Goal: Task Accomplishment & Management: Manage account settings

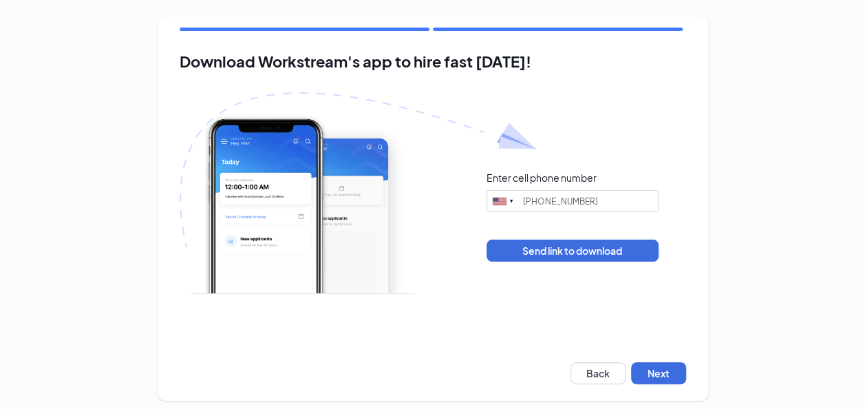
click at [681, 360] on div "Download Workstream's app to hire fast today! Enter cell phone number United St…" at bounding box center [433, 209] width 550 height 384
click at [680, 366] on button "Next" at bounding box center [658, 373] width 55 height 22
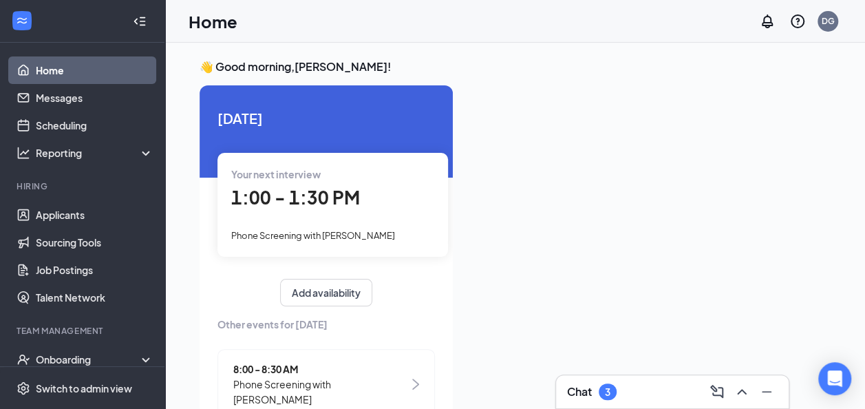
click at [634, 398] on div "Chat 3" at bounding box center [672, 391] width 210 height 22
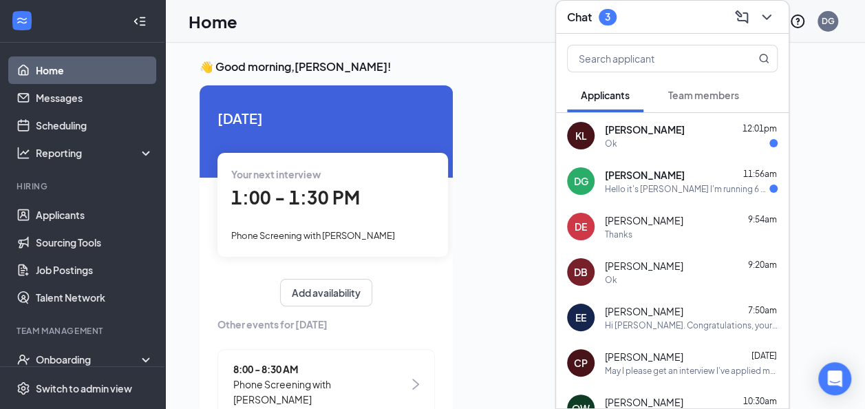
click at [672, 186] on div "Hello it's [PERSON_NAME] I'm running 6 mins late is that okay I'm stuck in traf…" at bounding box center [687, 189] width 164 height 12
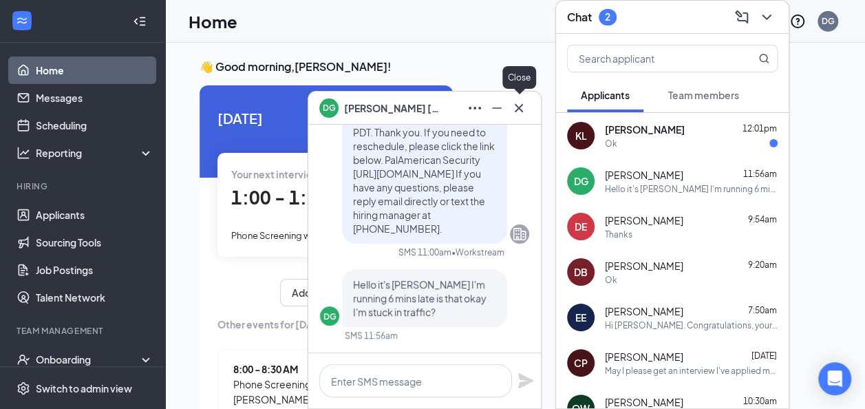
click at [526, 111] on icon "Cross" at bounding box center [518, 108] width 17 height 17
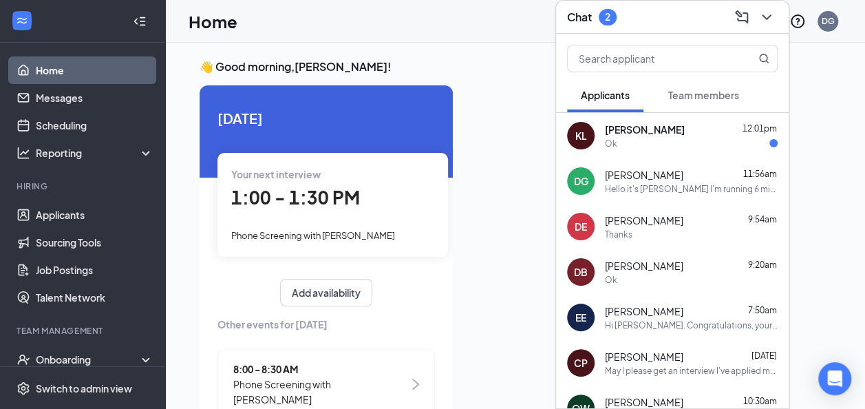
click at [648, 138] on div "Ok" at bounding box center [691, 144] width 173 height 12
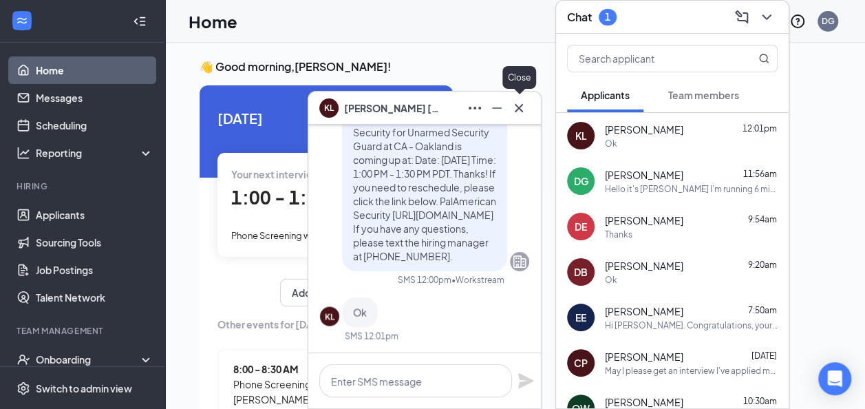
click at [525, 106] on icon "Cross" at bounding box center [518, 108] width 17 height 17
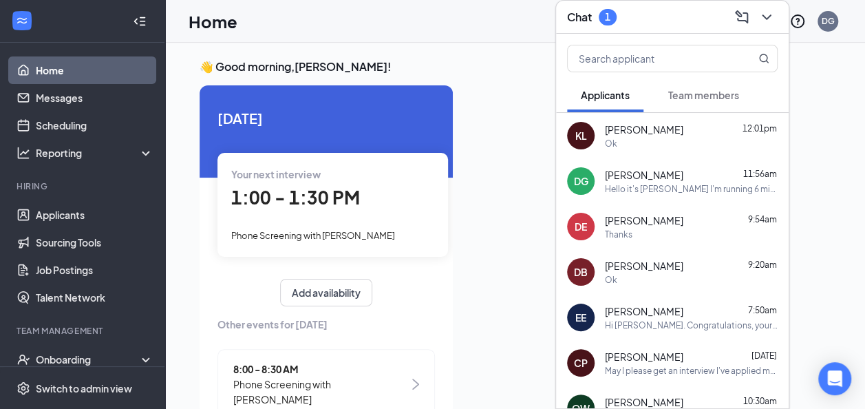
click at [695, 94] on span "Team members" at bounding box center [703, 95] width 71 height 12
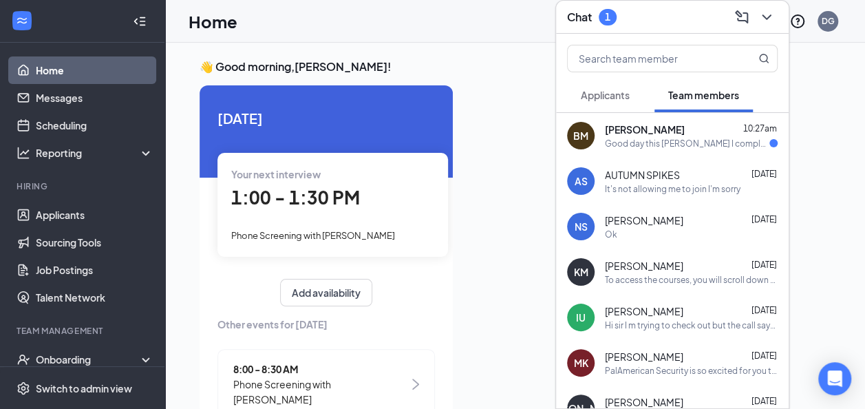
click at [667, 135] on div "Basil Martin 10:27am" at bounding box center [691, 129] width 173 height 14
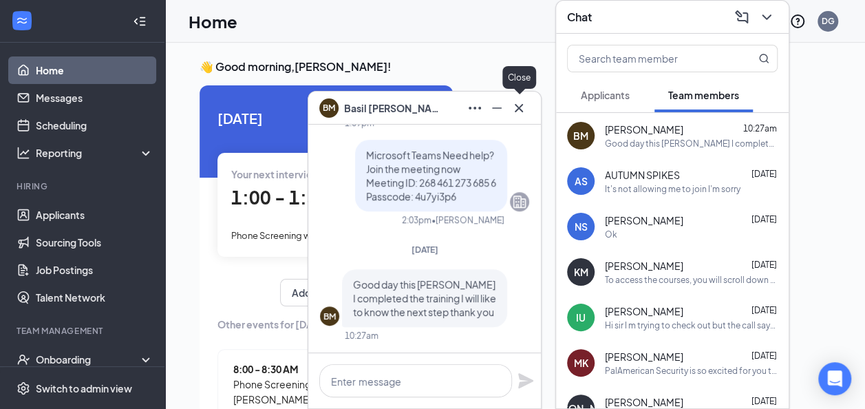
click at [528, 114] on button at bounding box center [519, 108] width 22 height 22
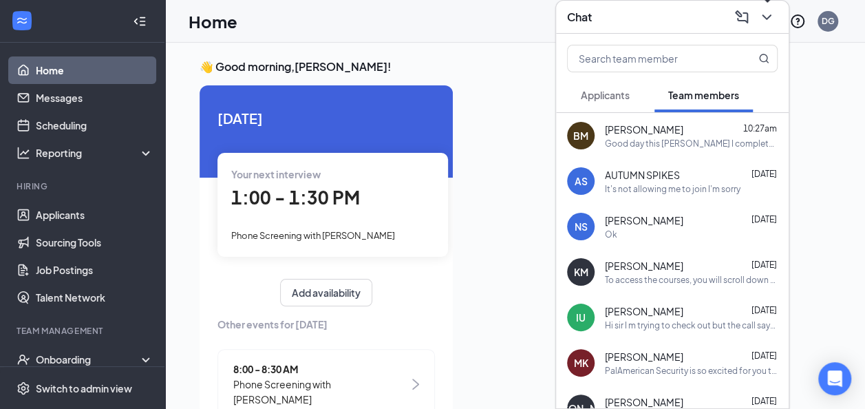
click at [757, 10] on button at bounding box center [766, 17] width 22 height 22
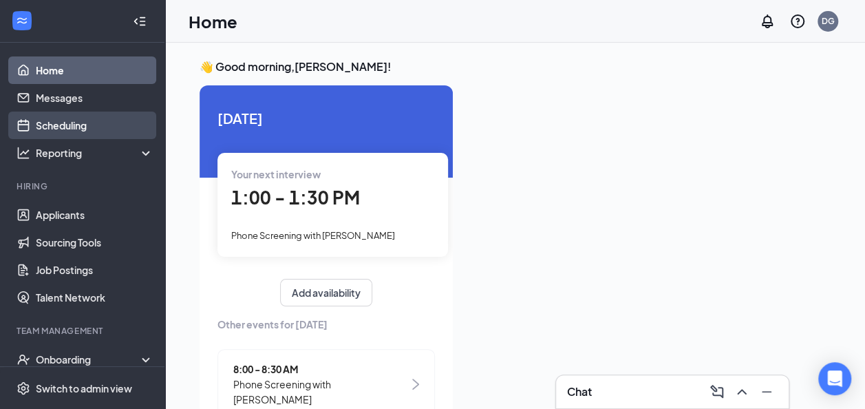
click at [59, 123] on link "Scheduling" at bounding box center [95, 125] width 118 height 28
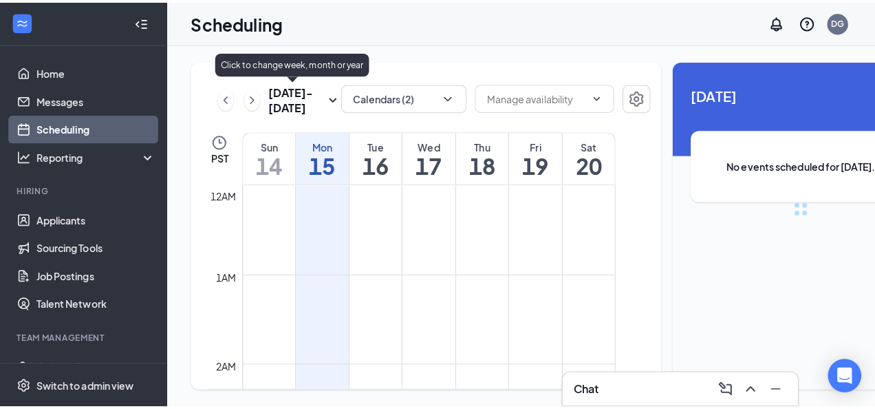
scroll to position [676, 0]
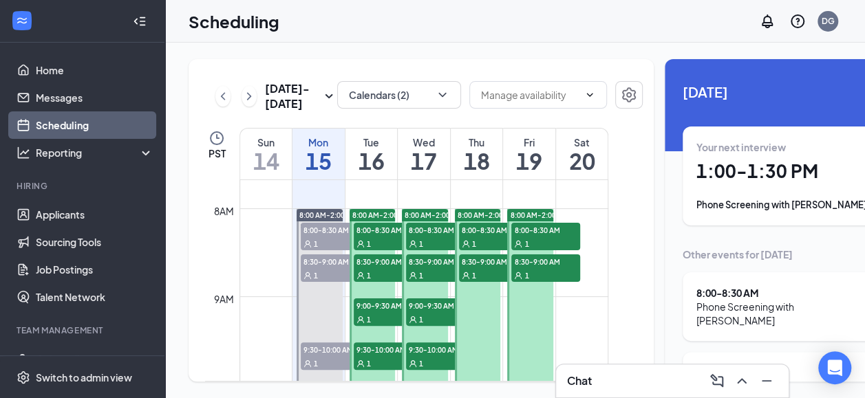
click at [710, 171] on h1 "1:00 - 1:30 PM" at bounding box center [791, 171] width 190 height 23
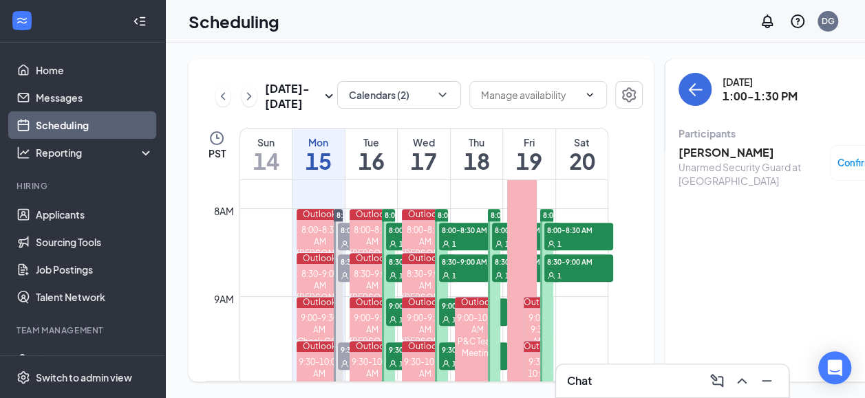
click at [704, 149] on h3 "Keith Lawrence" at bounding box center [750, 152] width 144 height 15
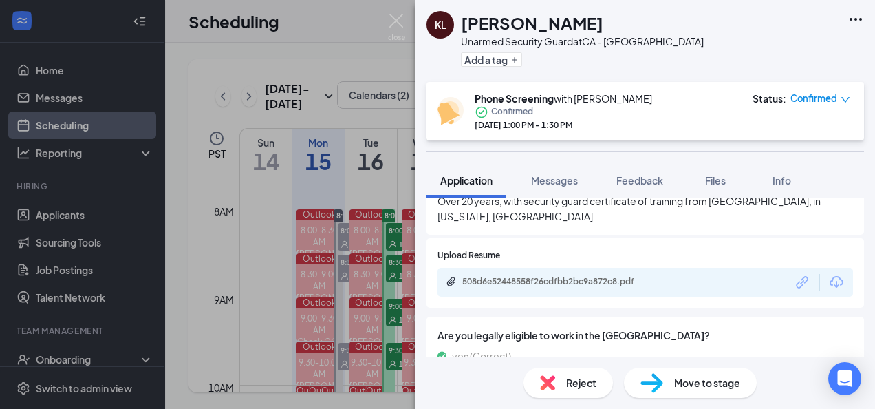
scroll to position [688, 0]
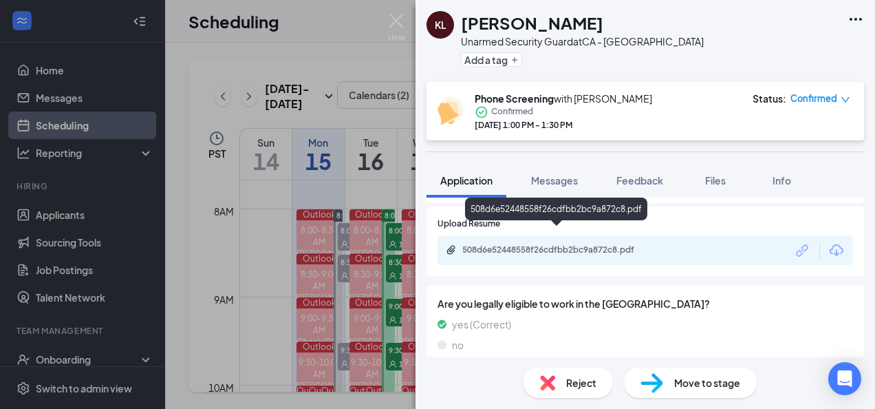
click at [581, 244] on div "508d6e52448558f26cdfbb2bc9a872c8.pdf" at bounding box center [558, 249] width 193 height 11
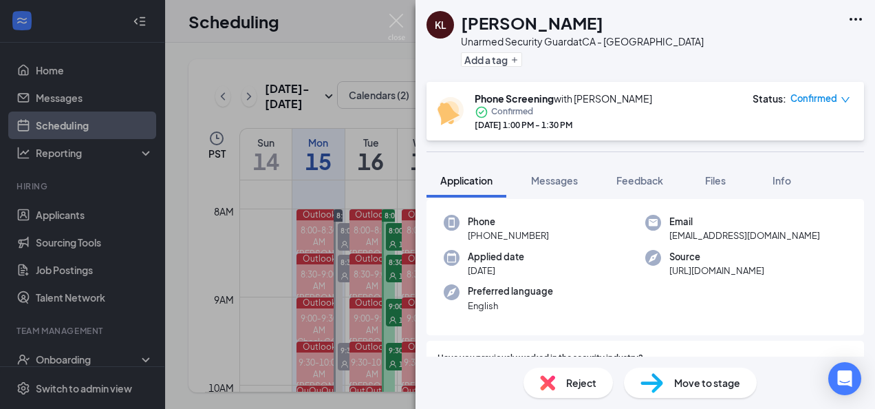
scroll to position [0, 0]
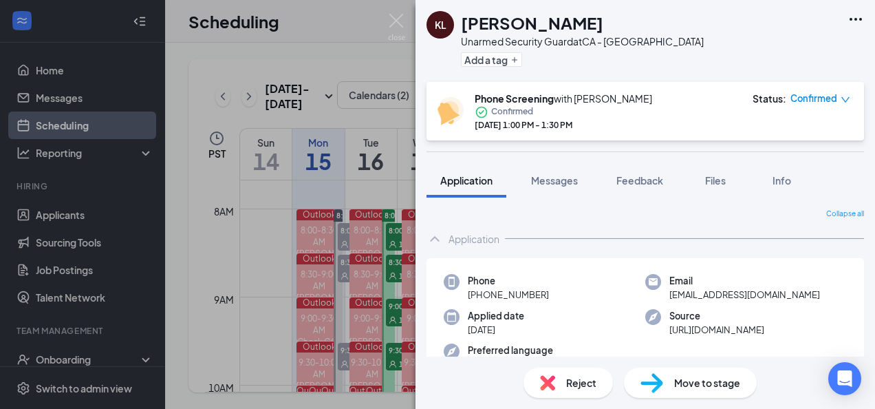
drag, startPoint x: 545, startPoint y: 294, endPoint x: 480, endPoint y: 301, distance: 65.8
click at [480, 301] on div "Phone +1 (510) 701-5558" at bounding box center [545, 288] width 202 height 28
copy span "(510) 701-5558"
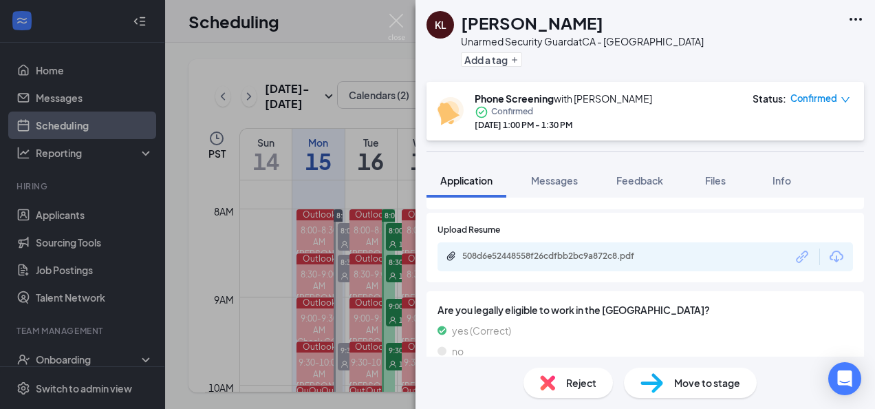
scroll to position [688, 0]
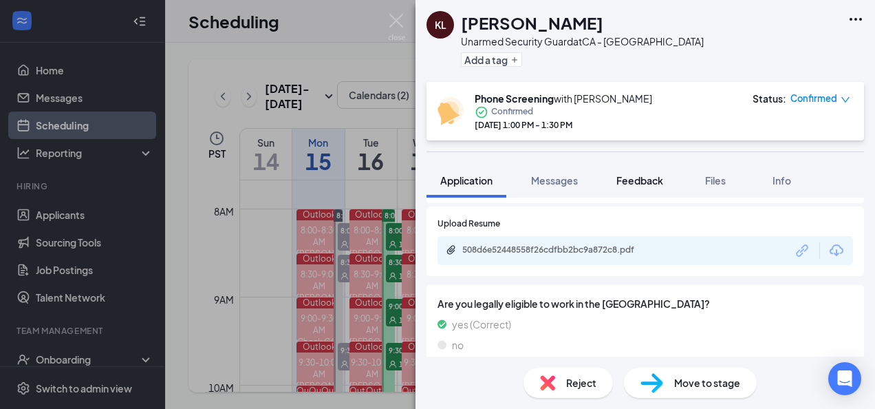
click at [656, 171] on button "Feedback" at bounding box center [640, 180] width 74 height 34
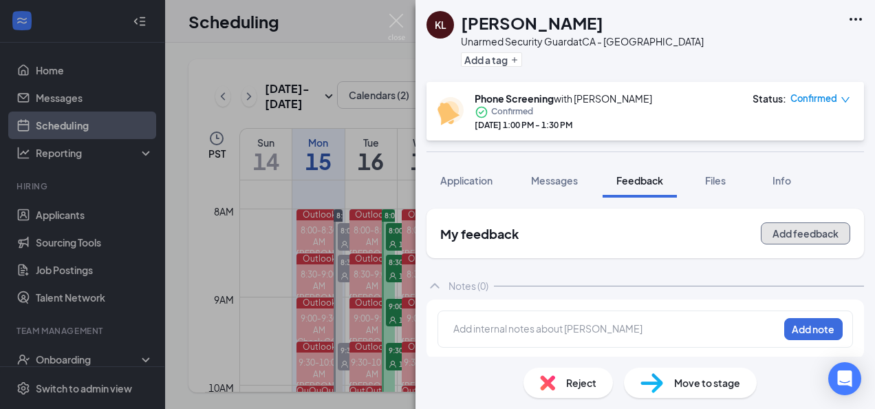
click at [761, 227] on button "Add feedback" at bounding box center [805, 233] width 89 height 22
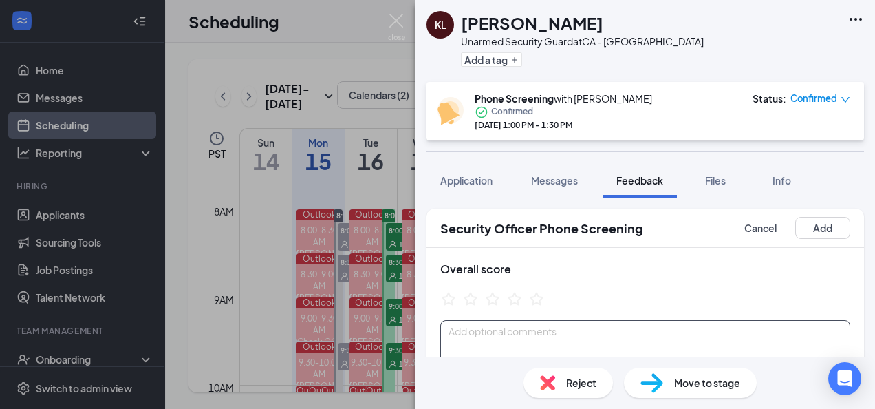
click at [504, 341] on textarea at bounding box center [645, 353] width 410 height 67
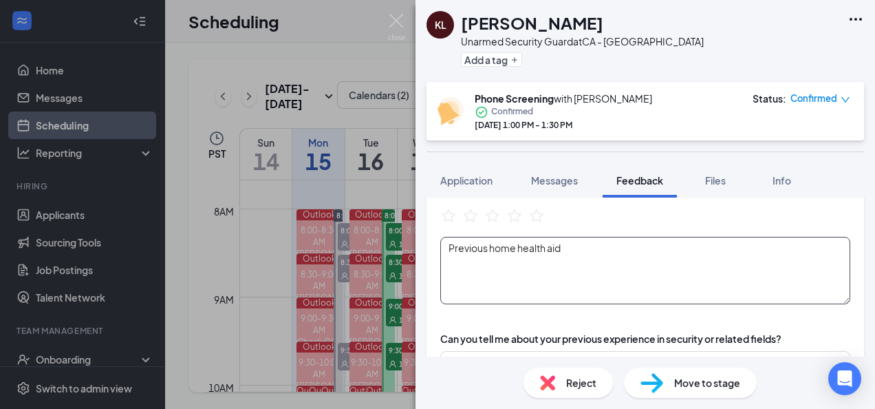
scroll to position [138, 0]
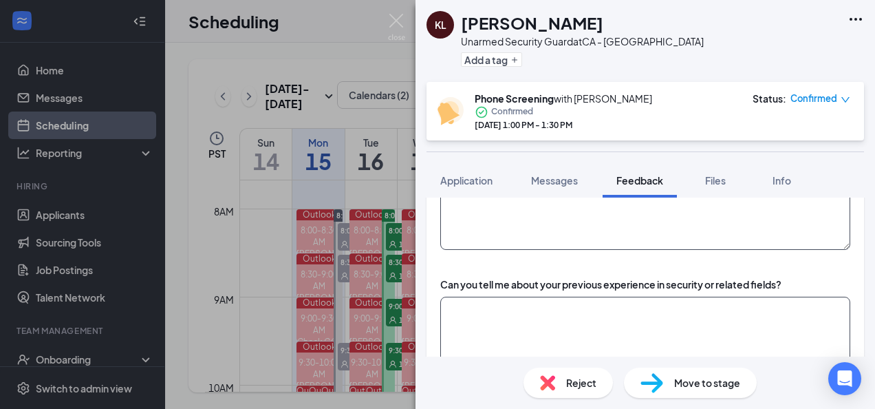
type textarea "Previous home health aid"
click at [598, 314] on textarea at bounding box center [645, 329] width 410 height 67
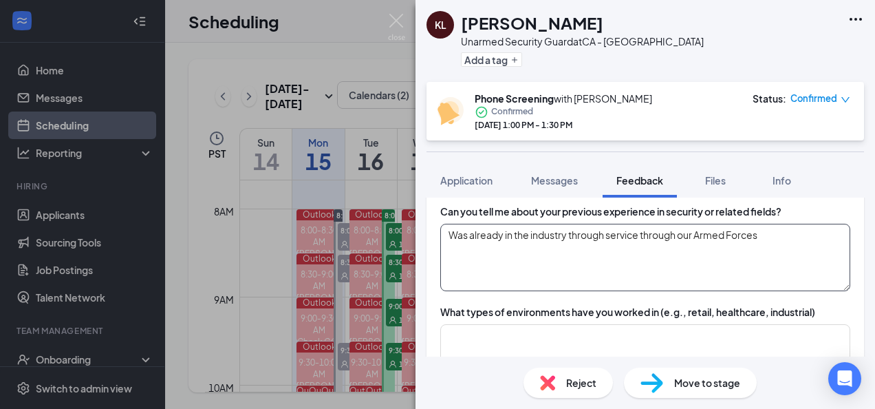
scroll to position [275, 0]
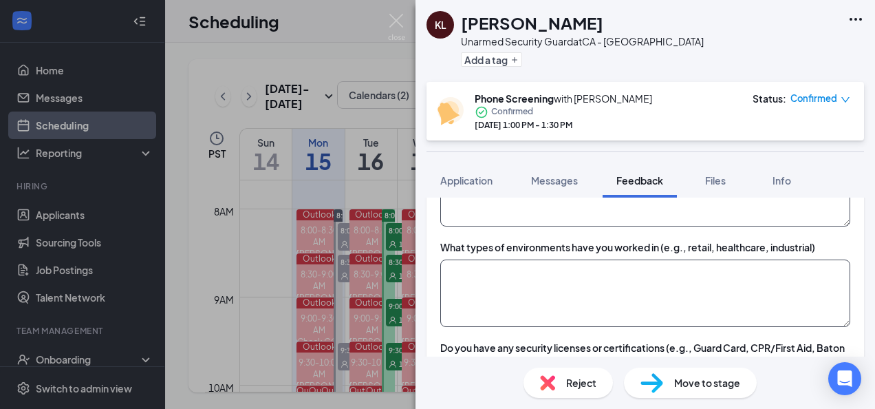
type textarea "Was already in the industry through service through our Armed Forces"
click at [576, 297] on textarea at bounding box center [645, 292] width 410 height 67
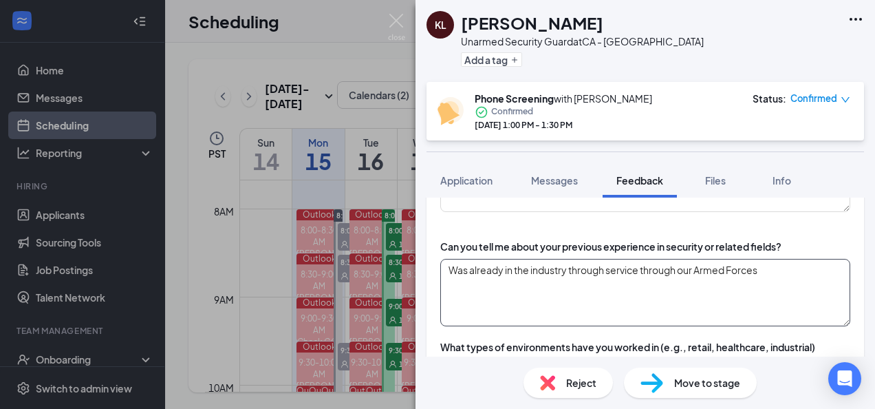
scroll to position [244, 0]
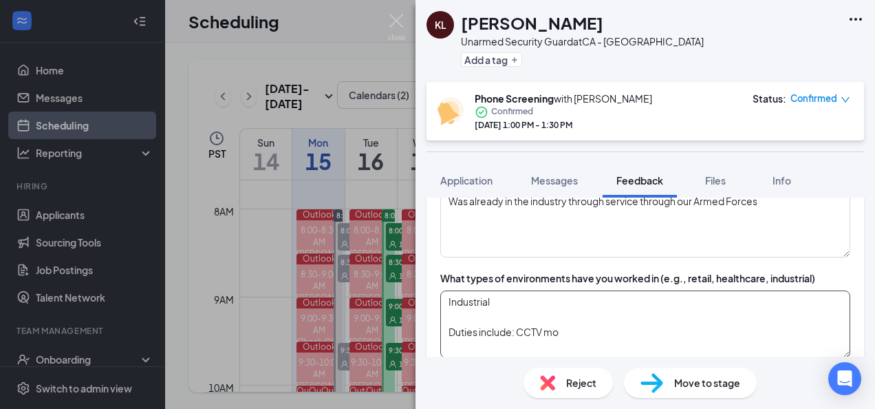
click at [606, 329] on textarea "Industrial Duties include: CCTV mo" at bounding box center [645, 323] width 410 height 67
click at [813, 332] on textarea "Industrial Duties include: CCTV monitoring, access control, FLS, above average …" at bounding box center [645, 323] width 410 height 67
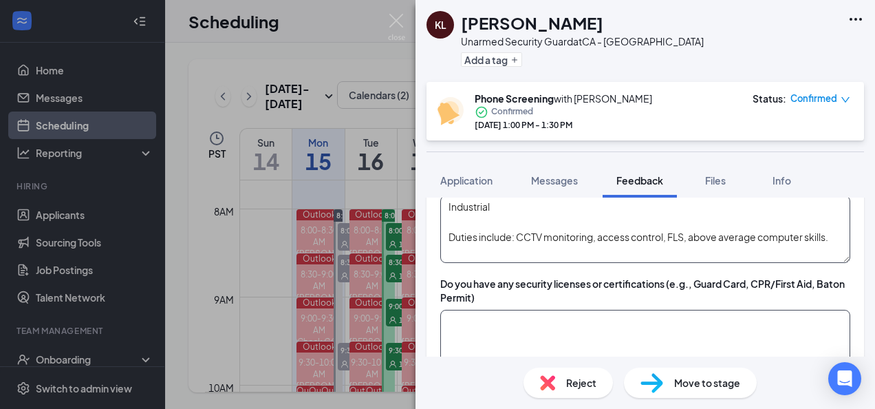
scroll to position [382, 0]
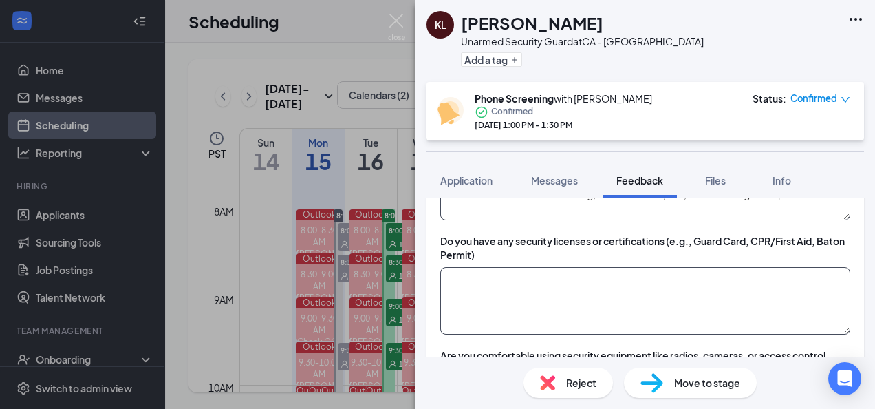
type textarea "Industrial Duties include: CCTV monitoring, access control, FLS, above average …"
click at [545, 298] on textarea at bounding box center [645, 300] width 410 height 67
type textarea "A"
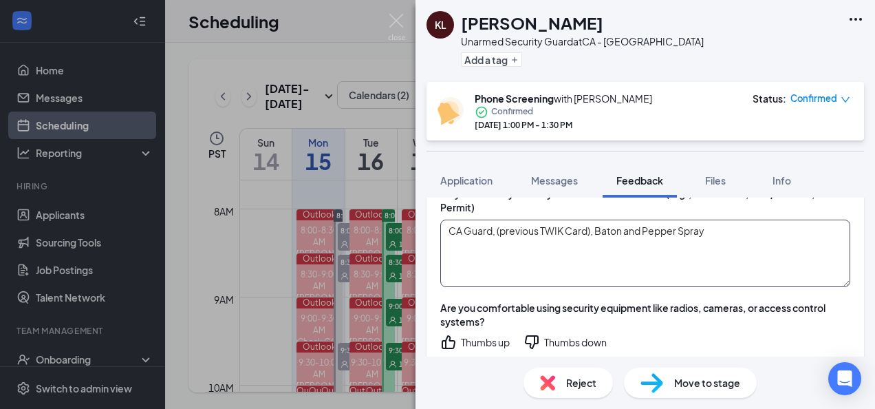
scroll to position [451, 0]
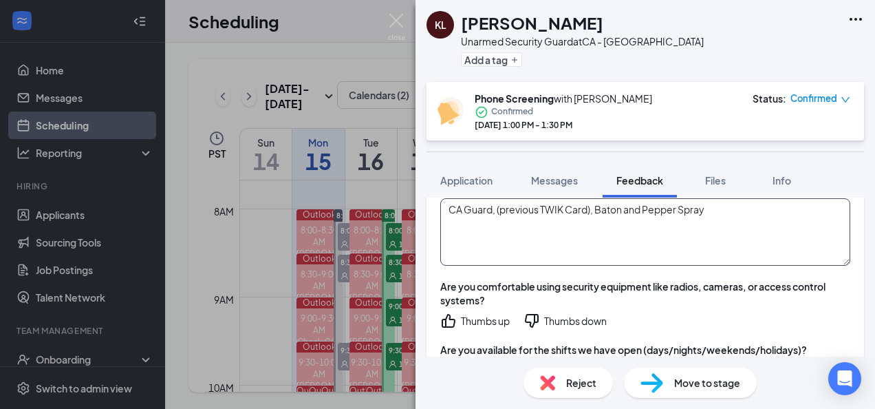
type textarea "CA Guard, (previous TWIK Card), Baton and Pepper Spray"
click at [498, 315] on div "Thumbs up" at bounding box center [485, 321] width 49 height 14
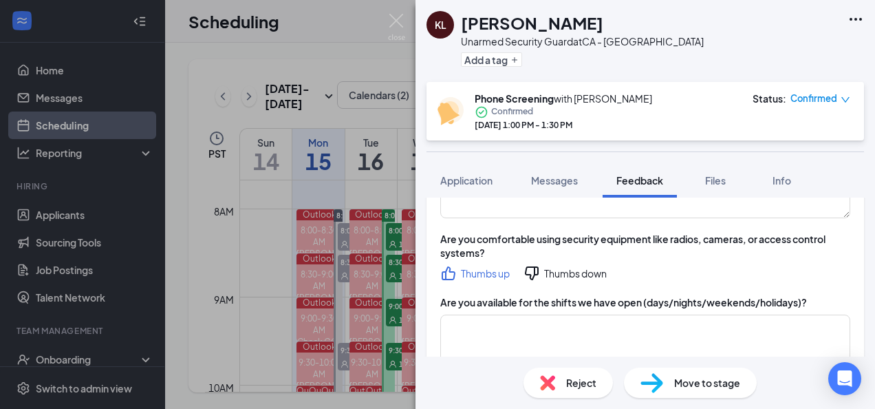
scroll to position [519, 0]
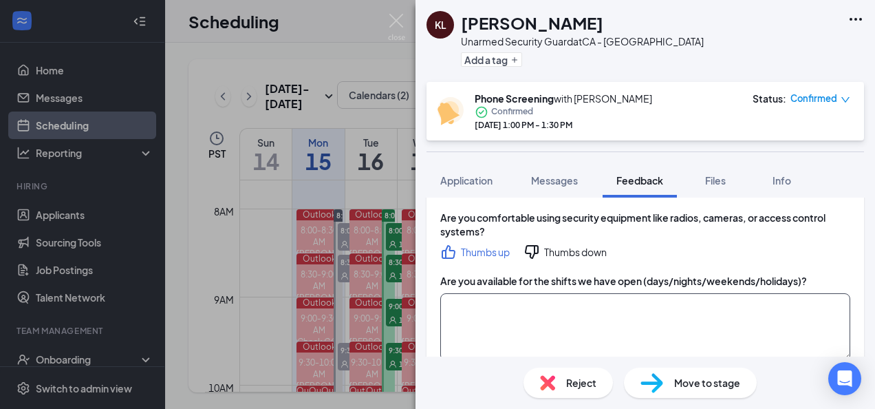
click at [594, 325] on textarea at bounding box center [645, 326] width 410 height 67
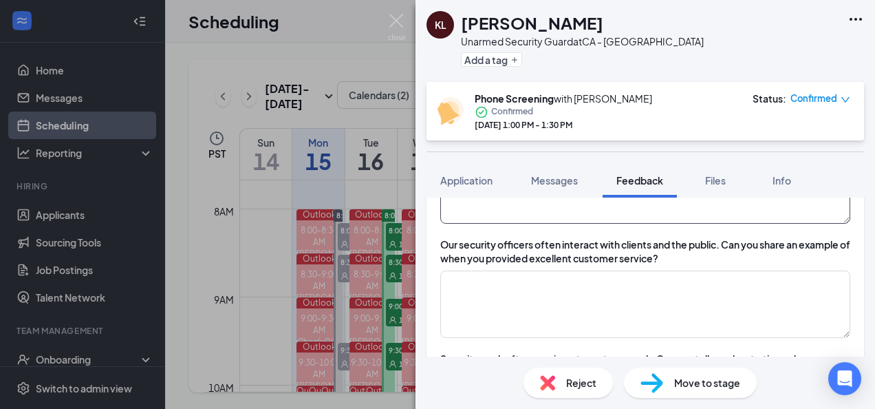
scroll to position [657, 0]
type textarea "Open availability to all shifts and days of week. Prefers Grave, all previous p…"
click at [679, 294] on textarea at bounding box center [645, 303] width 410 height 67
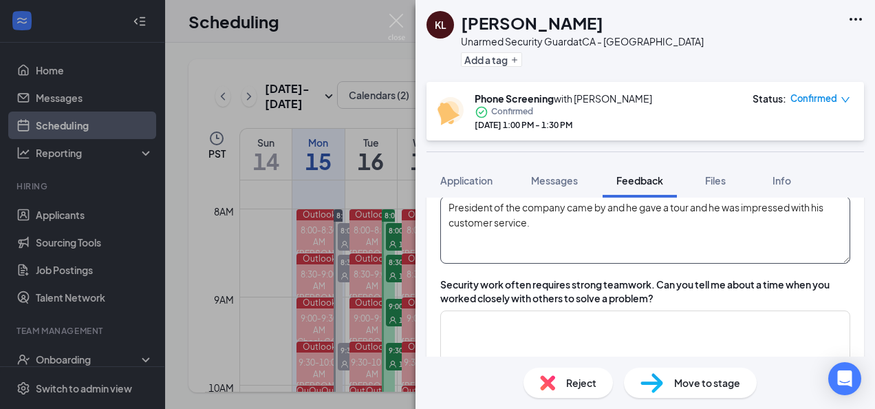
scroll to position [726, 0]
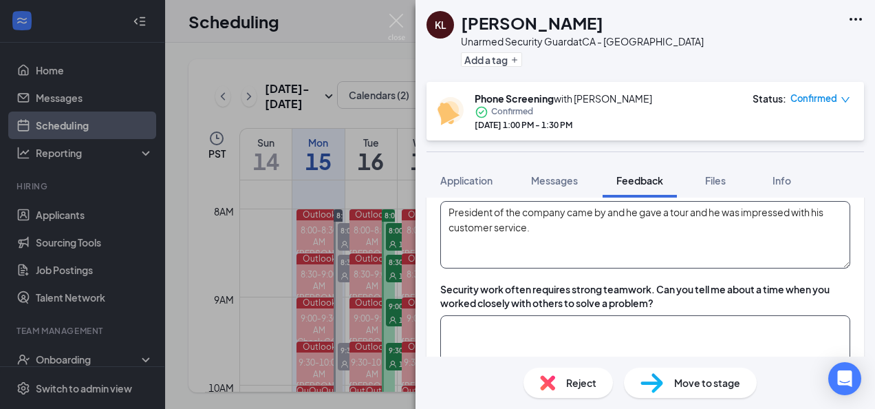
type textarea "President of the company came by and he gave a tour and he was impressed with h…"
click at [568, 318] on textarea at bounding box center [645, 348] width 410 height 67
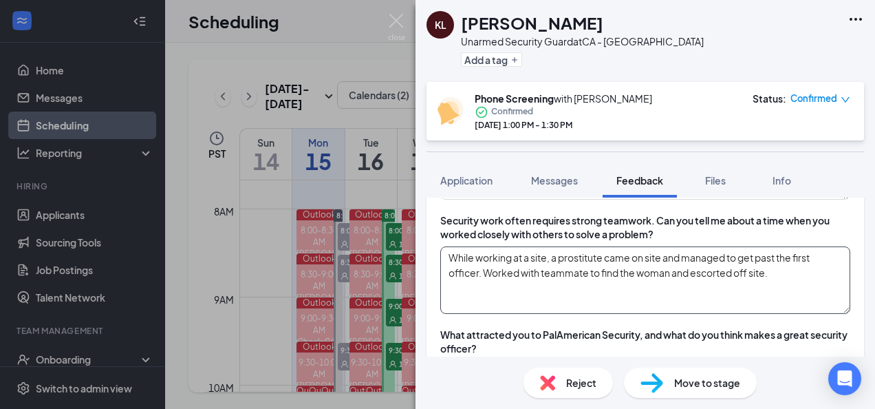
scroll to position [863, 0]
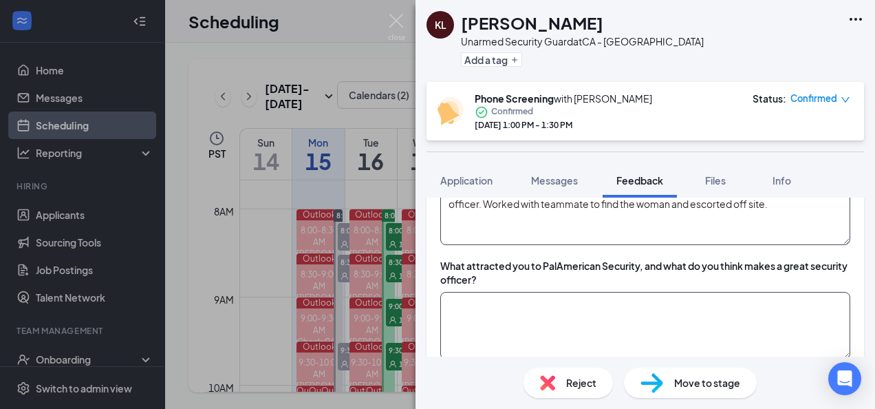
type textarea "While working at a site, a prostitute came on site and managed to get past the …"
click at [495, 305] on textarea at bounding box center [645, 325] width 410 height 67
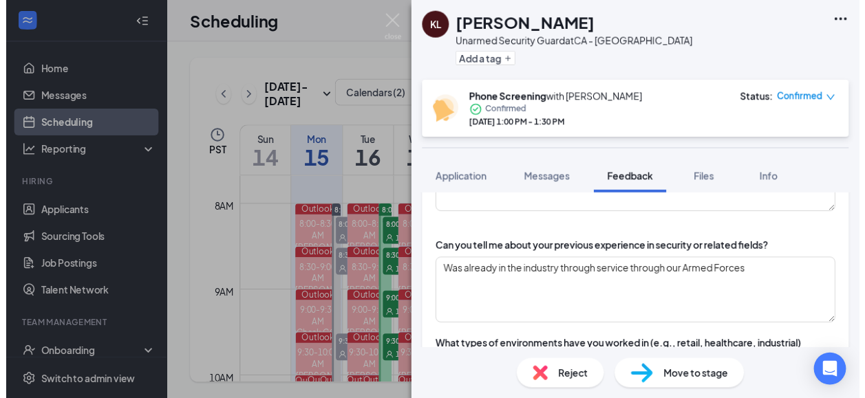
scroll to position [0, 0]
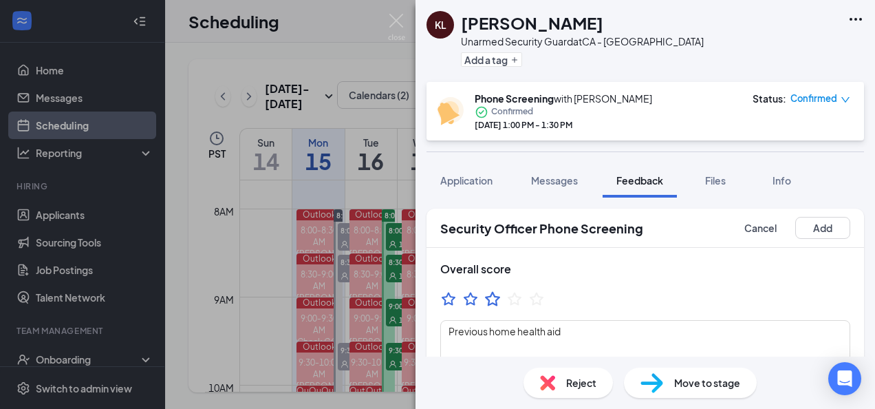
type textarea "PalAmerican: A friend told him that we are a really good company, have position…"
click at [489, 299] on icon "StarBorder" at bounding box center [492, 298] width 15 height 14
click at [817, 224] on button "Add" at bounding box center [822, 228] width 55 height 22
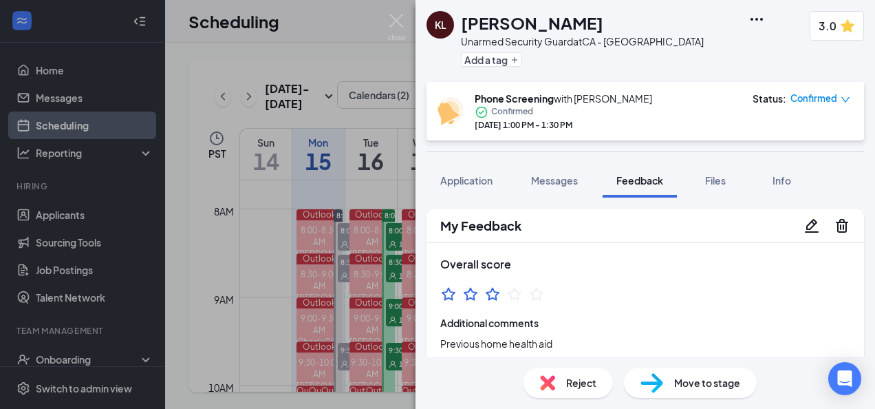
drag, startPoint x: 586, startPoint y: 27, endPoint x: 464, endPoint y: 26, distance: 122.4
click at [464, 26] on div "Keith Lawrence" at bounding box center [582, 22] width 243 height 23
copy h1 "Keith Lawrence"
click at [748, 15] on icon "Ellipses" at bounding box center [756, 19] width 17 height 17
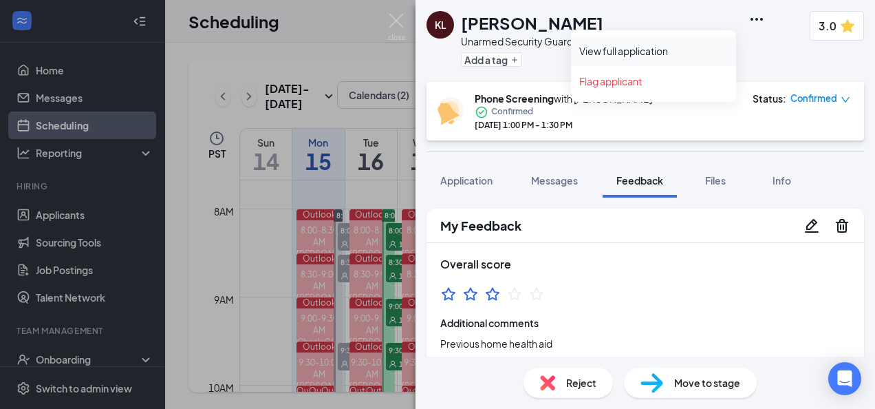
click at [685, 48] on link "View full application" at bounding box center [653, 51] width 149 height 14
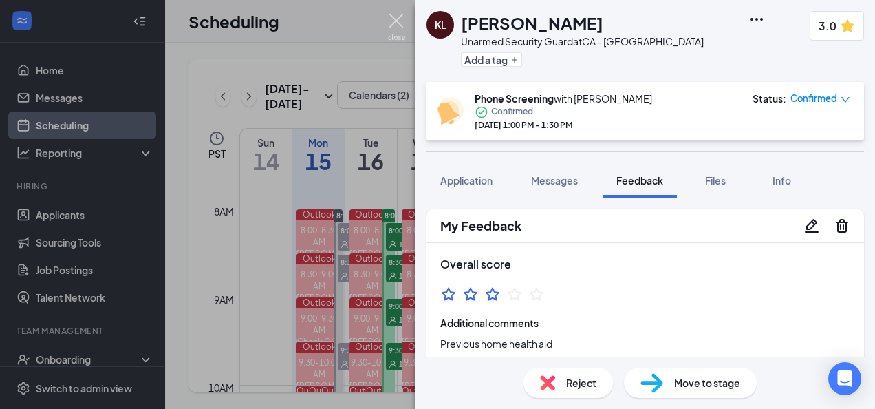
click at [402, 27] on img at bounding box center [396, 27] width 17 height 27
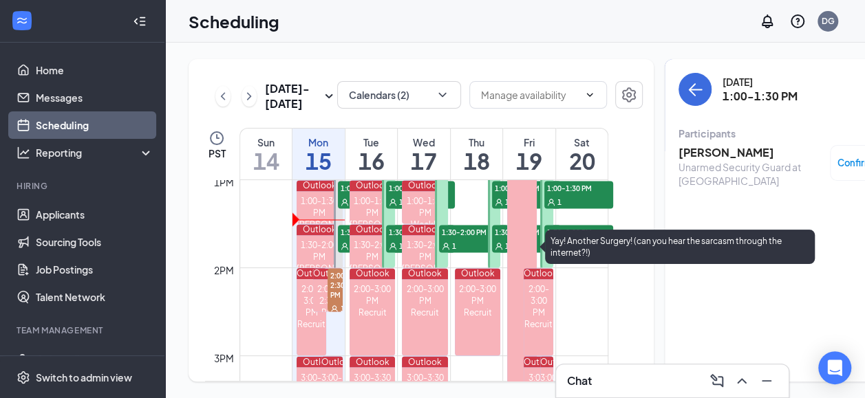
scroll to position [1158, 0]
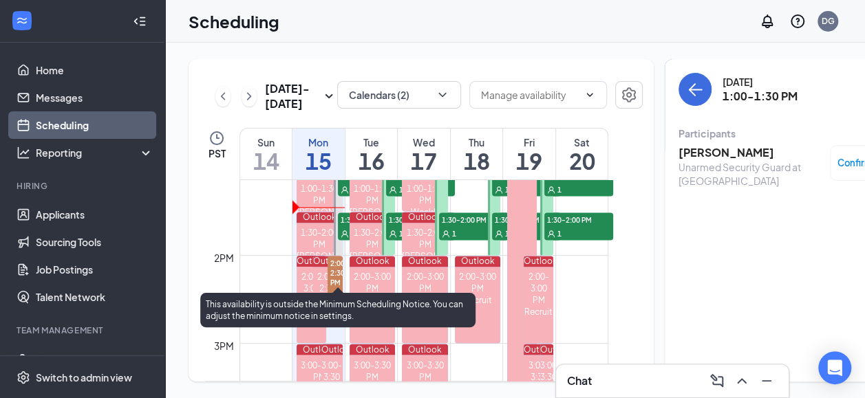
click at [343, 235] on div "1" at bounding box center [372, 233] width 69 height 14
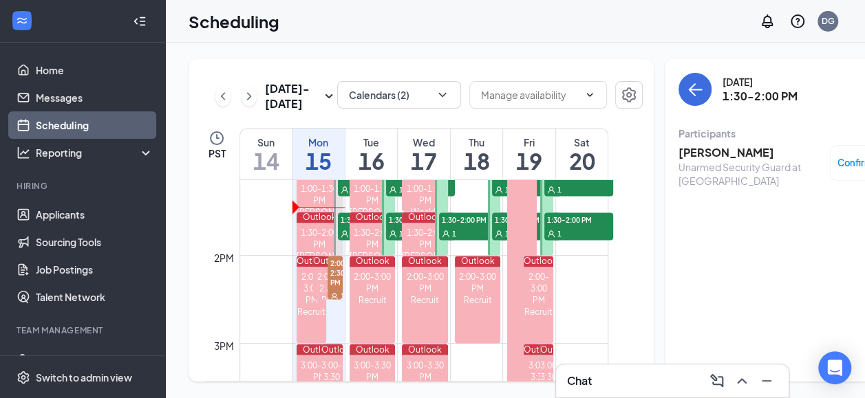
click at [695, 145] on h3 "LaJoyce Williams" at bounding box center [750, 152] width 144 height 15
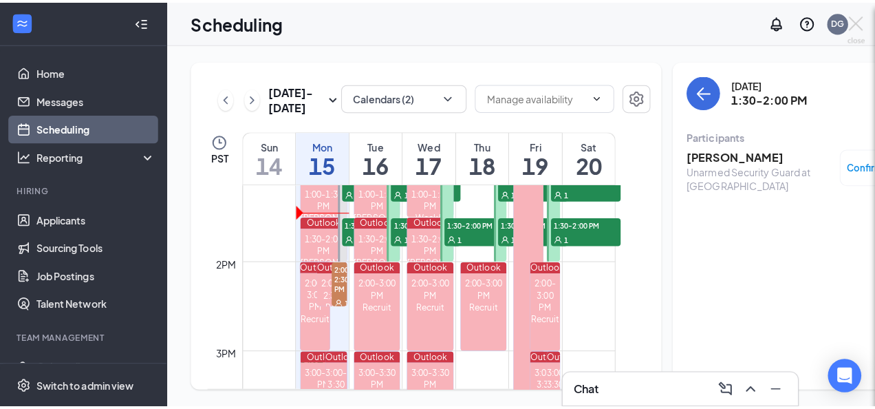
scroll to position [10, 0]
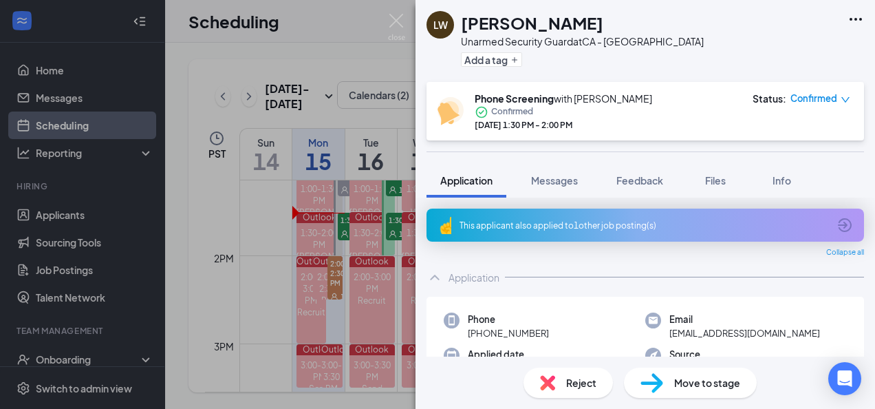
drag, startPoint x: 552, startPoint y: 331, endPoint x: 478, endPoint y: 331, distance: 74.3
click at [478, 331] on div "Phone +1 (510) 798-4427" at bounding box center [545, 326] width 202 height 28
copy span "(510) 798-4427"
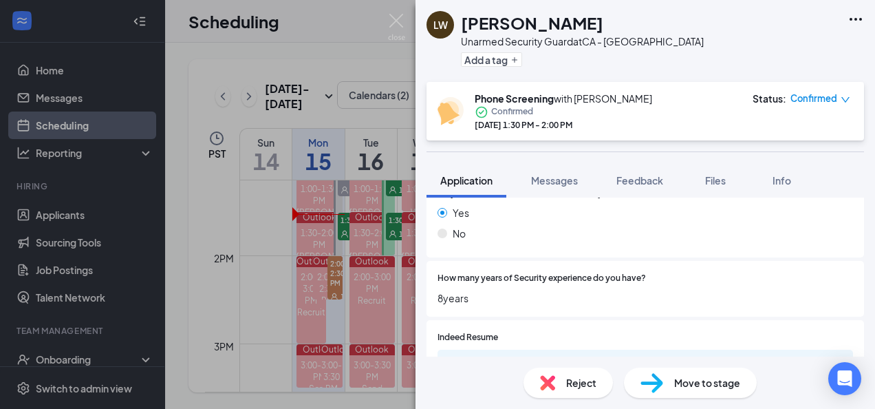
scroll to position [619, 0]
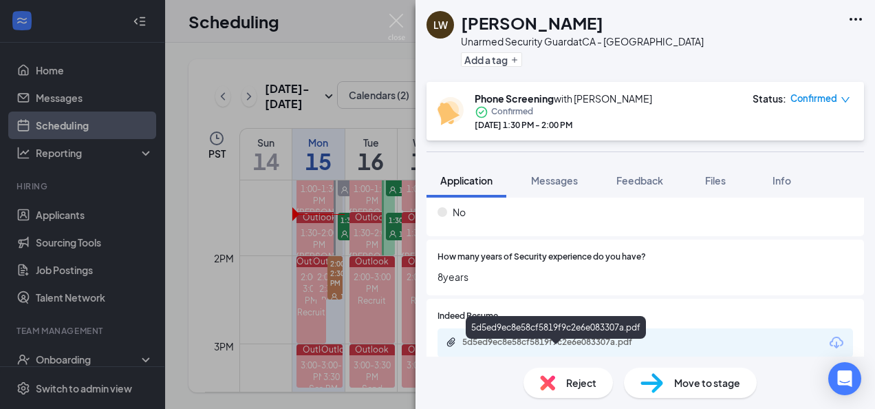
click at [490, 338] on div "5d5ed9ec8e58cf5819f9c2e6e083307a.pdf" at bounding box center [558, 341] width 193 height 11
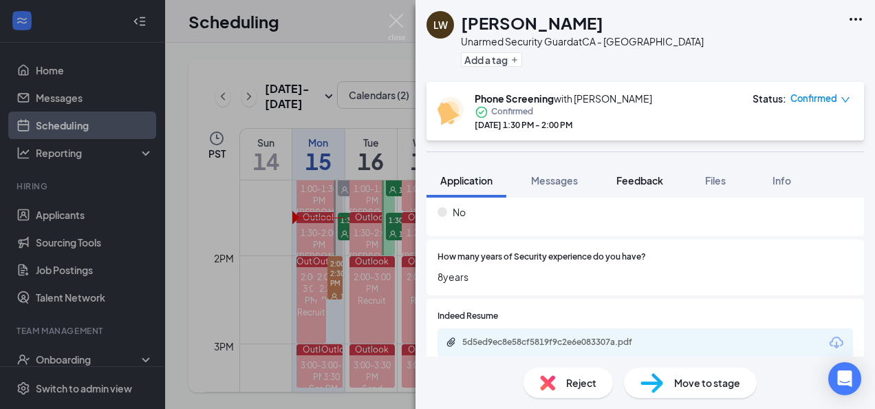
click at [628, 180] on span "Feedback" at bounding box center [639, 180] width 47 height 12
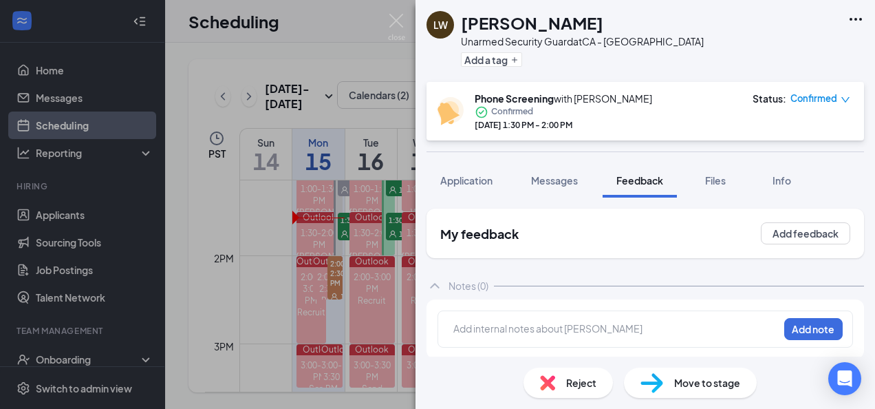
scroll to position [1, 0]
click at [604, 327] on div at bounding box center [616, 327] width 324 height 14
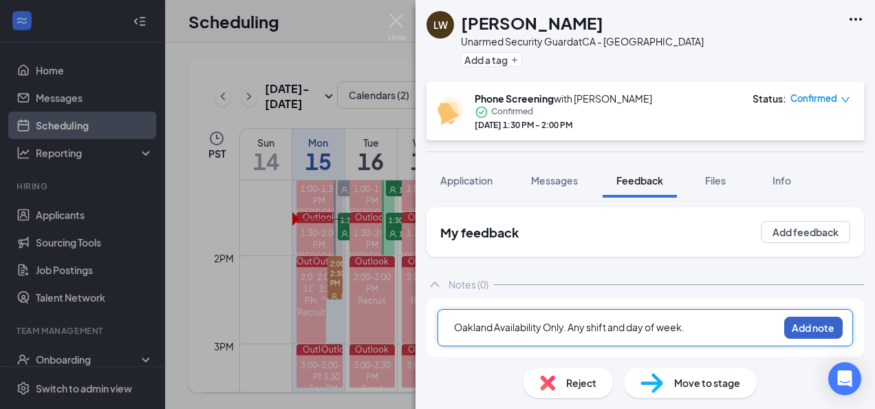
click at [809, 325] on button "Add note" at bounding box center [813, 327] width 58 height 22
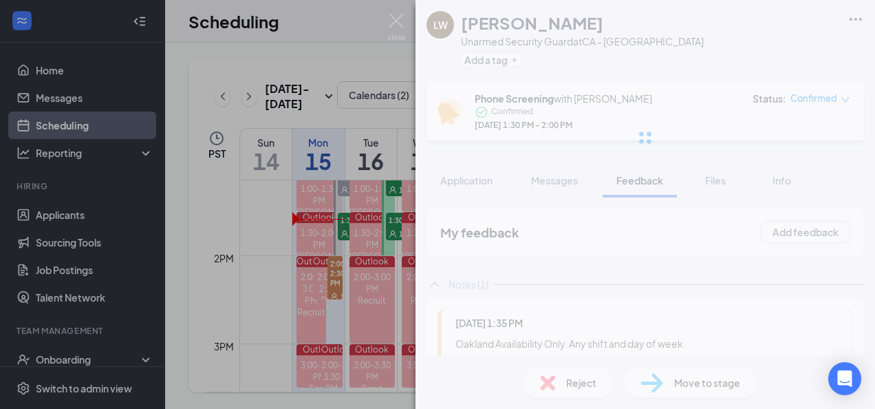
click at [695, 383] on div "LW LaJoyce Williams Unarmed Security Guard at CA - Oakland Add a tag Phone Scre…" at bounding box center [645, 204] width 460 height 409
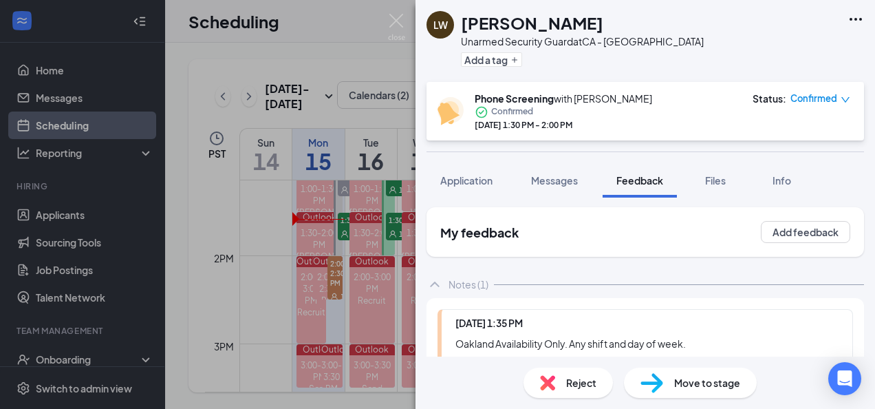
click at [695, 382] on span "Move to stage" at bounding box center [707, 382] width 66 height 15
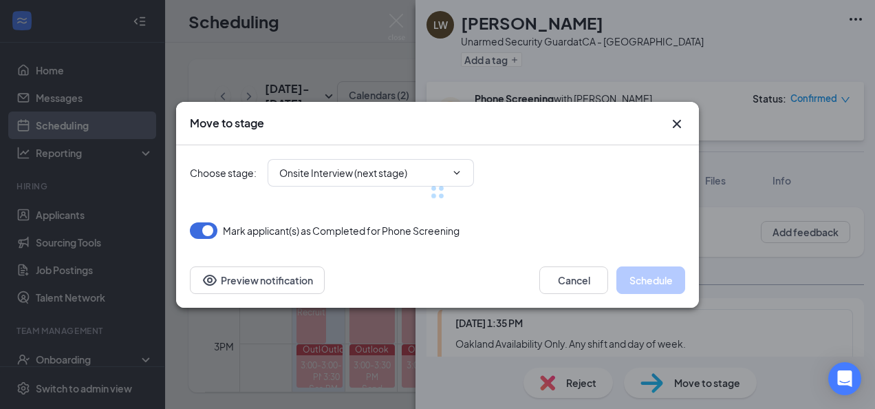
click at [358, 177] on div at bounding box center [437, 192] width 495 height 94
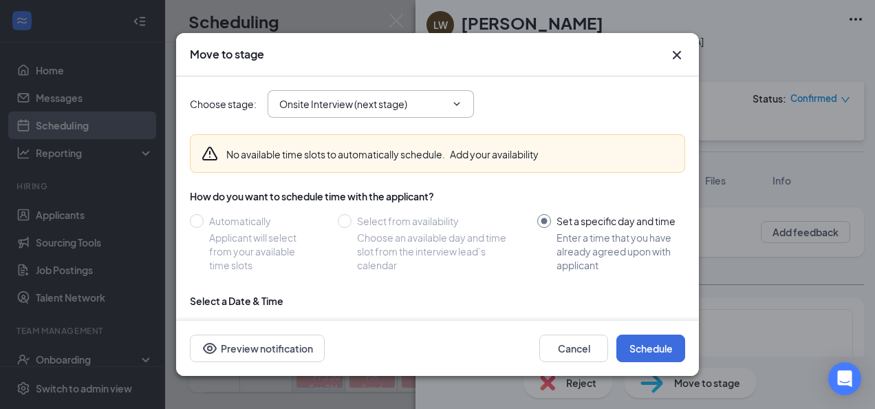
click at [343, 102] on input "Onsite Interview (next stage)" at bounding box center [362, 103] width 166 height 15
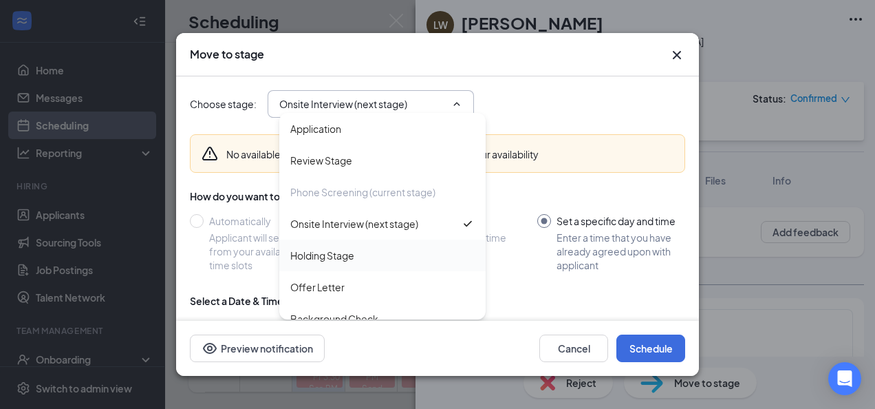
click at [325, 249] on div "Holding Stage" at bounding box center [322, 255] width 64 height 15
type input "Holding Stage"
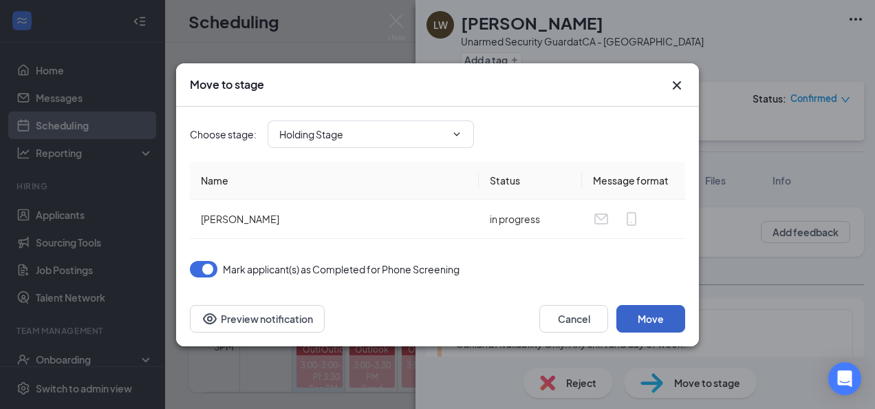
click at [672, 316] on button "Move" at bounding box center [650, 319] width 69 height 28
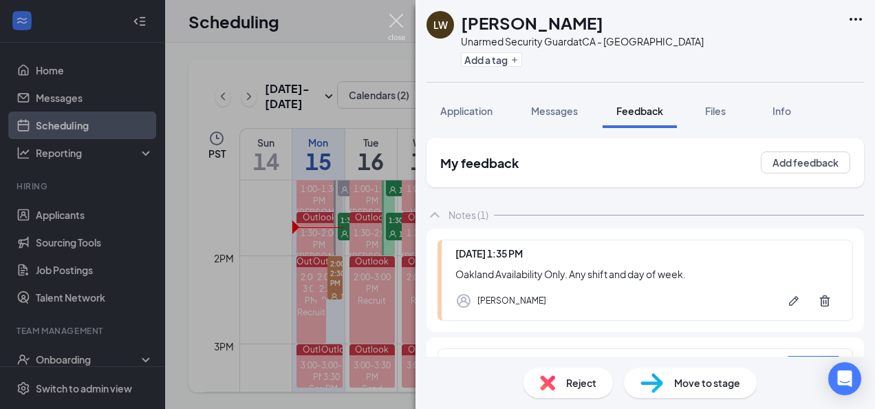
click at [398, 21] on img at bounding box center [396, 27] width 17 height 27
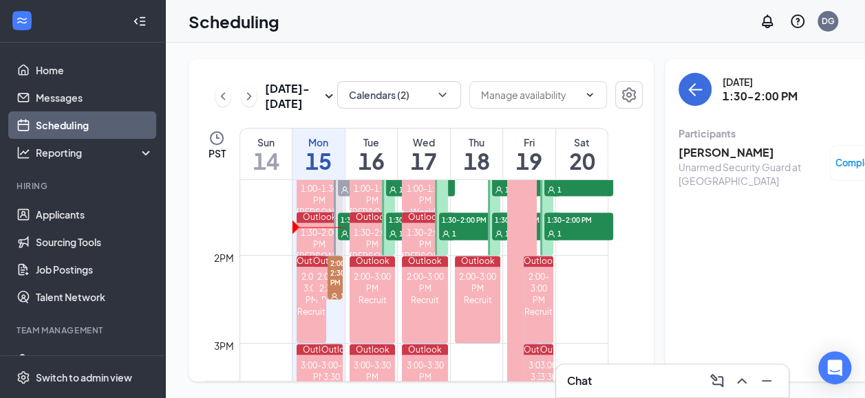
click at [329, 289] on span "2:00-2:30 PM" at bounding box center [334, 272] width 15 height 33
click at [680, 145] on h3 "efeson embay" at bounding box center [750, 152] width 144 height 15
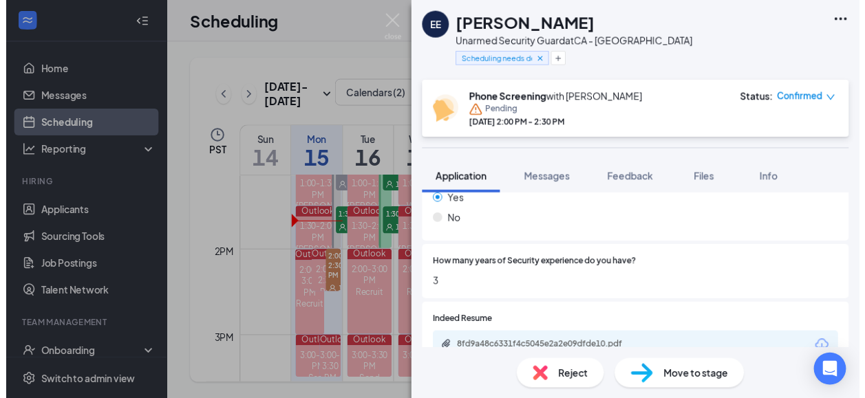
scroll to position [619, 0]
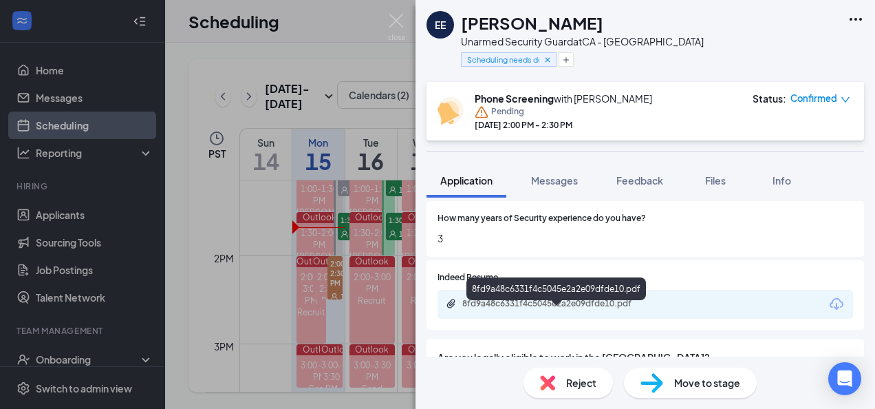
click at [616, 299] on div "8fd9a48c6331f4c5045e2a2e09dfde10.pdf" at bounding box center [558, 303] width 193 height 11
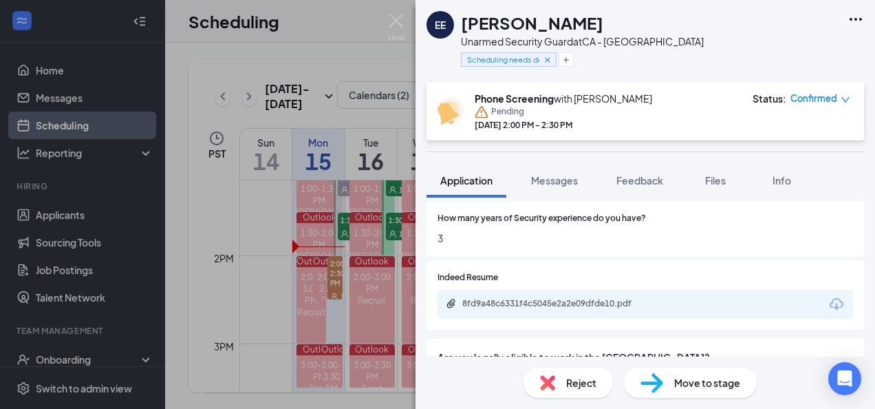
click at [400, 23] on img at bounding box center [396, 27] width 17 height 27
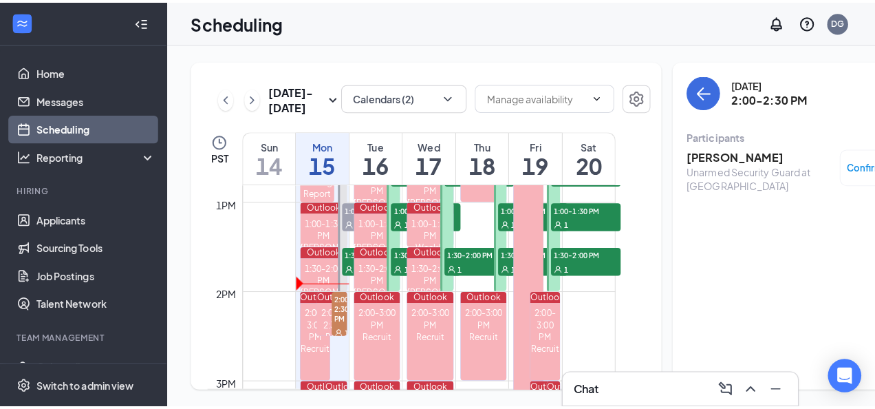
scroll to position [1089, 0]
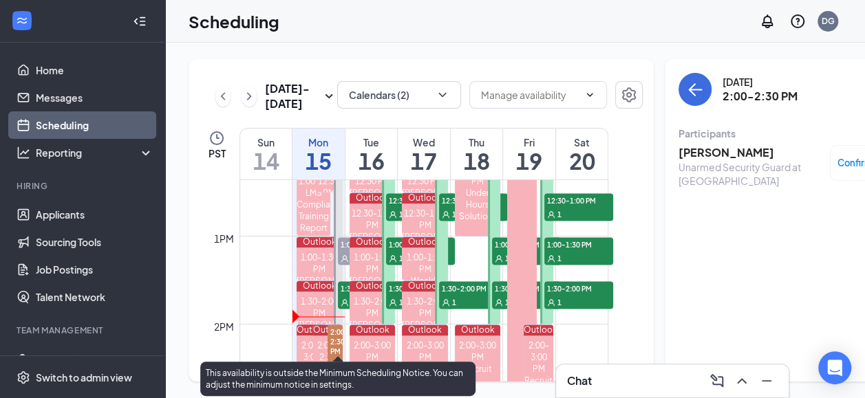
click at [343, 251] on span "1:00-1:30 PM" at bounding box center [372, 244] width 69 height 14
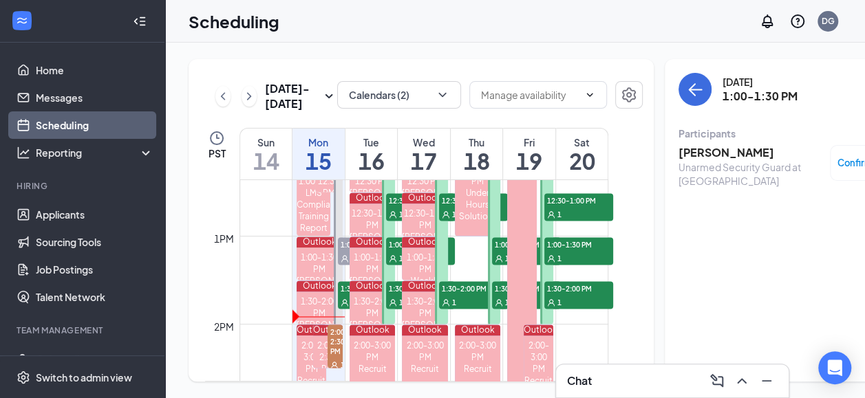
click at [687, 145] on h3 "Keith Lawrence" at bounding box center [750, 152] width 144 height 15
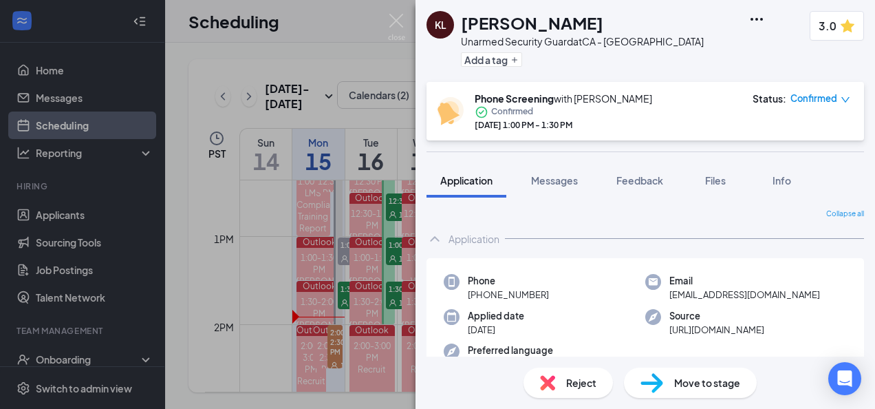
click at [689, 384] on span "Move to stage" at bounding box center [707, 382] width 66 height 15
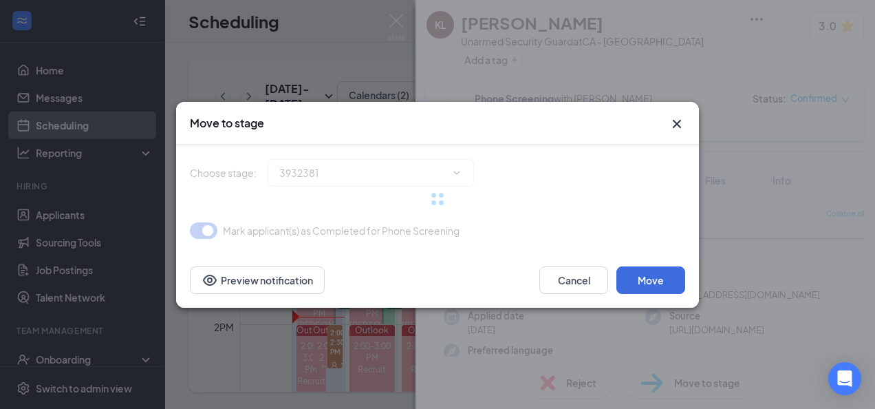
type input "Onsite Interview (next stage)"
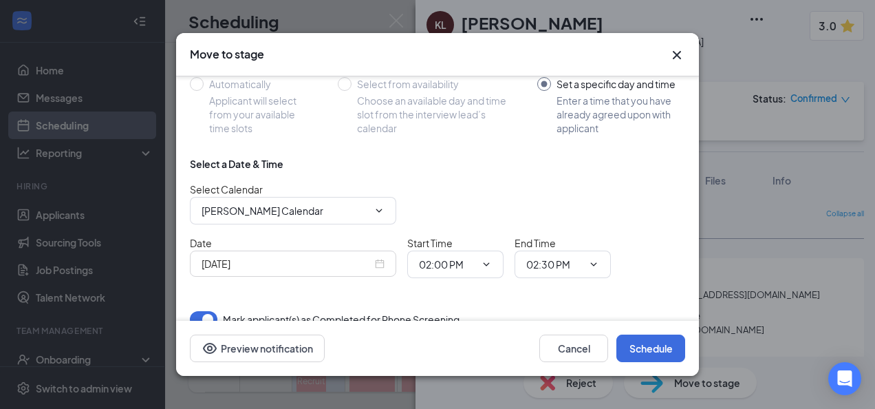
scroll to position [138, 0]
click at [286, 213] on input "[PERSON_NAME] Calendar" at bounding box center [285, 209] width 166 height 15
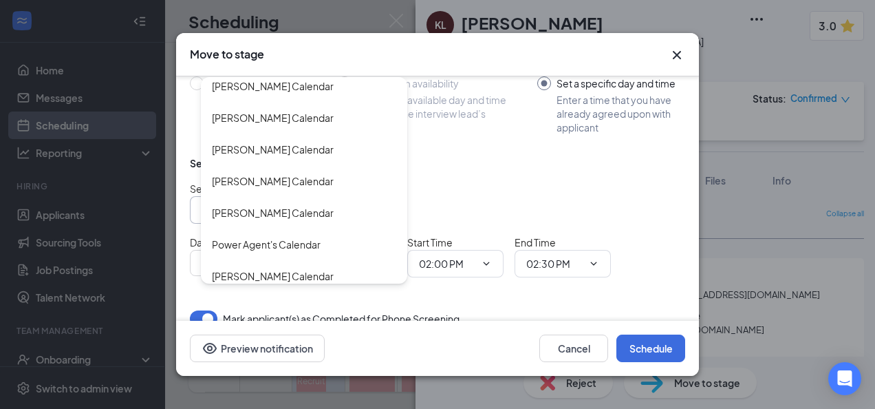
scroll to position [3371, 0]
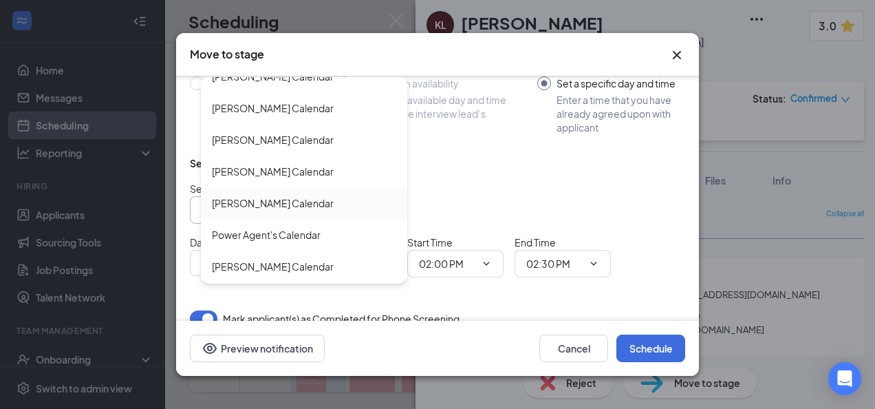
click at [283, 195] on div "Paula Price's Calendar" at bounding box center [273, 202] width 122 height 15
type input "Paula Price's Calendar"
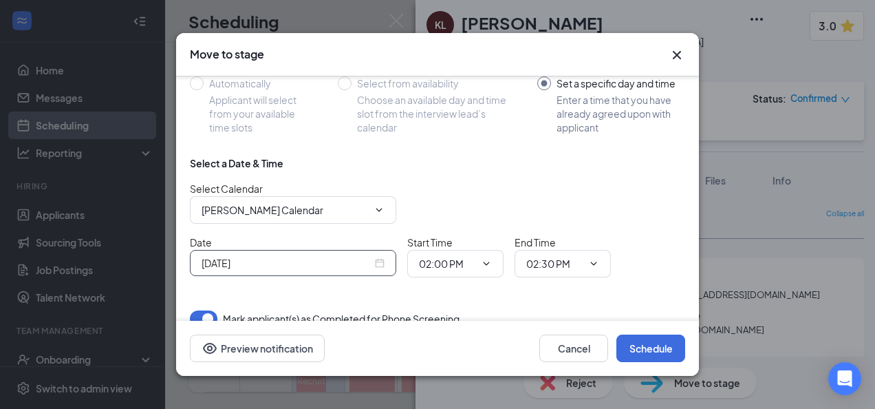
click at [365, 261] on input "[DATE]" at bounding box center [287, 262] width 171 height 15
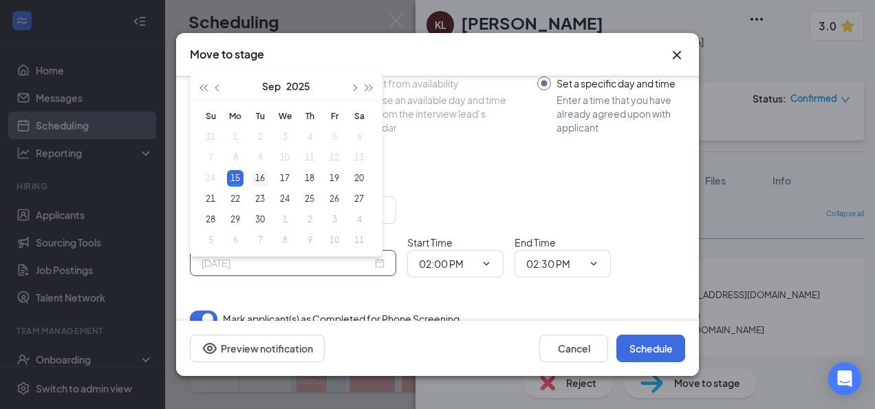
type input "Sep 16, 2025"
click at [268, 170] on div "16" at bounding box center [260, 178] width 17 height 17
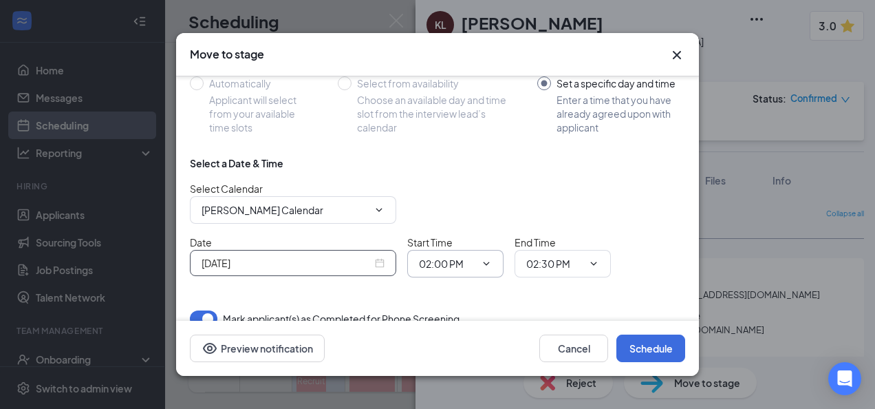
click at [486, 266] on icon "ChevronDown" at bounding box center [486, 263] width 11 height 11
click at [479, 258] on span at bounding box center [485, 263] width 14 height 11
click at [488, 258] on icon "ChevronDown" at bounding box center [486, 263] width 11 height 11
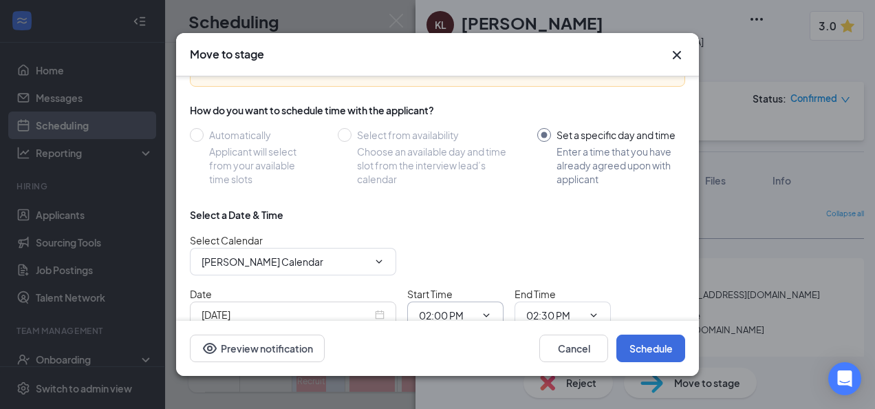
scroll to position [155, 0]
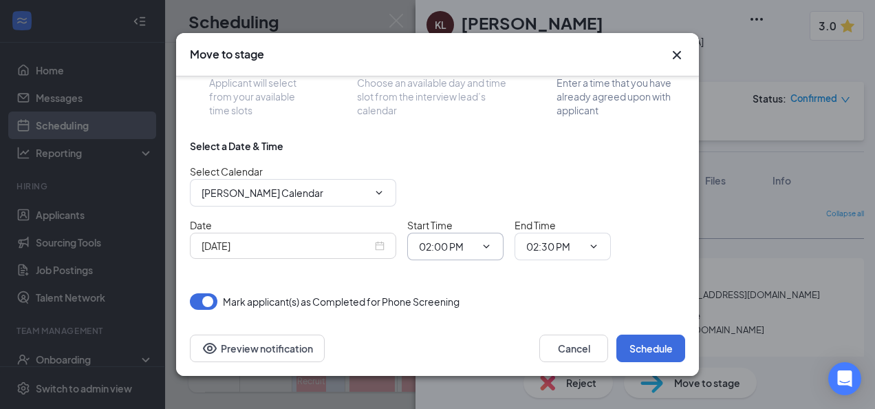
click at [450, 239] on input "02:00 PM" at bounding box center [447, 246] width 56 height 15
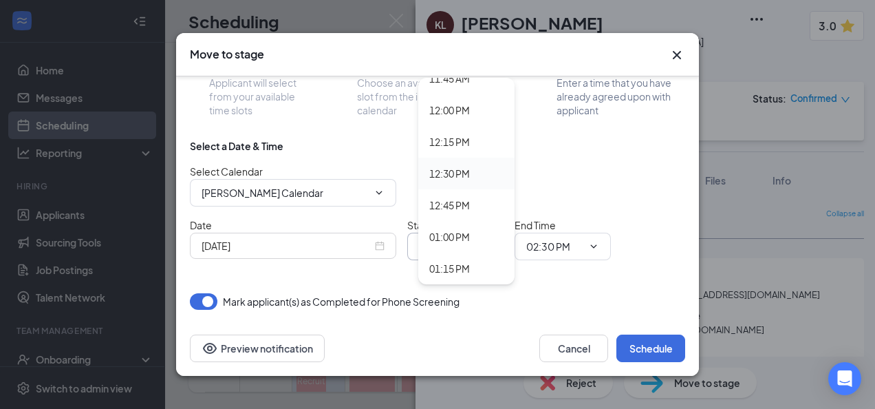
scroll to position [1513, 0]
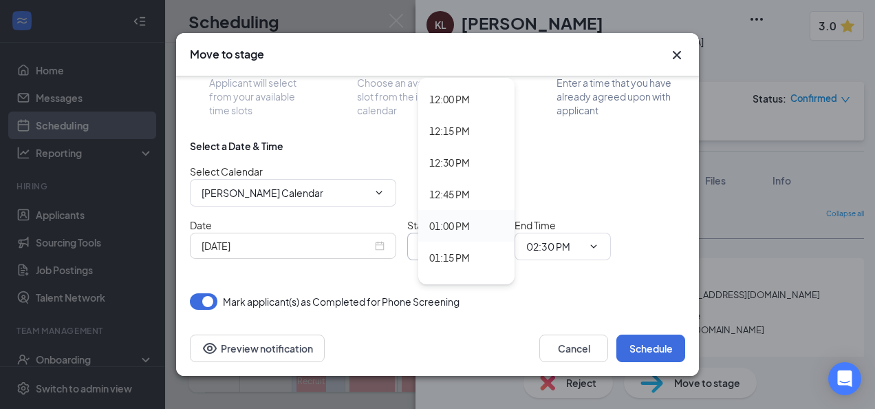
click at [462, 224] on div "01:00 PM" at bounding box center [449, 225] width 41 height 15
type input "01:00 PM"
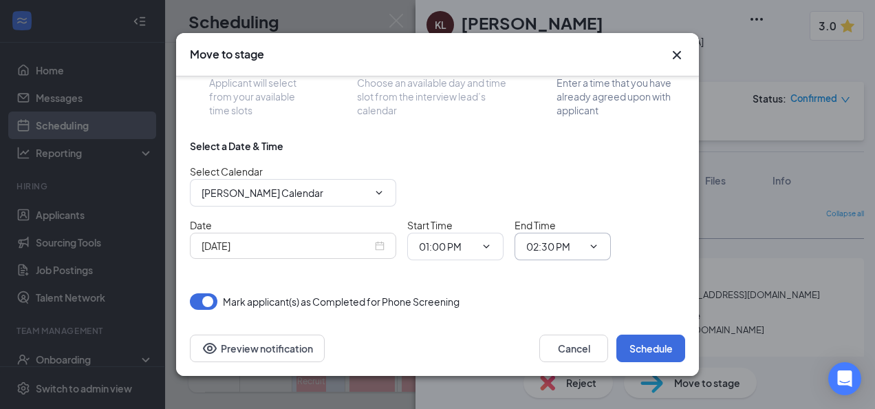
click at [560, 245] on input "02:30 PM" at bounding box center [554, 246] width 56 height 15
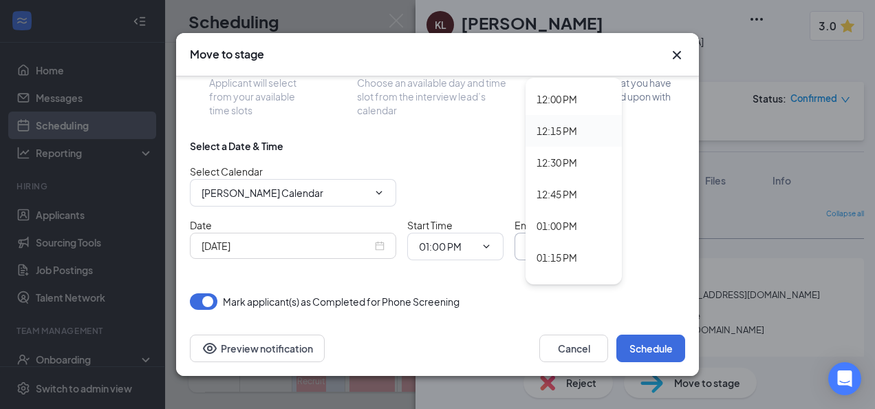
scroll to position [1582, 0]
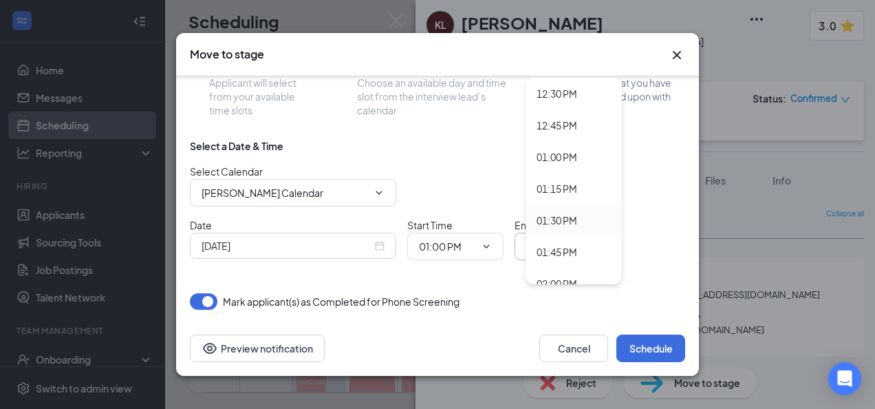
click at [557, 217] on div "01:30 PM" at bounding box center [557, 220] width 41 height 15
type input "01:30 PM"
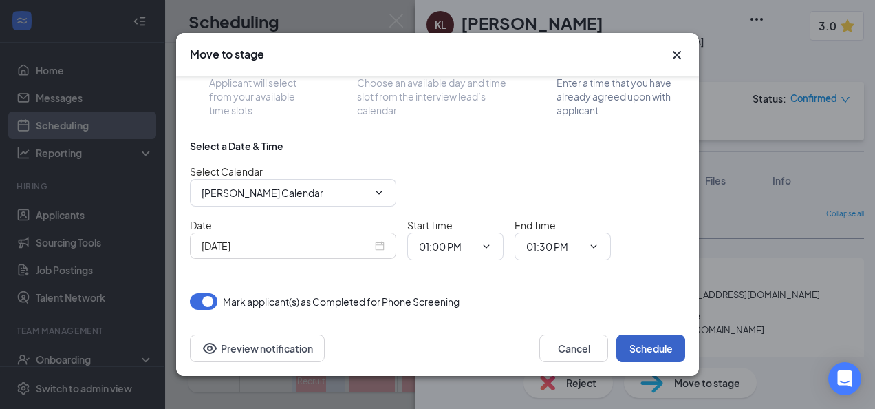
click at [645, 348] on button "Schedule" at bounding box center [650, 348] width 69 height 28
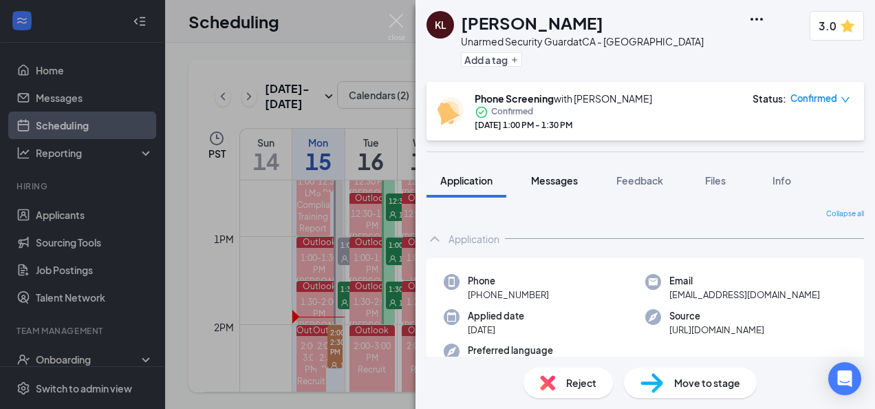
click at [553, 187] on button "Messages" at bounding box center [554, 180] width 74 height 34
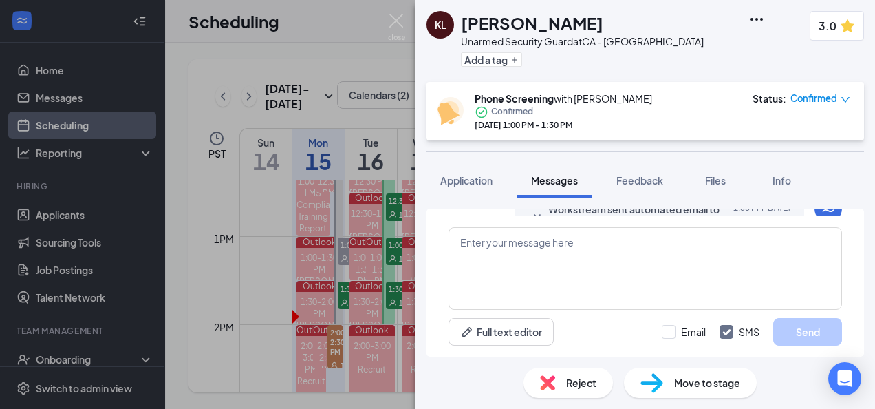
scroll to position [539, 0]
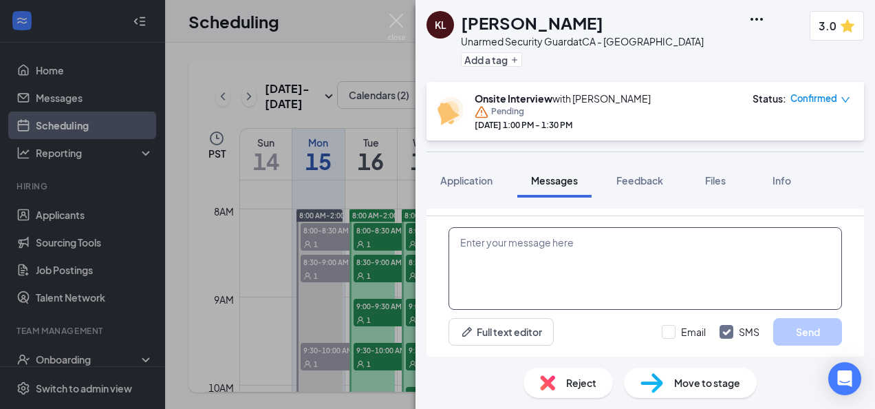
scroll to position [539, 0]
click at [557, 271] on textarea at bounding box center [645, 268] width 393 height 83
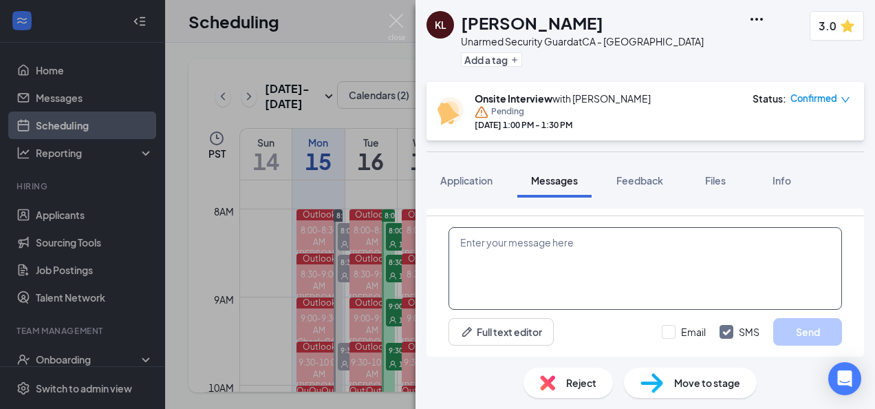
paste textarea "Hello (Name), It was a pleasure speaking with you and I wish you the best of lu…"
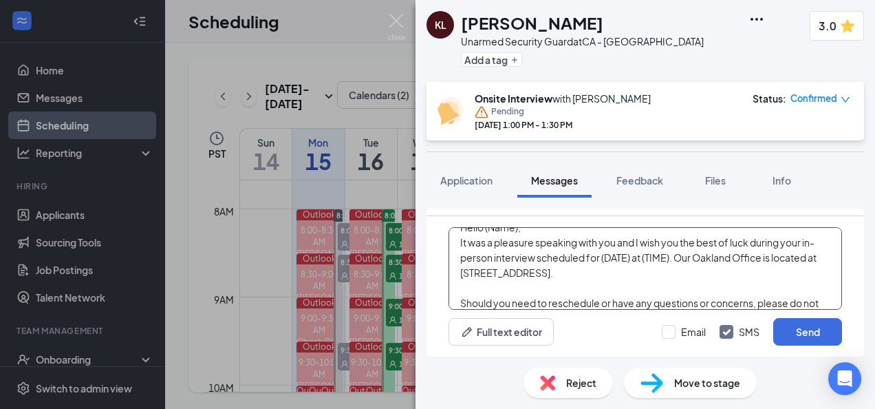
scroll to position [0, 0]
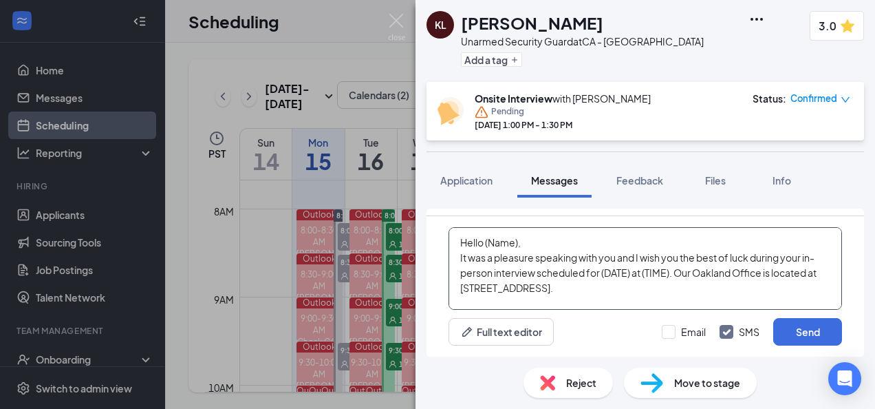
click at [517, 248] on textarea "Hello (Name), It was a pleasure speaking with you and I wish you the best of lu…" at bounding box center [645, 268] width 393 height 83
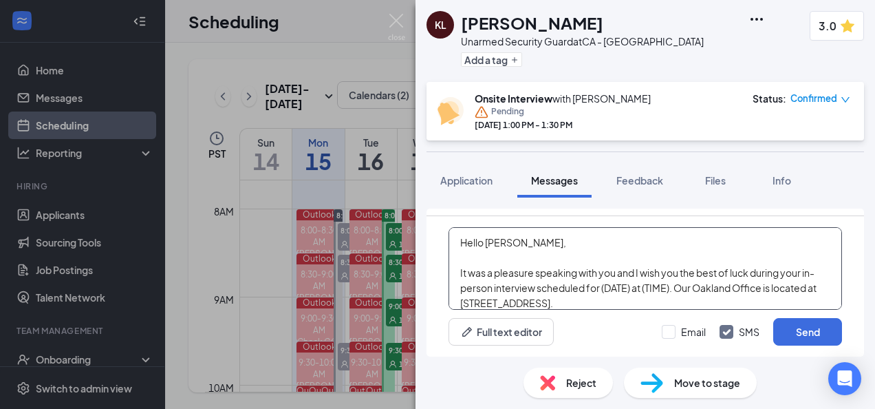
click at [631, 292] on textarea "Hello Keith, It was a pleasure speaking with you and I wish you the best of luc…" at bounding box center [645, 268] width 393 height 83
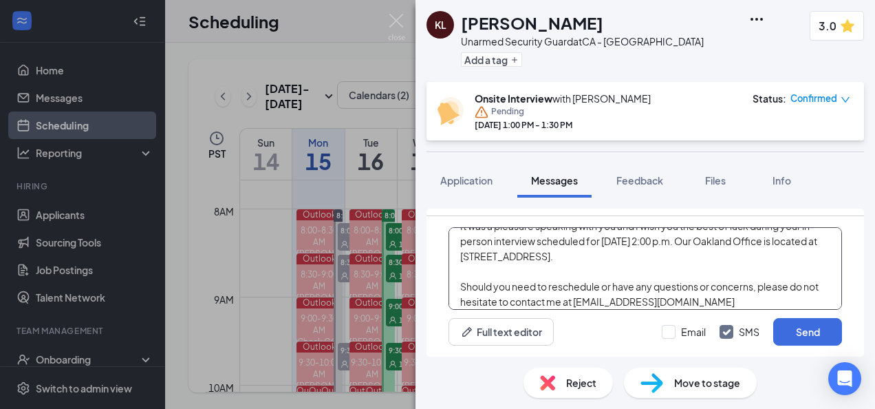
scroll to position [68, 0]
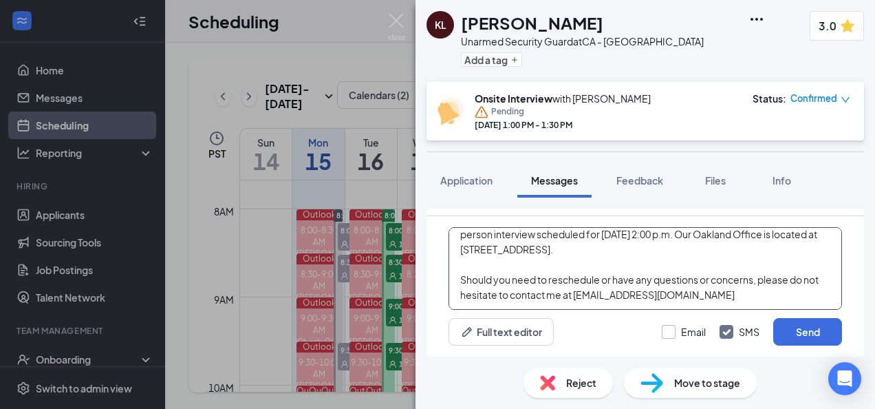
type textarea "Hello Keith, It was a pleasure speaking with you and I wish you the best of luc…"
click at [667, 332] on input "Email" at bounding box center [684, 332] width 44 height 14
checkbox input "true"
click at [808, 338] on button "Send" at bounding box center [807, 332] width 69 height 28
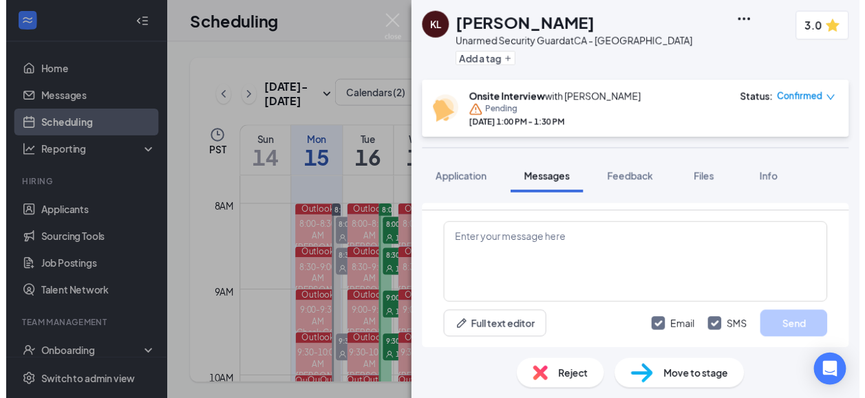
scroll to position [1017, 0]
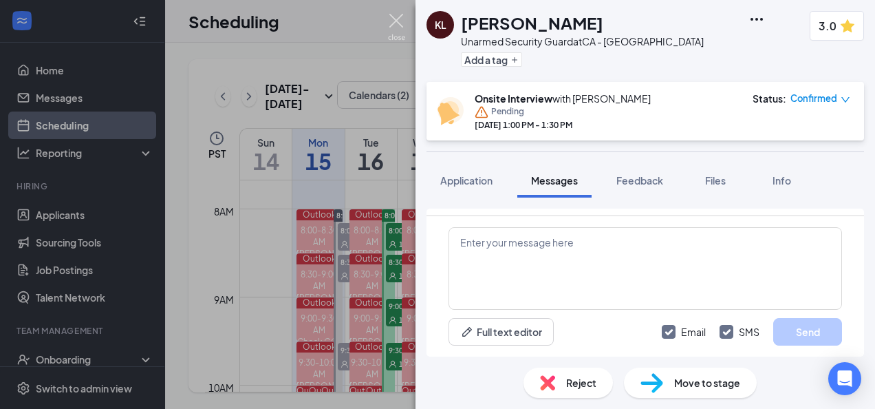
click at [396, 16] on img at bounding box center [396, 27] width 17 height 27
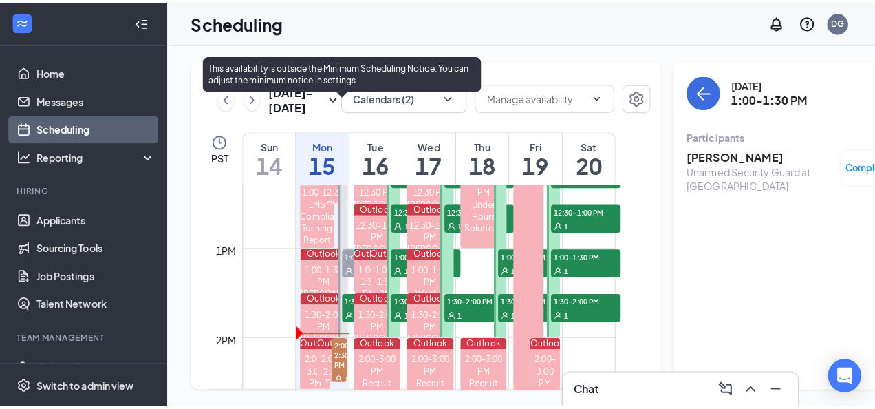
scroll to position [1158, 0]
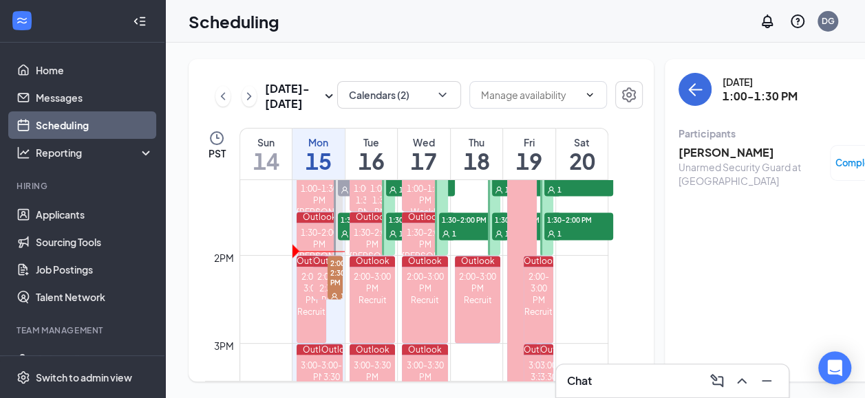
click at [333, 289] on span "2:00-2:30 PM" at bounding box center [334, 272] width 15 height 33
click at [722, 154] on h3 "efeson embay" at bounding box center [750, 152] width 144 height 15
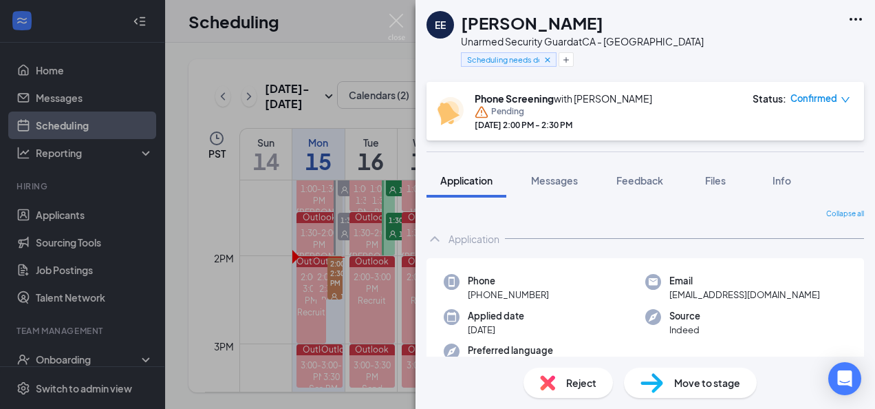
drag, startPoint x: 545, startPoint y: 296, endPoint x: 476, endPoint y: 294, distance: 68.8
click at [476, 294] on div "Phone +1 (510) 944-2829" at bounding box center [545, 288] width 202 height 28
copy span "(510) 944-2829"
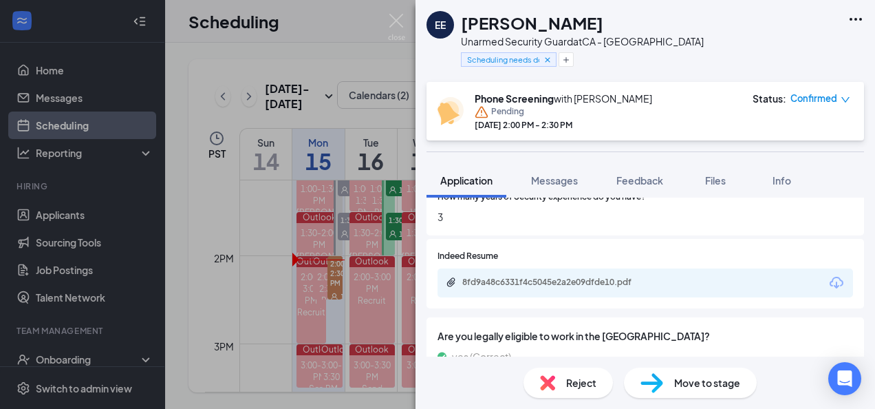
scroll to position [619, 0]
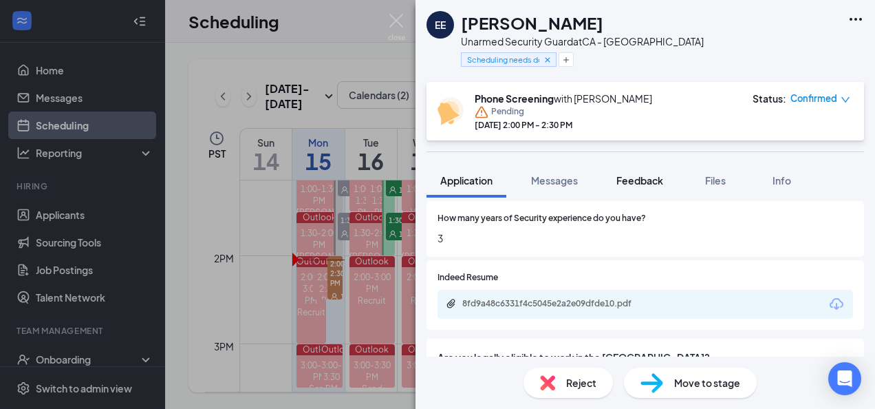
click at [622, 186] on div "Feedback" at bounding box center [639, 180] width 47 height 14
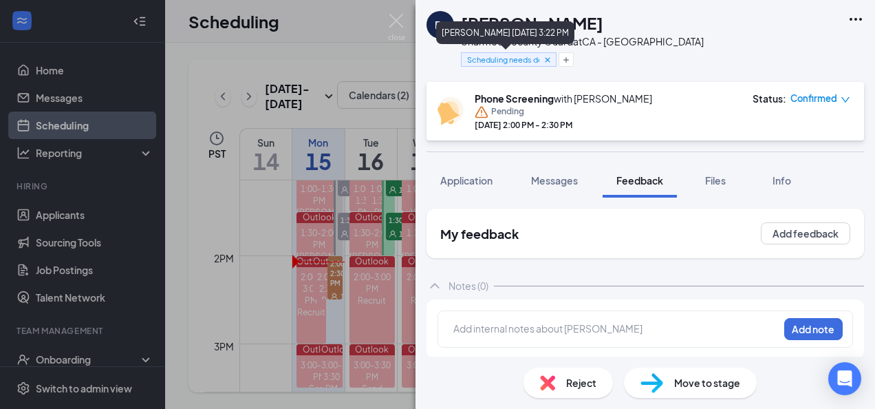
click at [545, 58] on icon "Cross" at bounding box center [548, 60] width 10 height 10
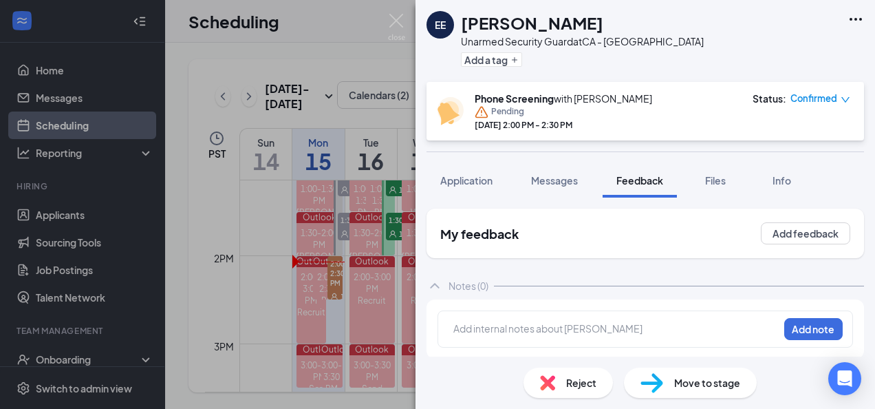
scroll to position [1, 0]
click at [538, 332] on div at bounding box center [616, 327] width 324 height 14
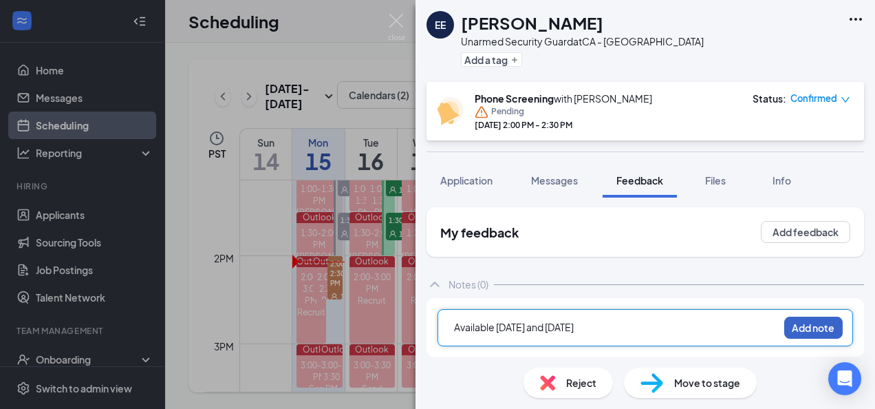
click at [808, 323] on button "Add note" at bounding box center [813, 327] width 58 height 22
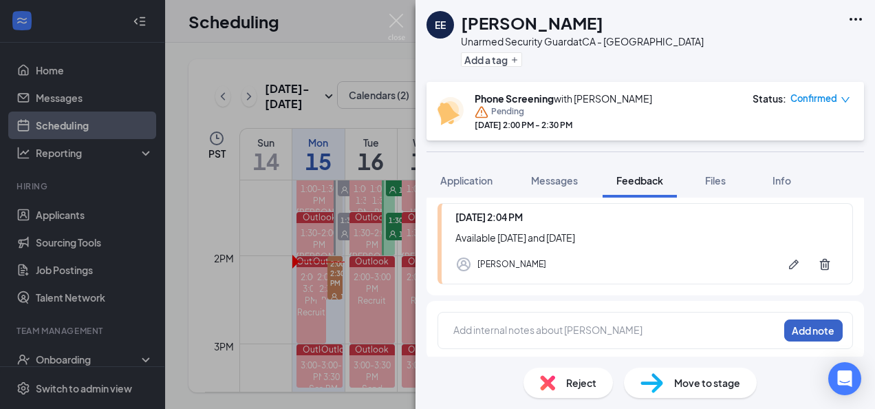
scroll to position [109, 0]
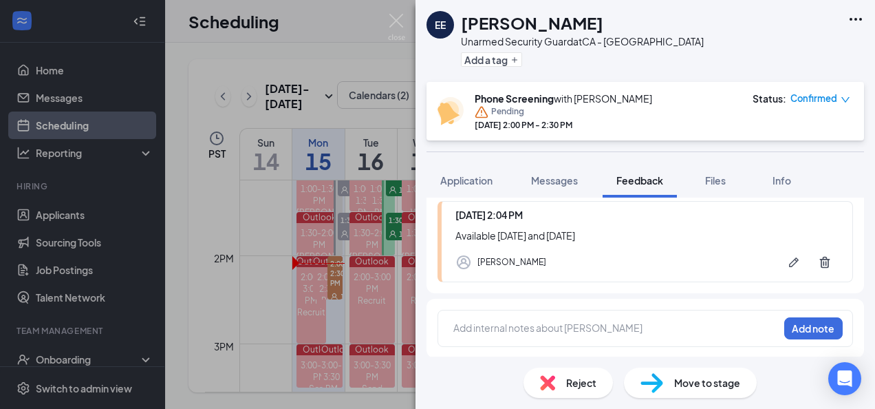
click at [648, 384] on img at bounding box center [651, 383] width 23 height 20
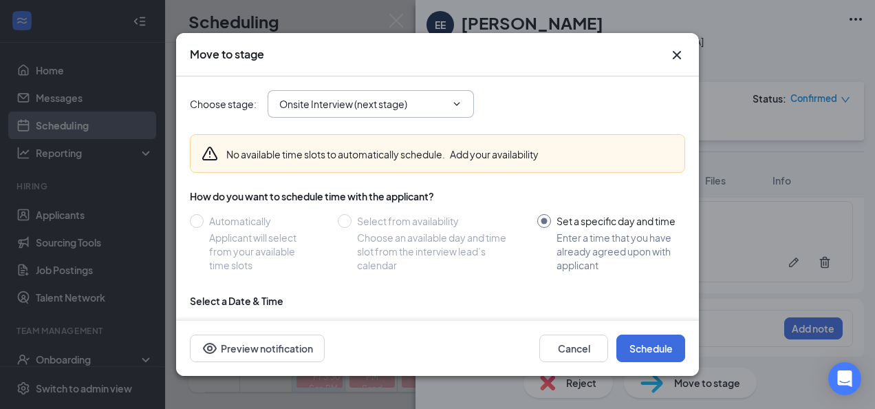
click at [404, 105] on input "Onsite Interview (next stage)" at bounding box center [362, 103] width 166 height 15
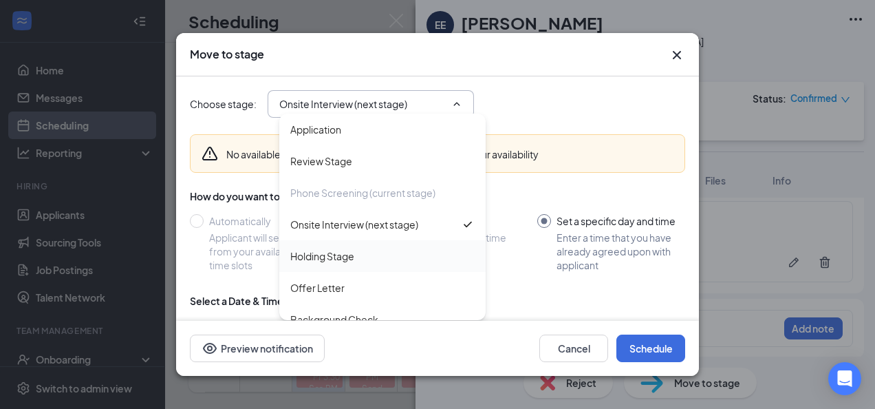
click at [349, 256] on div "Holding Stage" at bounding box center [322, 255] width 64 height 15
type input "Holding Stage"
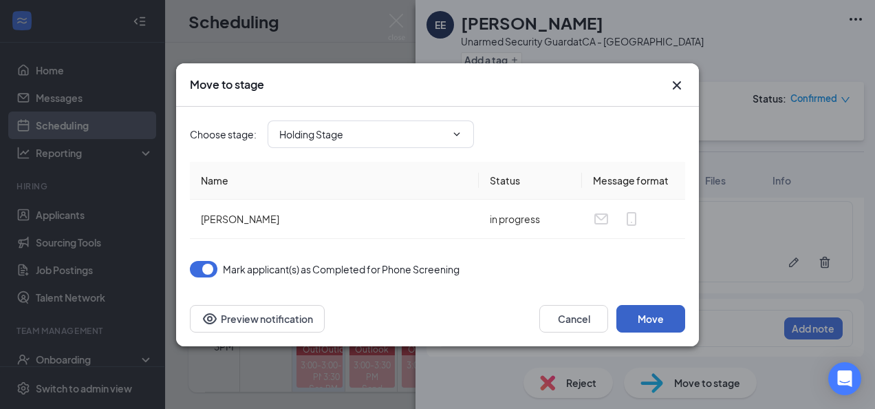
click at [676, 323] on button "Move" at bounding box center [650, 319] width 69 height 28
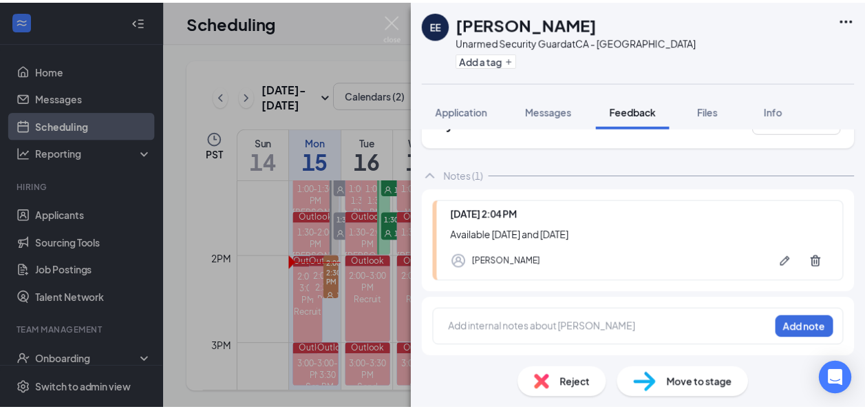
scroll to position [40, 0]
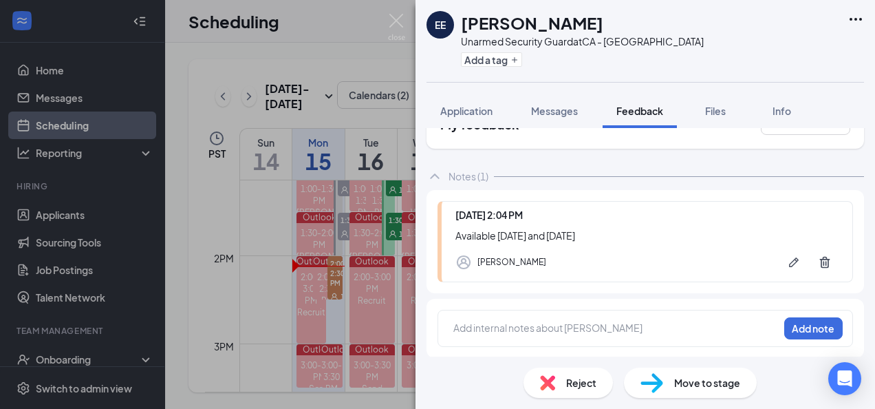
click at [387, 19] on div "EE efeson embay Unarmed Security Guard at CA - Oakland Add a tag Application Me…" at bounding box center [437, 204] width 875 height 409
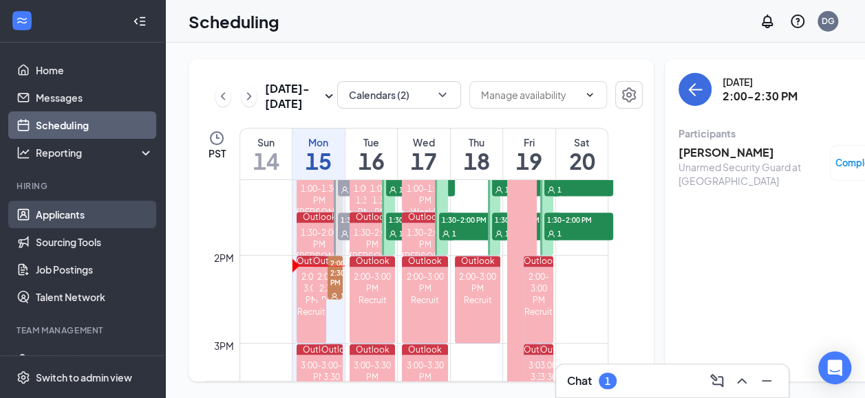
click at [76, 216] on link "Applicants" at bounding box center [95, 215] width 118 height 28
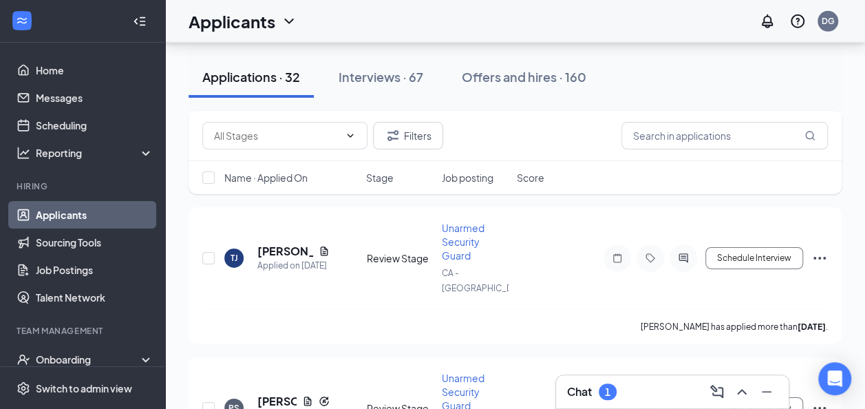
scroll to position [1995, 0]
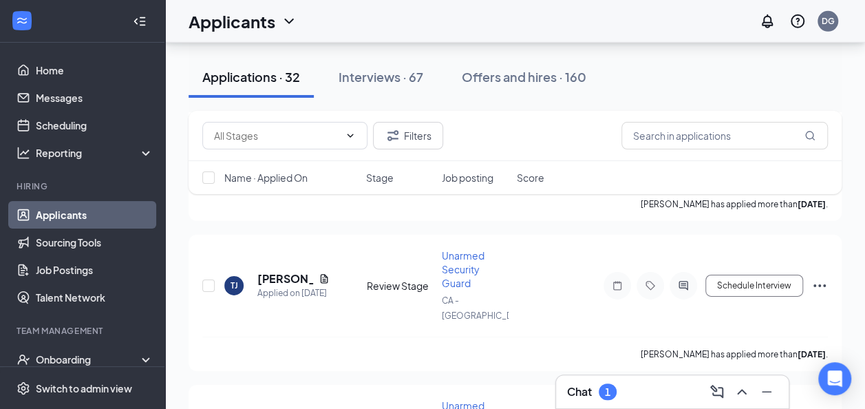
checkbox input "true"
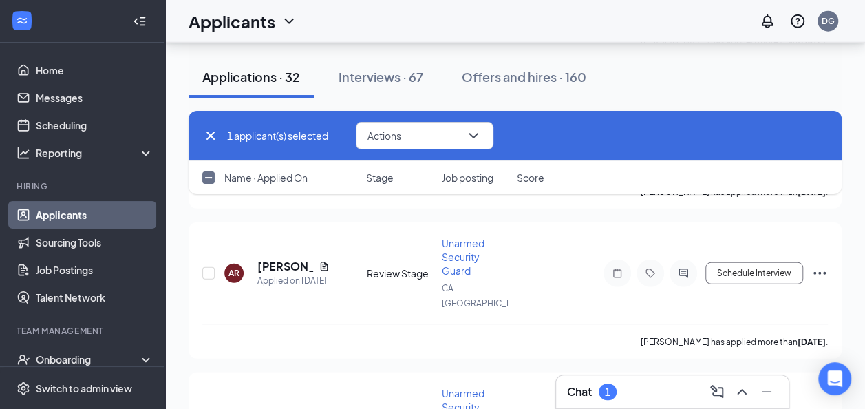
checkbox input "true"
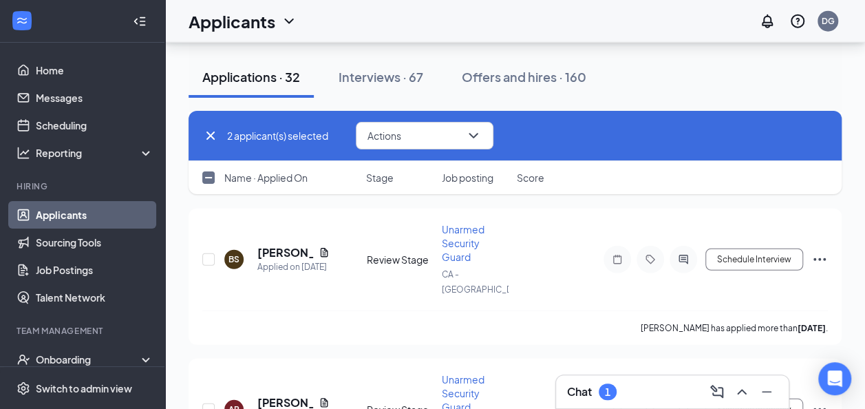
scroll to position [1720, 0]
checkbox input "true"
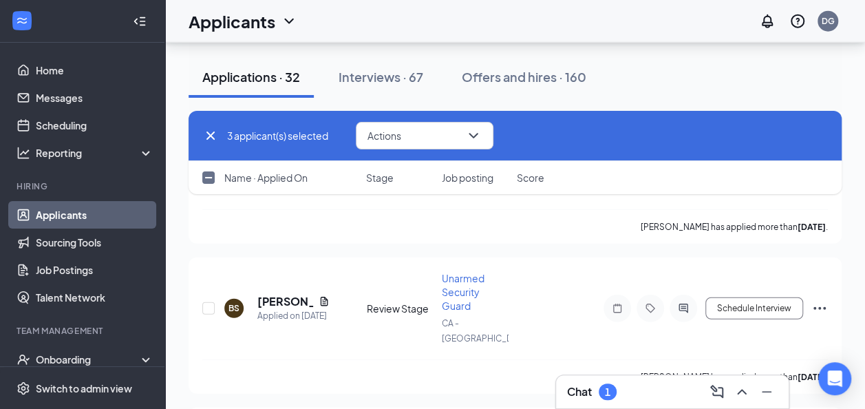
scroll to position [1651, 0]
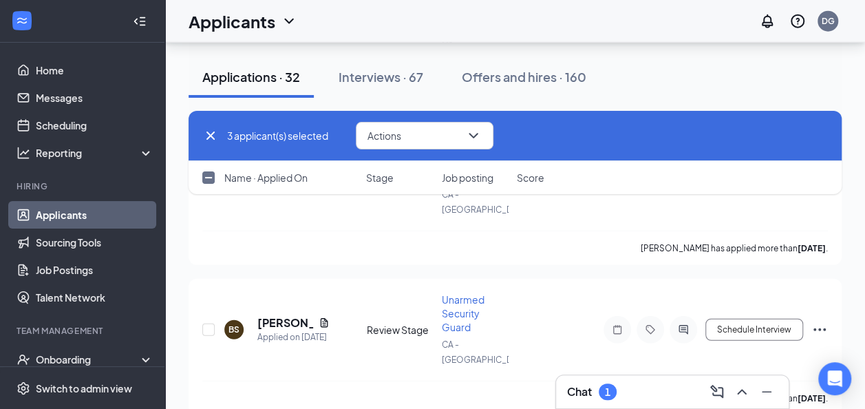
checkbox input "true"
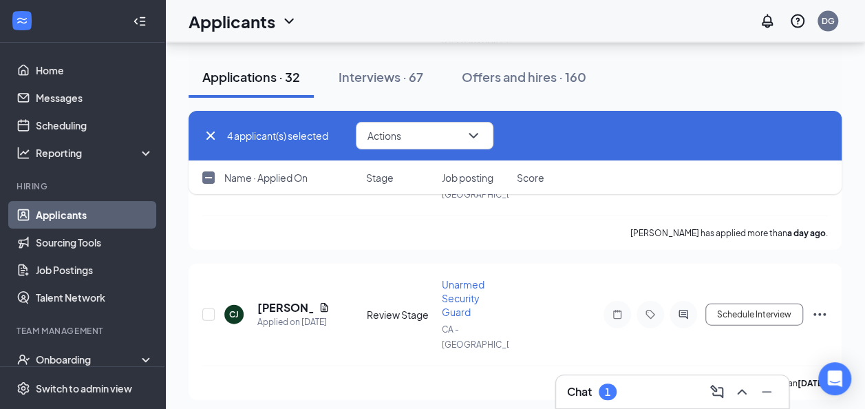
scroll to position [1513, 0]
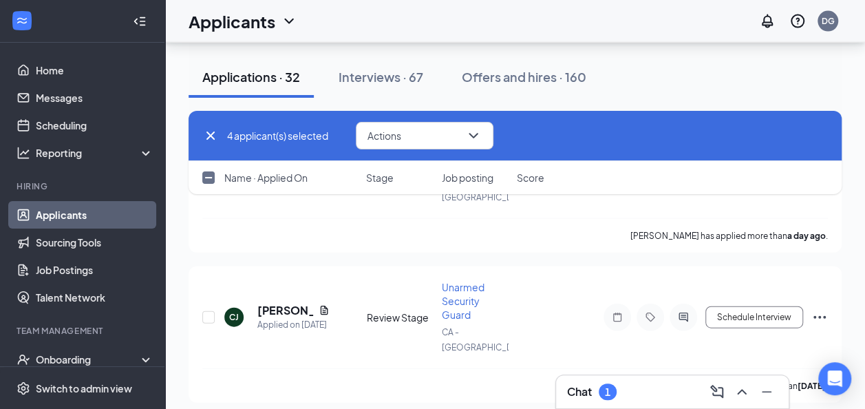
checkbox input "true"
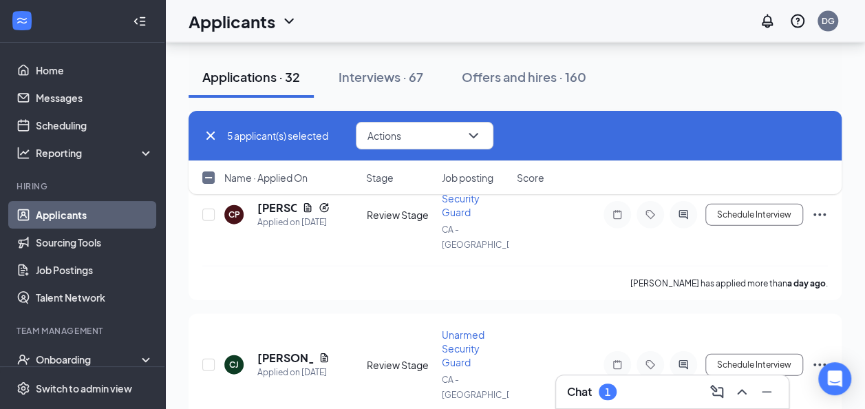
scroll to position [1445, 0]
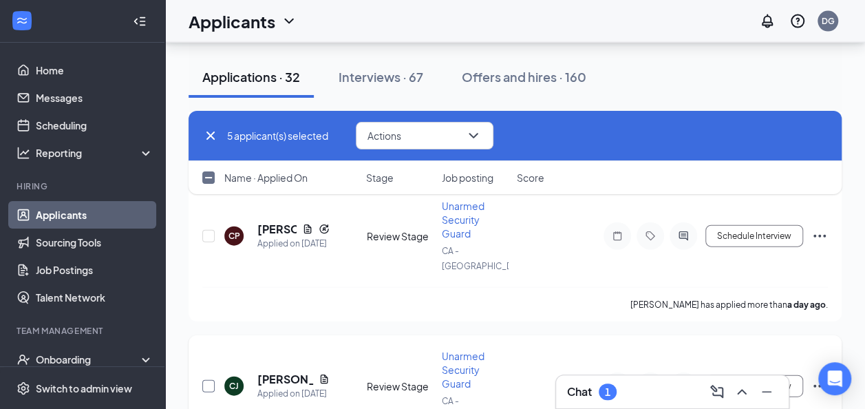
click at [211, 380] on input "checkbox" at bounding box center [208, 386] width 12 height 12
checkbox input "true"
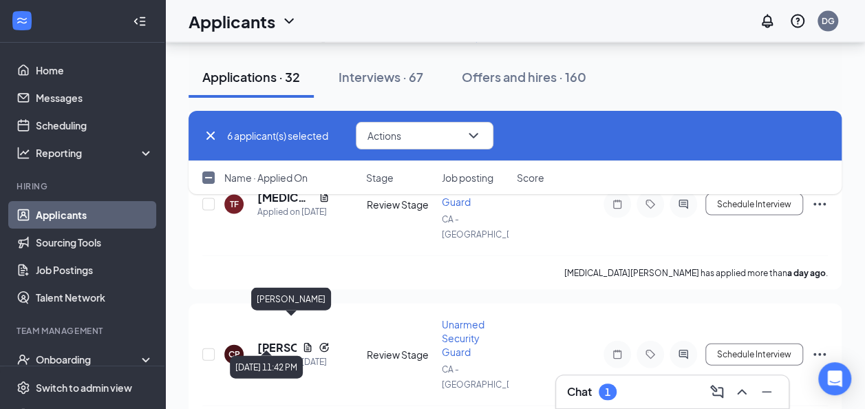
scroll to position [1307, 0]
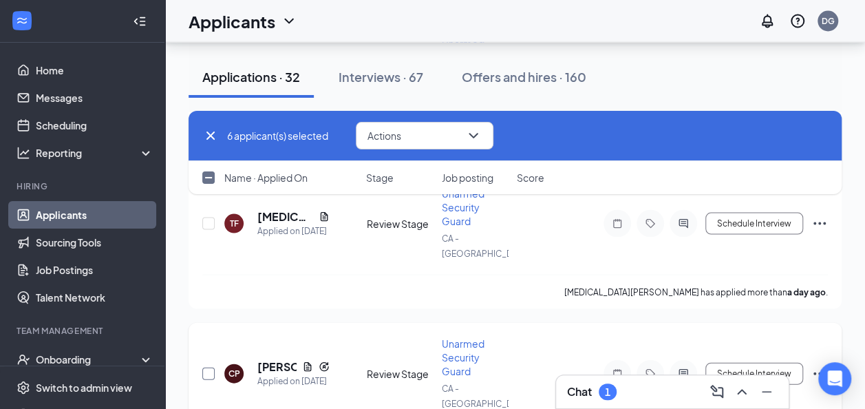
click at [210, 367] on input "checkbox" at bounding box center [208, 373] width 12 height 12
checkbox input "true"
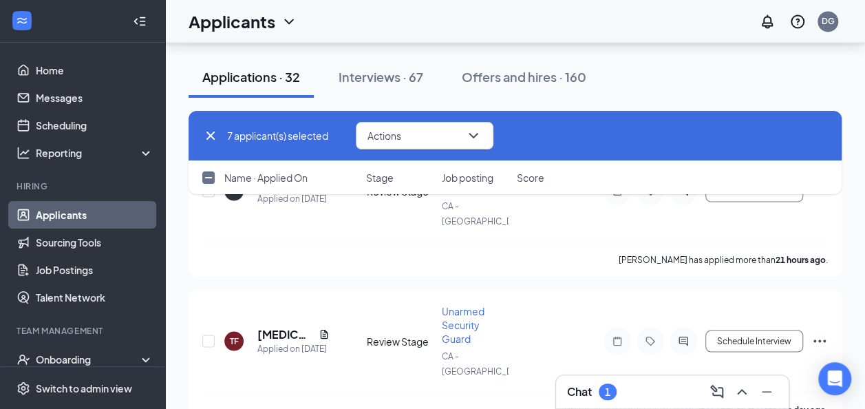
scroll to position [1169, 0]
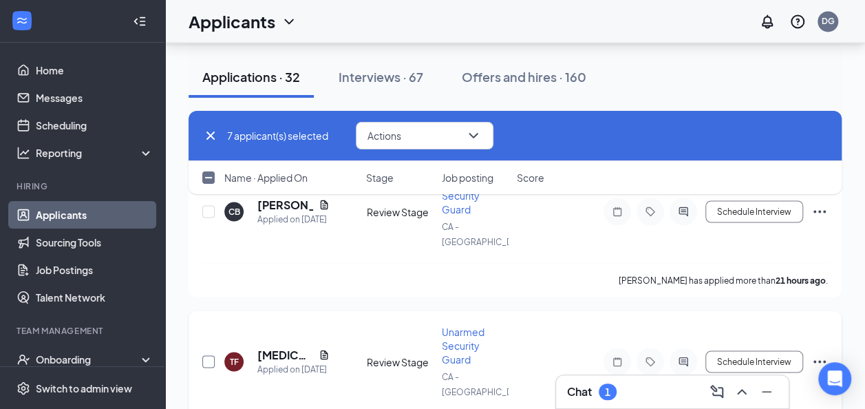
click at [206, 355] on input "checkbox" at bounding box center [208, 361] width 12 height 12
checkbox input "true"
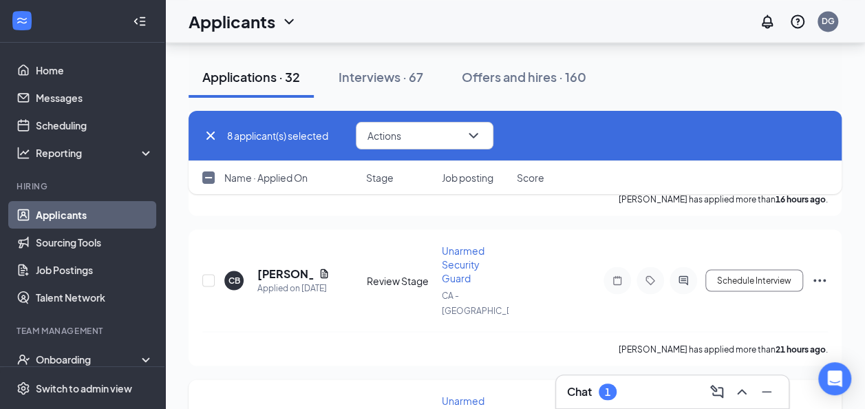
scroll to position [1032, 0]
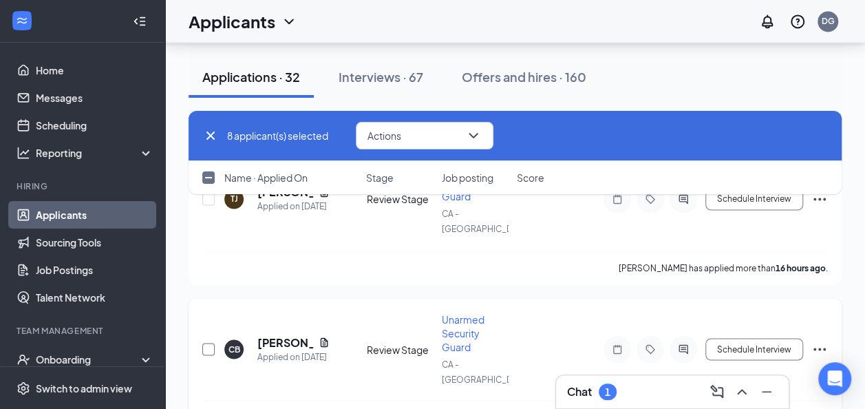
click at [206, 343] on input "checkbox" at bounding box center [208, 349] width 12 height 12
checkbox input "true"
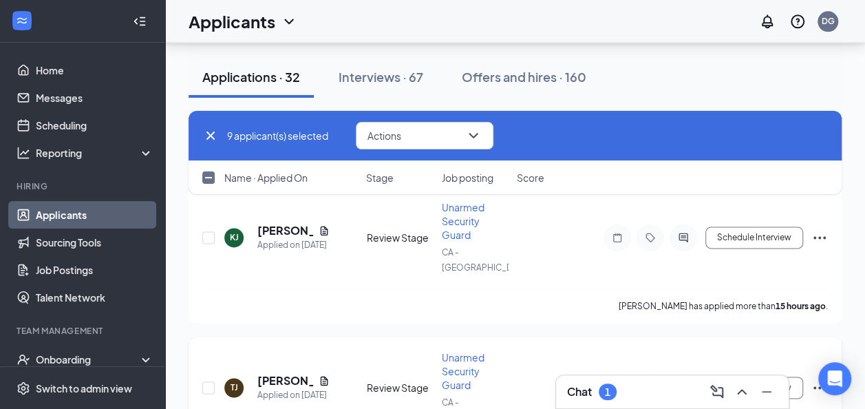
scroll to position [825, 0]
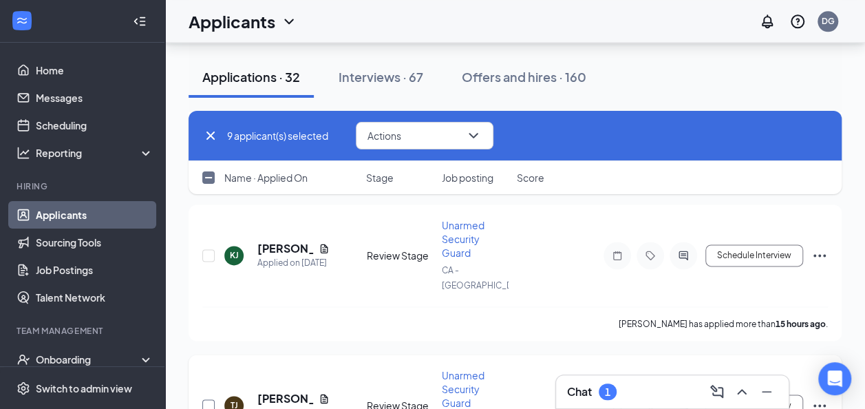
click at [210, 399] on input "checkbox" at bounding box center [208, 405] width 12 height 12
checkbox input "true"
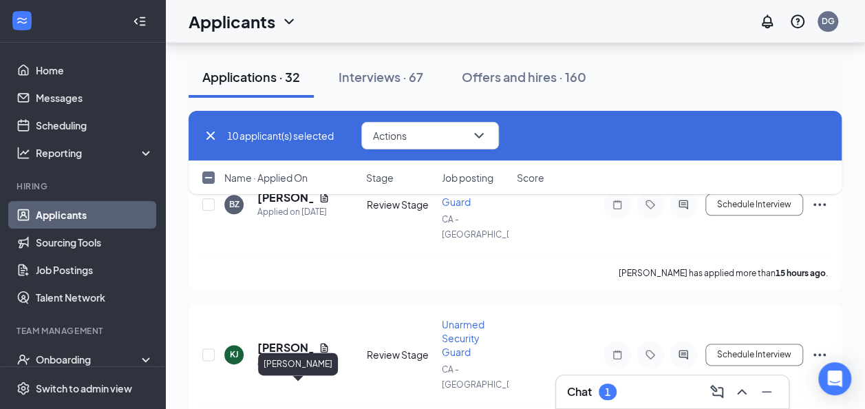
scroll to position [688, 0]
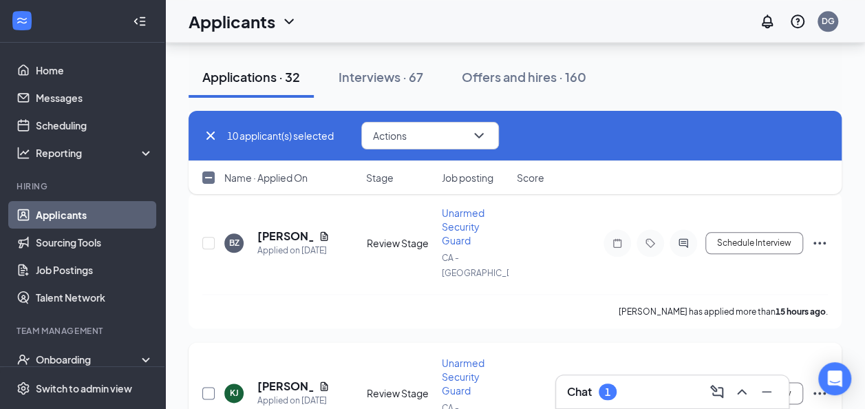
click at [207, 387] on input "checkbox" at bounding box center [208, 393] width 12 height 12
checkbox input "true"
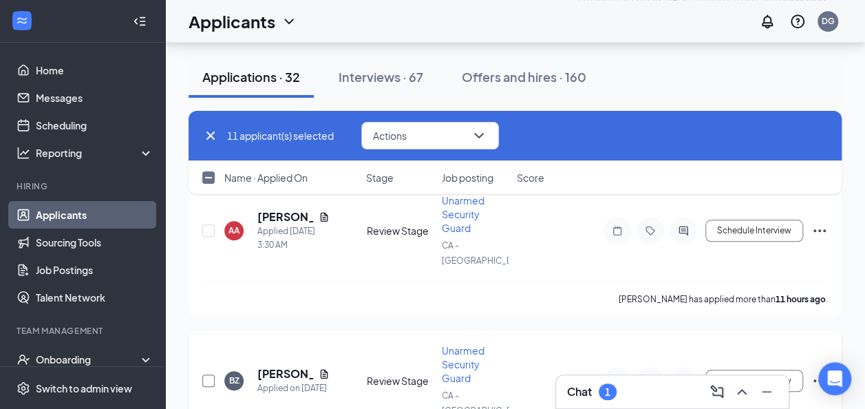
click at [203, 374] on input "checkbox" at bounding box center [208, 380] width 12 height 12
checkbox input "true"
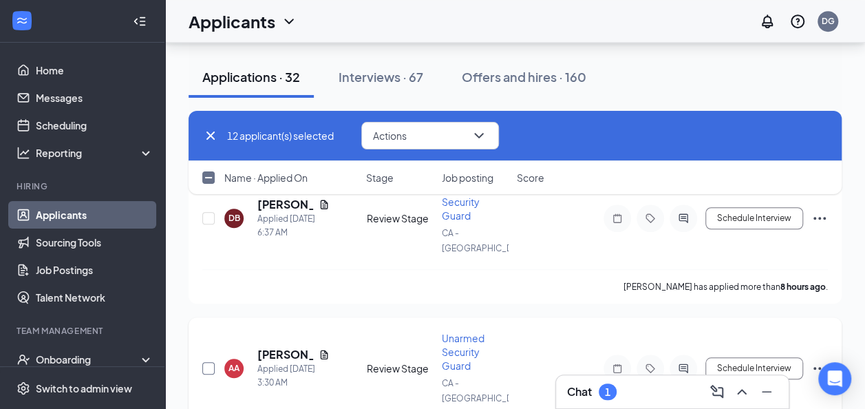
drag, startPoint x: 212, startPoint y: 311, endPoint x: 226, endPoint y: 311, distance: 13.8
click at [211, 362] on input "checkbox" at bounding box center [208, 368] width 12 height 12
checkbox input "true"
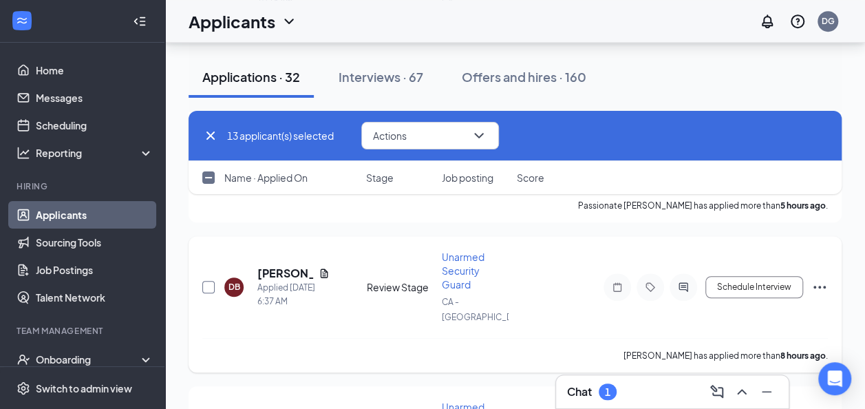
click at [205, 281] on input "checkbox" at bounding box center [208, 287] width 12 height 12
checkbox input "true"
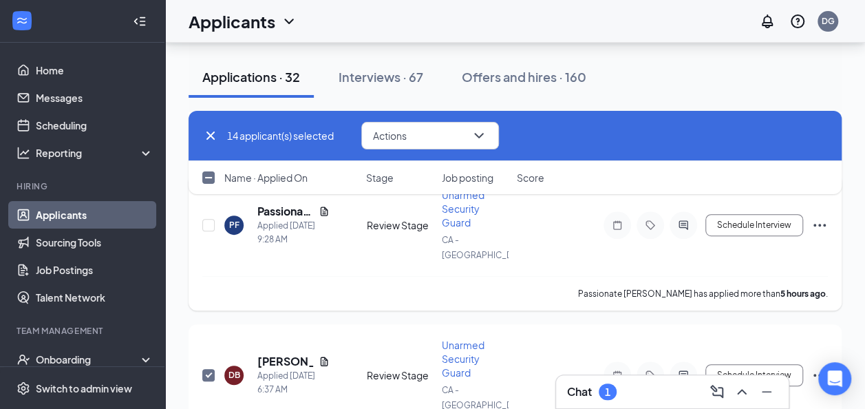
scroll to position [206, 0]
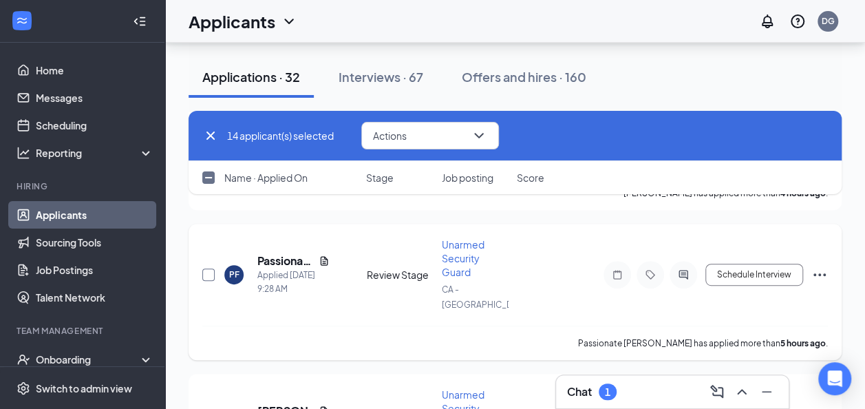
click at [209, 268] on input "checkbox" at bounding box center [208, 274] width 12 height 12
checkbox input "true"
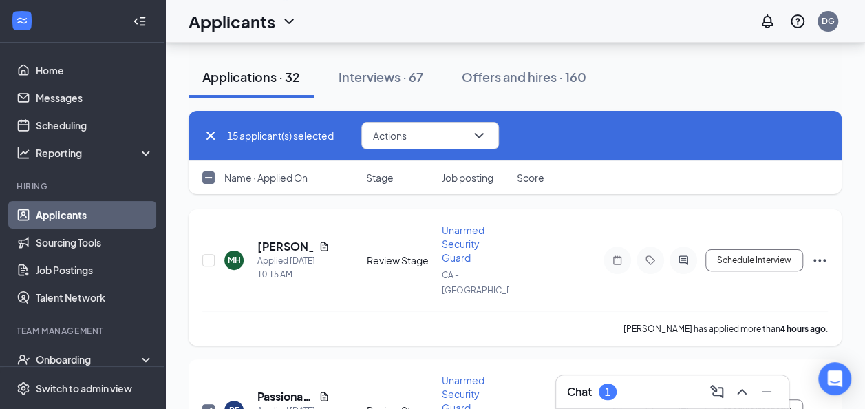
scroll to position [69, 0]
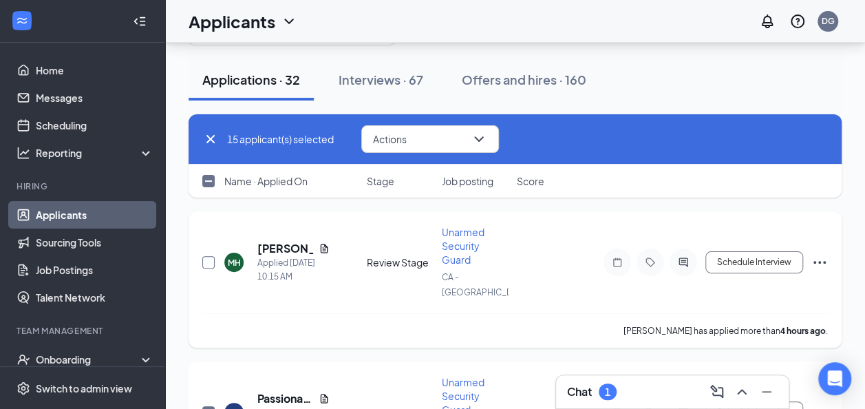
click at [212, 257] on input "checkbox" at bounding box center [208, 262] width 12 height 12
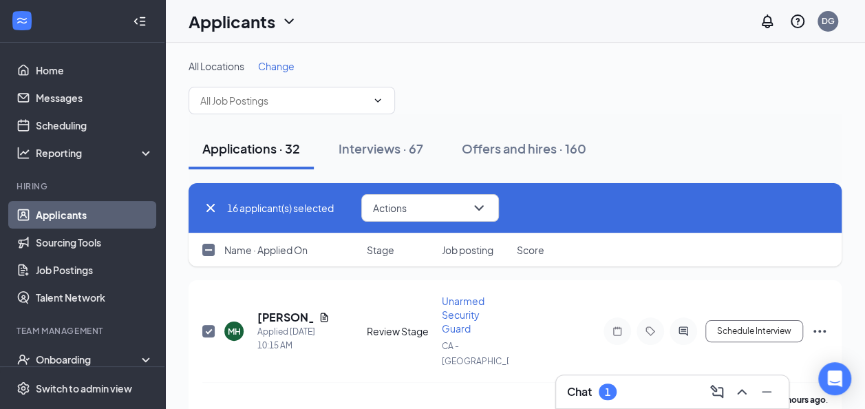
click at [210, 205] on icon "Cross" at bounding box center [210, 207] width 17 height 17
checkbox input "false"
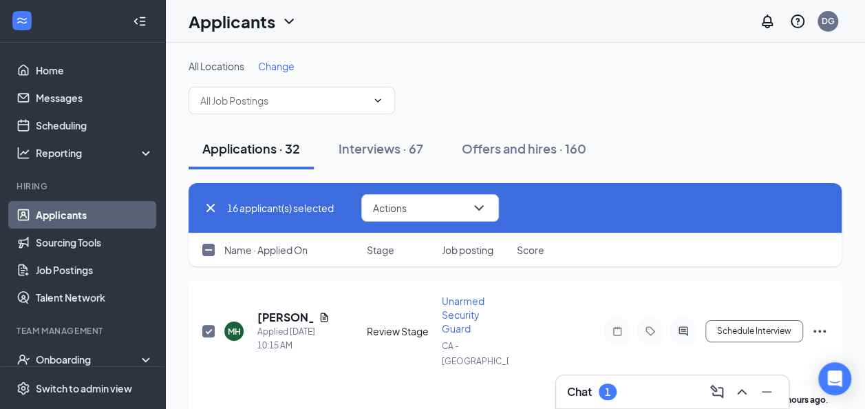
checkbox input "false"
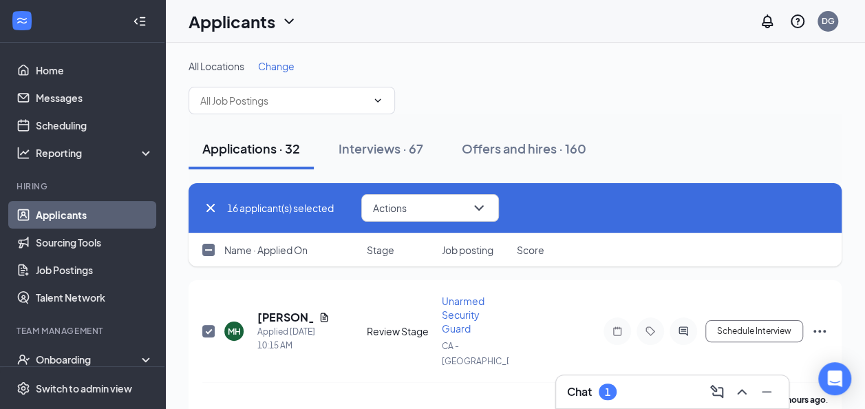
checkbox input "false"
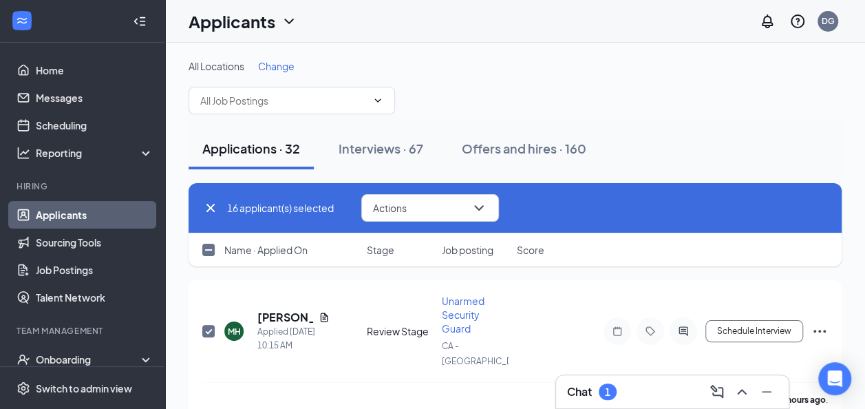
checkbox input "false"
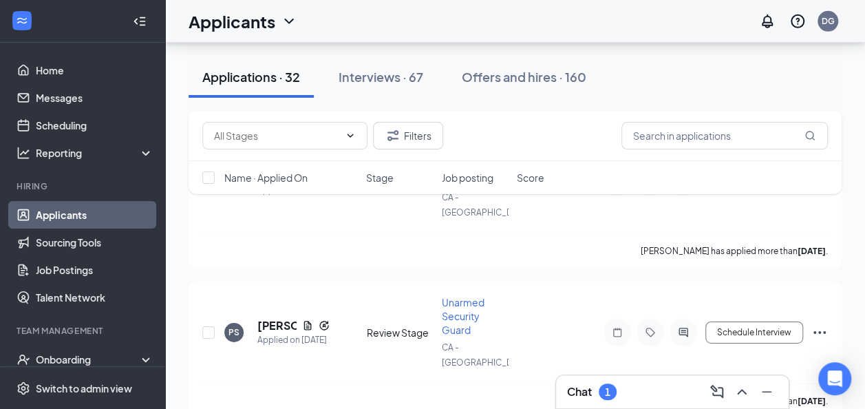
scroll to position [2064, 0]
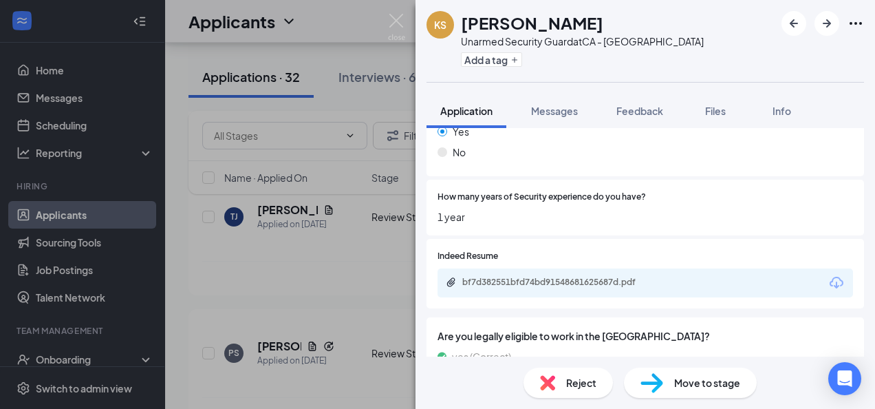
scroll to position [619, 0]
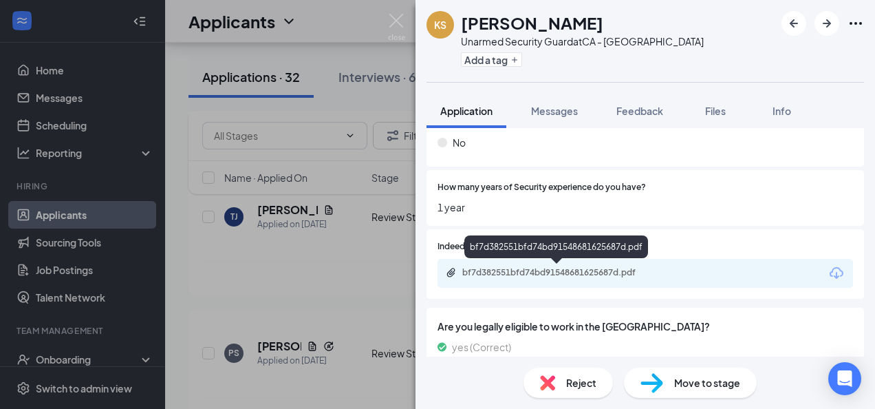
click at [596, 277] on div "bf7d382551bfd74bd91548681625687d.pdf" at bounding box center [558, 272] width 193 height 11
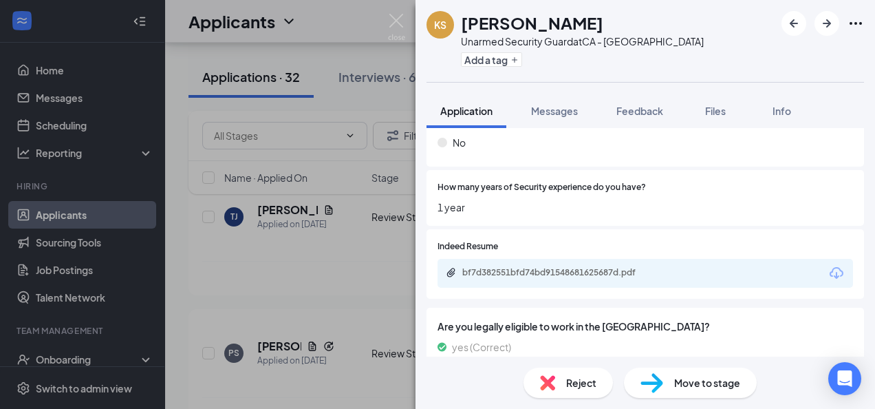
click at [580, 374] on div "Reject" at bounding box center [567, 382] width 89 height 30
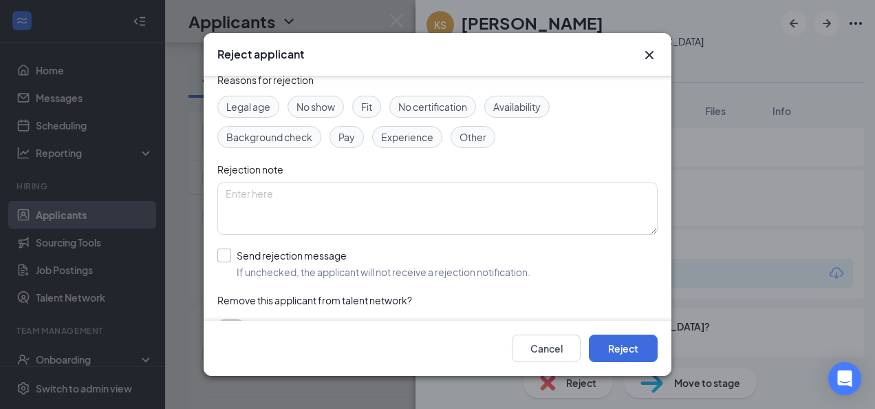
scroll to position [87, 0]
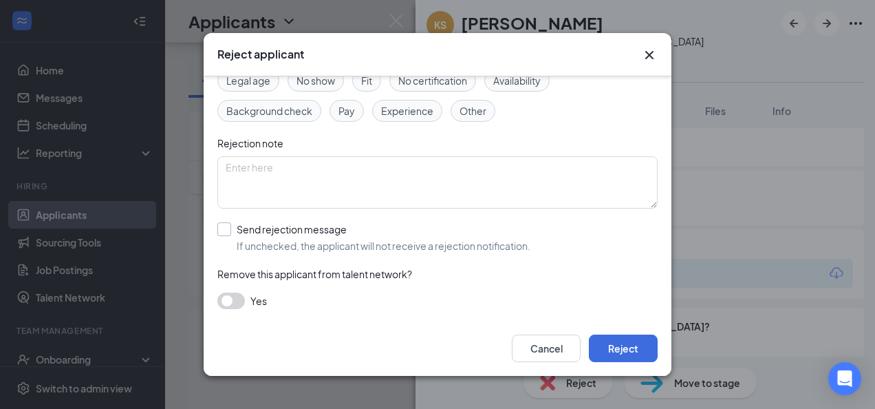
click at [228, 229] on input "Send rejection message If unchecked, the applicant will not receive a rejection…" at bounding box center [373, 237] width 313 height 30
checkbox input "true"
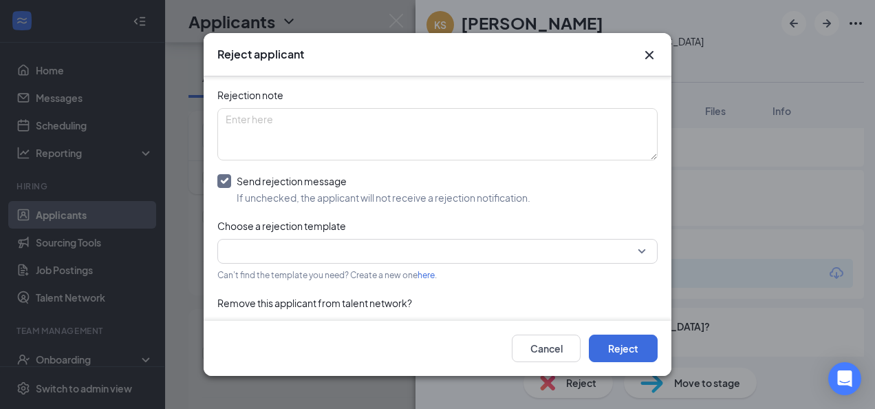
scroll to position [155, 0]
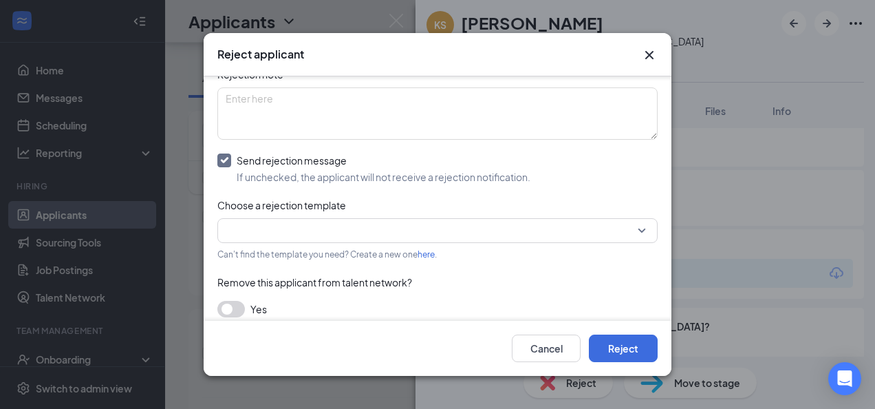
click at [378, 233] on input "search" at bounding box center [433, 230] width 414 height 23
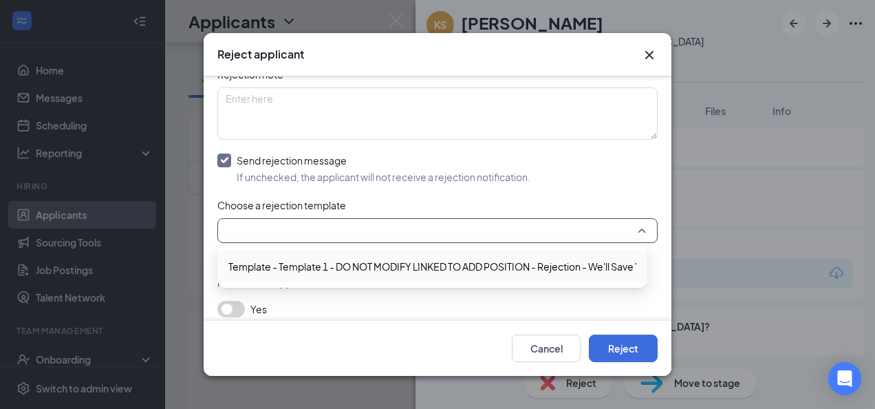
click at [295, 259] on span "Template - Template 1 - DO NOT MODIFY LINKED TO ADD POSITION - Rejection - We'l…" at bounding box center [467, 266] width 479 height 15
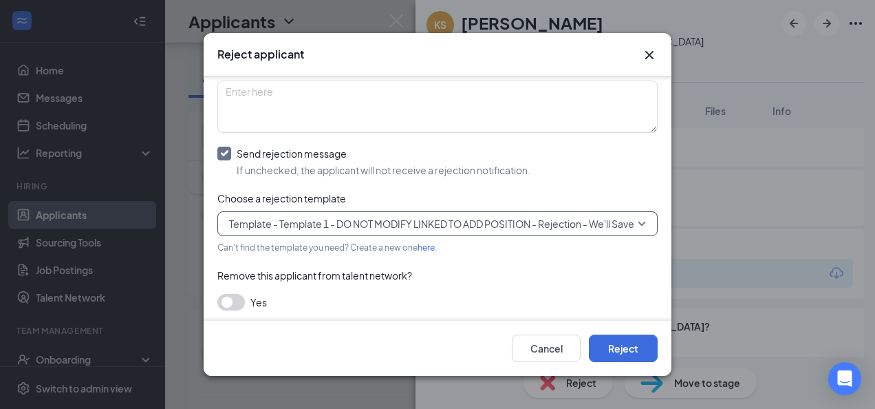
scroll to position [164, 0]
click at [642, 347] on button "Reject" at bounding box center [623, 348] width 69 height 28
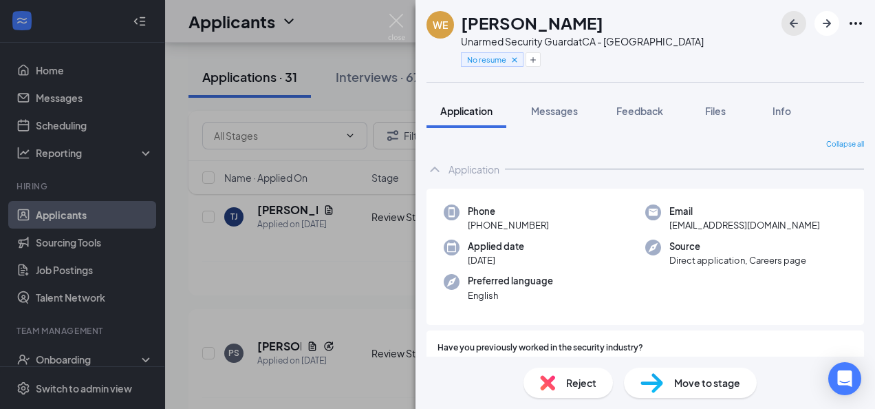
click at [794, 24] on icon "ArrowLeftNew" at bounding box center [794, 23] width 17 height 17
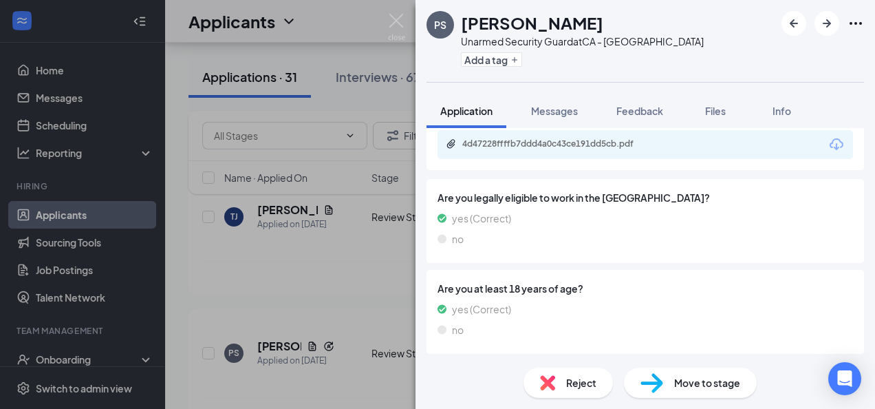
click at [554, 389] on img at bounding box center [547, 382] width 15 height 15
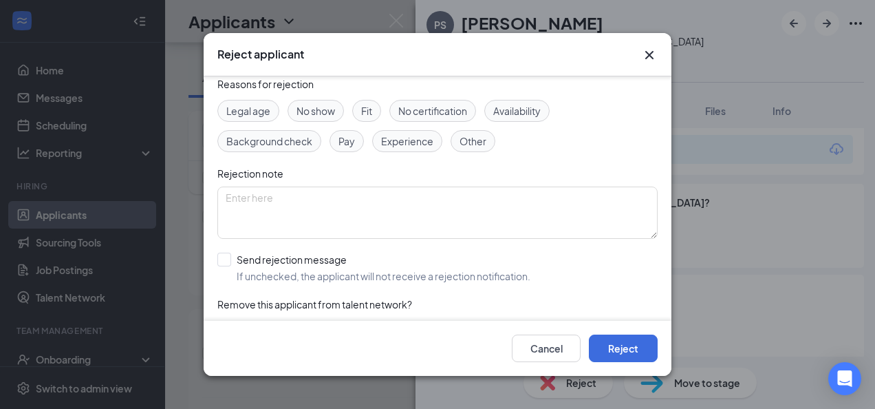
scroll to position [87, 0]
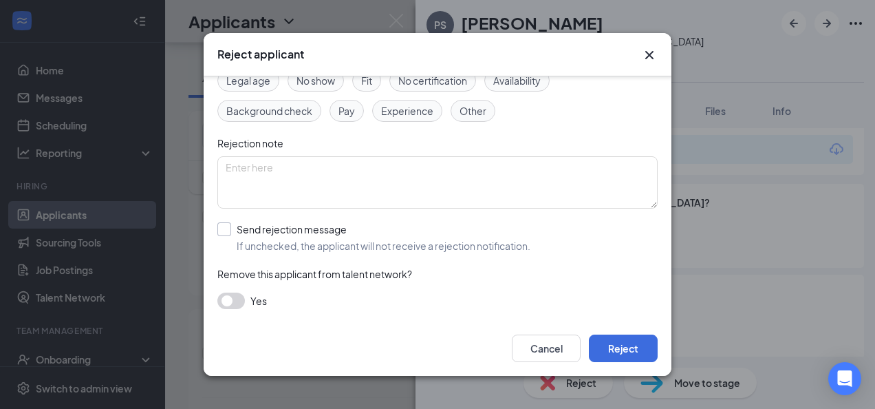
click at [231, 229] on input "Send rejection message If unchecked, the applicant will not receive a rejection…" at bounding box center [373, 237] width 313 height 30
checkbox input "true"
click at [321, 296] on input "search" at bounding box center [433, 299] width 414 height 23
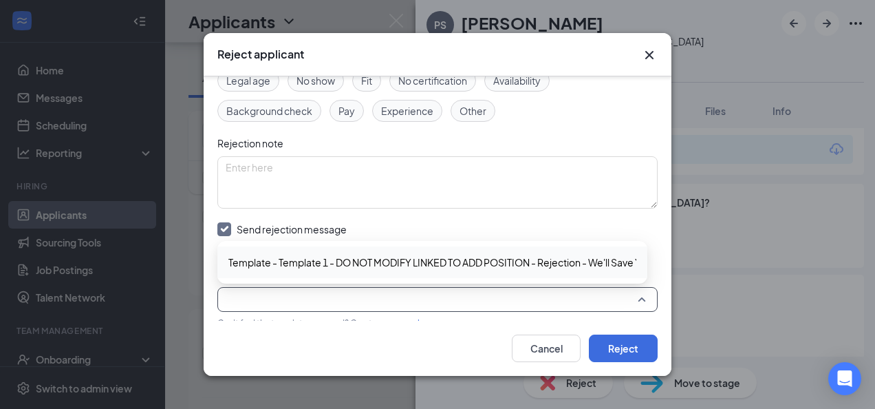
click at [334, 257] on span "Template - Template 1 - DO NOT MODIFY LINKED TO ADD POSITION - Rejection - We'l…" at bounding box center [467, 262] width 479 height 15
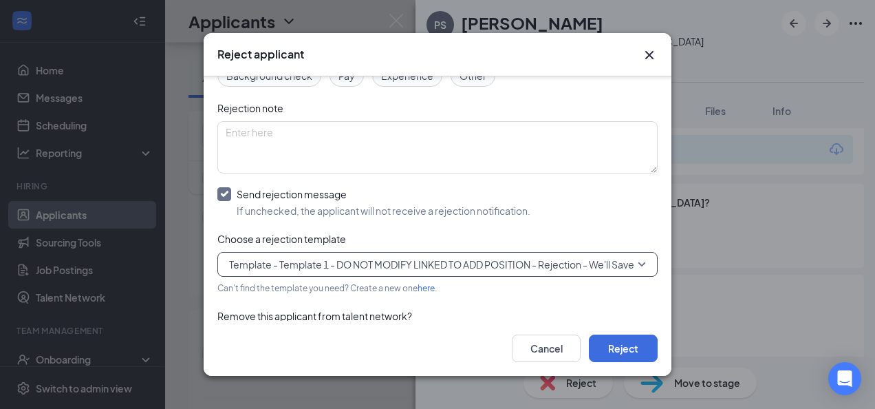
scroll to position [164, 0]
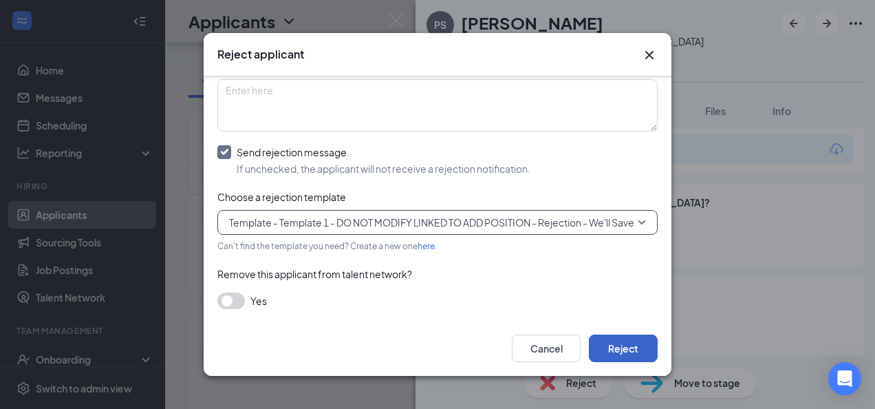
click at [616, 349] on button "Reject" at bounding box center [623, 348] width 69 height 28
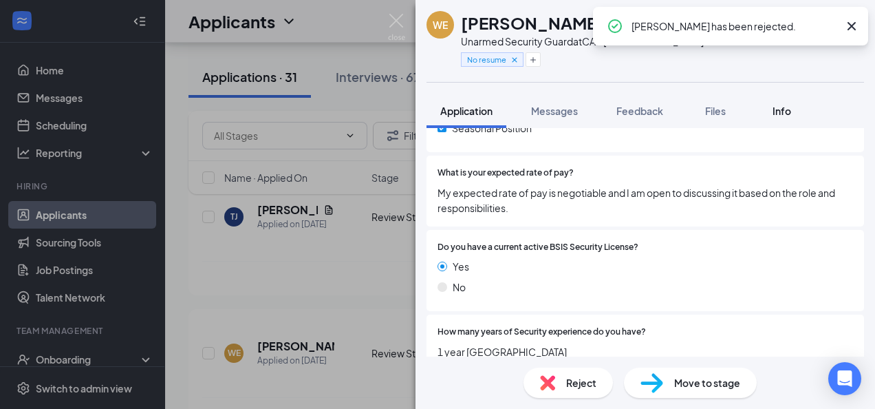
scroll to position [438, 0]
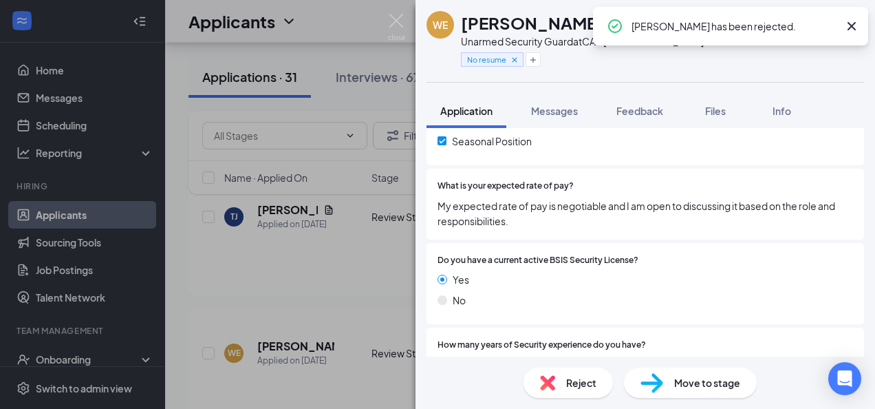
click at [852, 26] on icon "Cross" at bounding box center [851, 26] width 8 height 8
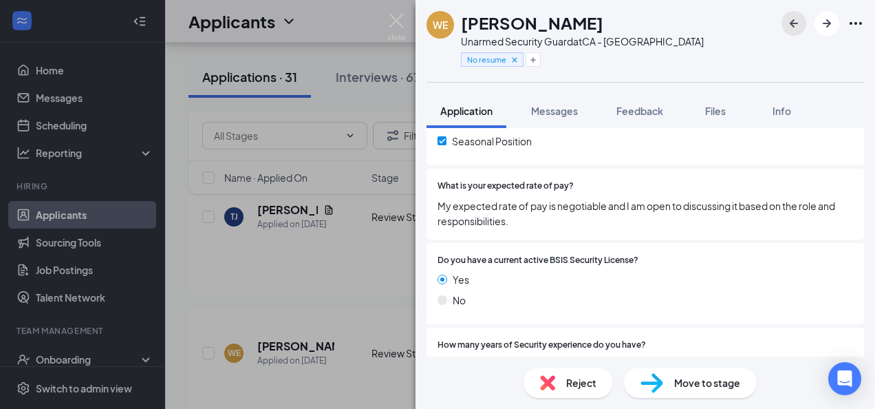
click at [788, 25] on icon "ArrowLeftNew" at bounding box center [794, 23] width 17 height 17
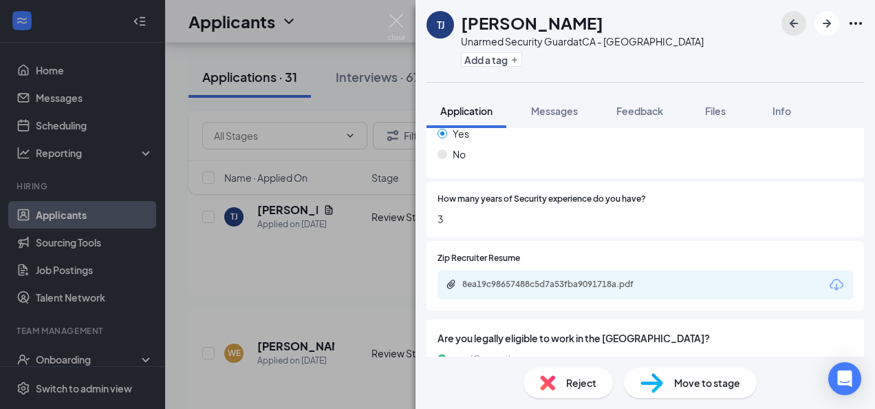
scroll to position [619, 0]
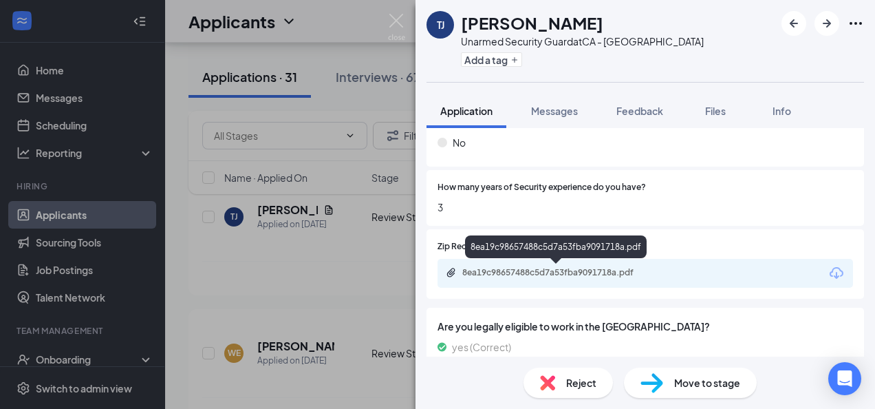
click at [591, 267] on div "8ea19c98657488c5d7a53fba9091718a.pdf" at bounding box center [558, 272] width 193 height 11
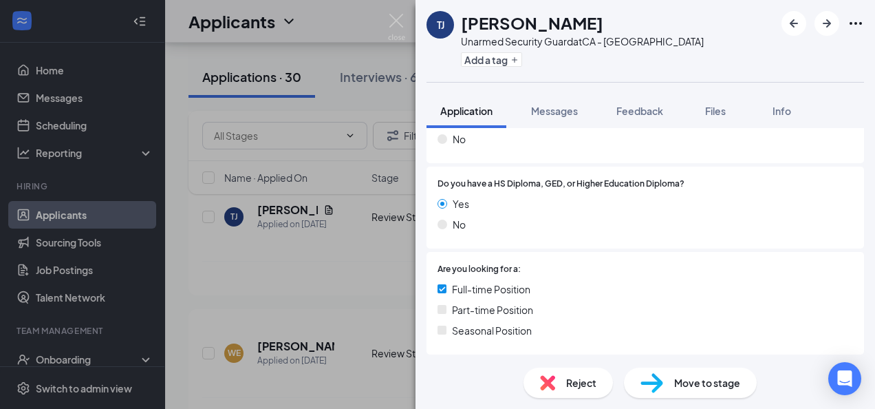
scroll to position [266, 0]
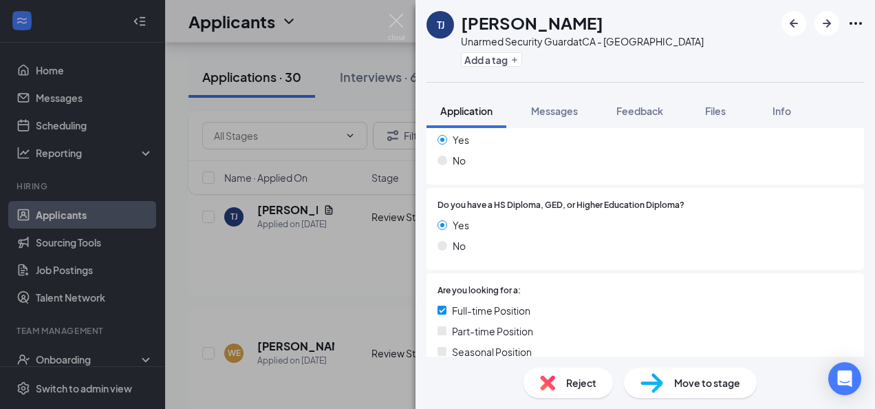
click at [572, 389] on span "Reject" at bounding box center [581, 382] width 30 height 15
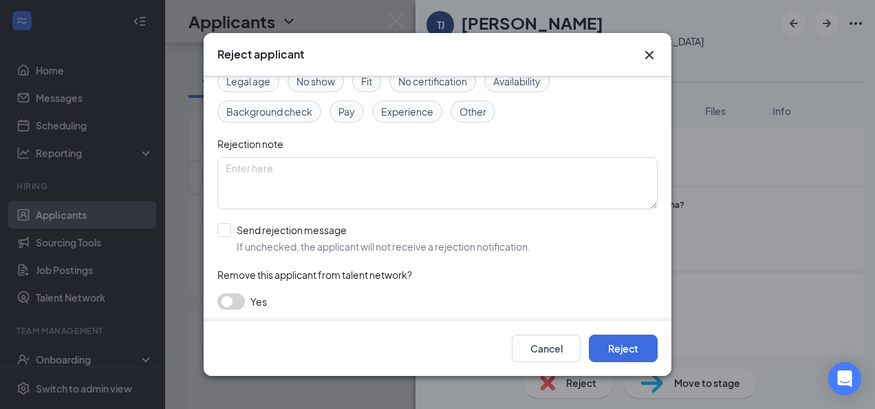
scroll to position [87, 0]
drag, startPoint x: 224, startPoint y: 224, endPoint x: 255, endPoint y: 239, distance: 33.8
click at [224, 225] on input "Send rejection message If unchecked, the applicant will not receive a rejection…" at bounding box center [373, 237] width 313 height 30
checkbox input "true"
click at [308, 290] on input "search" at bounding box center [433, 299] width 414 height 23
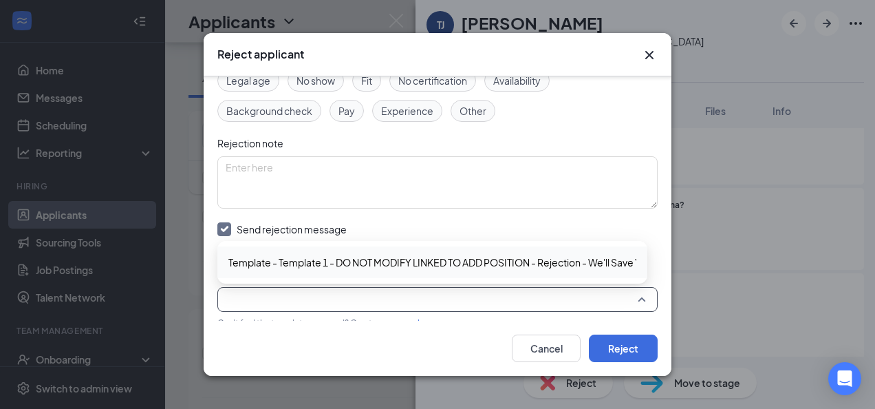
click at [316, 266] on span "Template - Template 1 - DO NOT MODIFY LINKED TO ADD POSITION - Rejection - We'l…" at bounding box center [467, 262] width 479 height 15
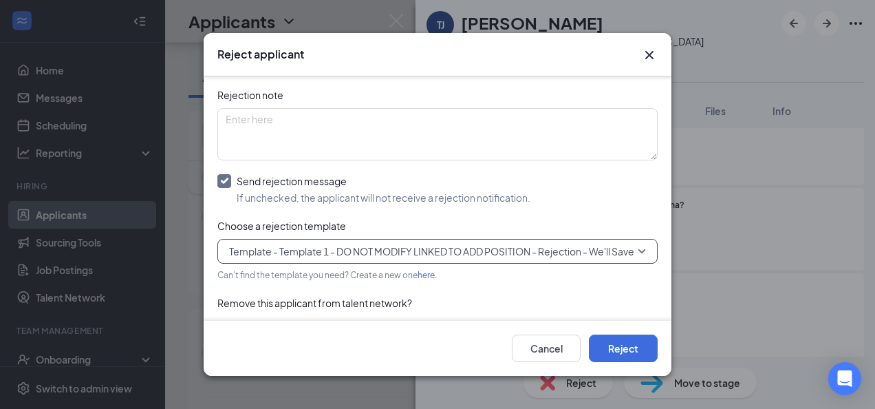
scroll to position [155, 0]
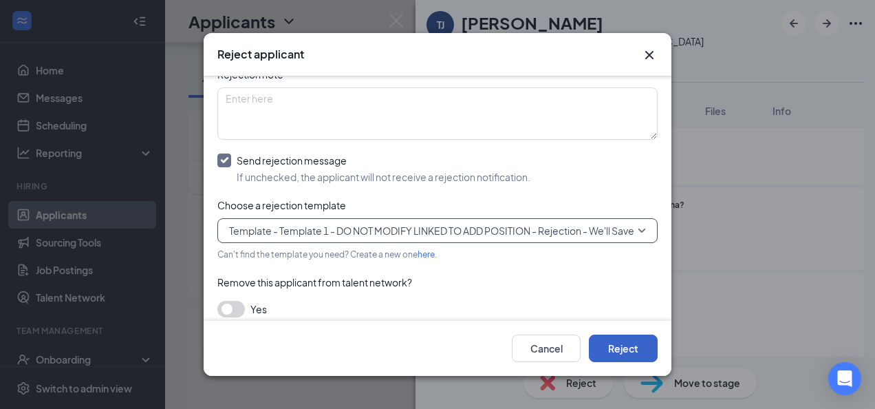
click at [640, 345] on button "Reject" at bounding box center [623, 348] width 69 height 28
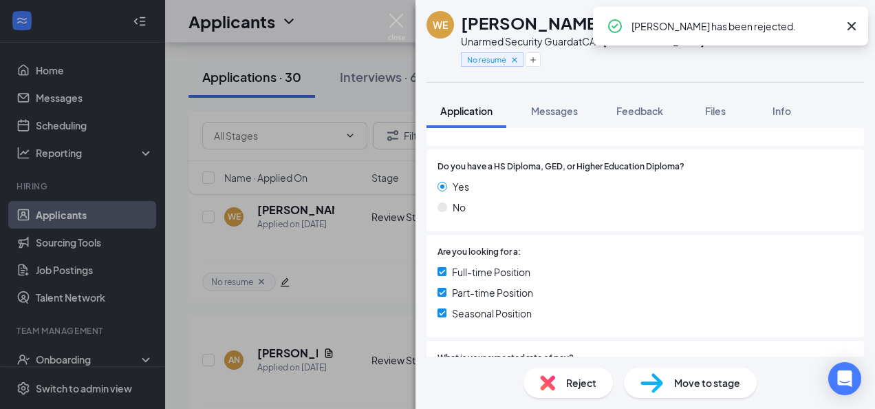
click at [855, 23] on icon "Cross" at bounding box center [851, 26] width 8 height 8
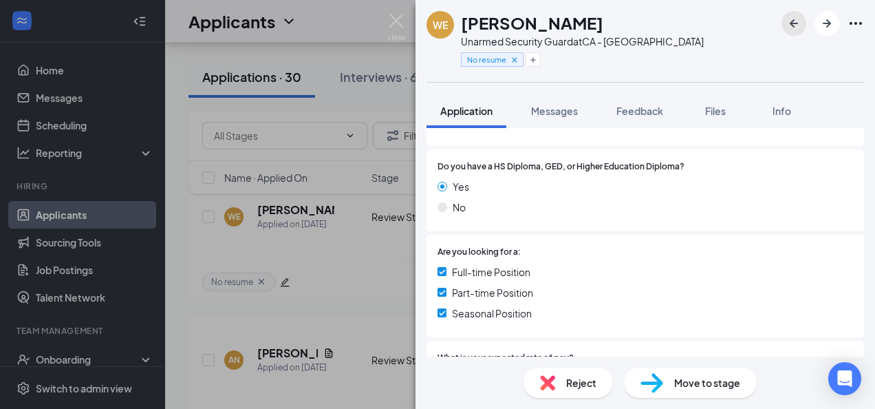
click at [792, 28] on icon "ArrowLeftNew" at bounding box center [794, 23] width 17 height 17
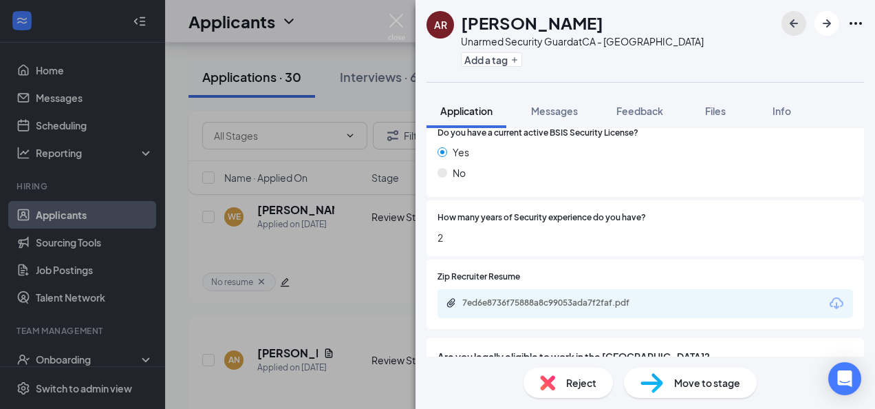
scroll to position [619, 0]
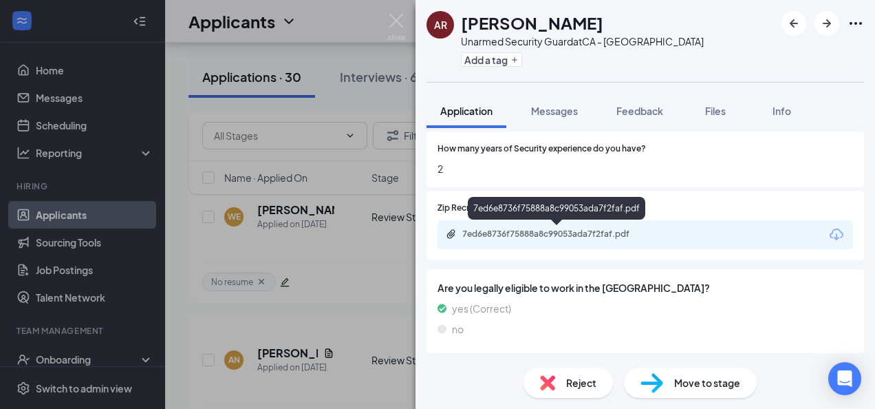
click at [596, 235] on div "7ed6e8736f75888a8c99053ada7f2faf.pdf" at bounding box center [558, 233] width 193 height 11
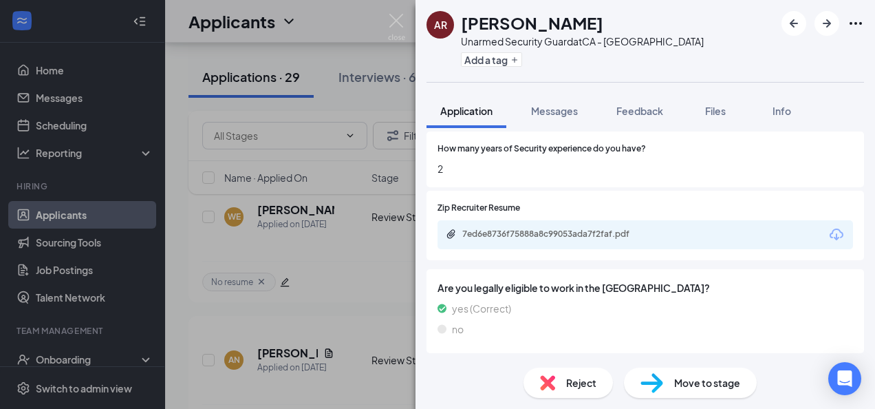
click at [703, 382] on span "Move to stage" at bounding box center [707, 382] width 66 height 15
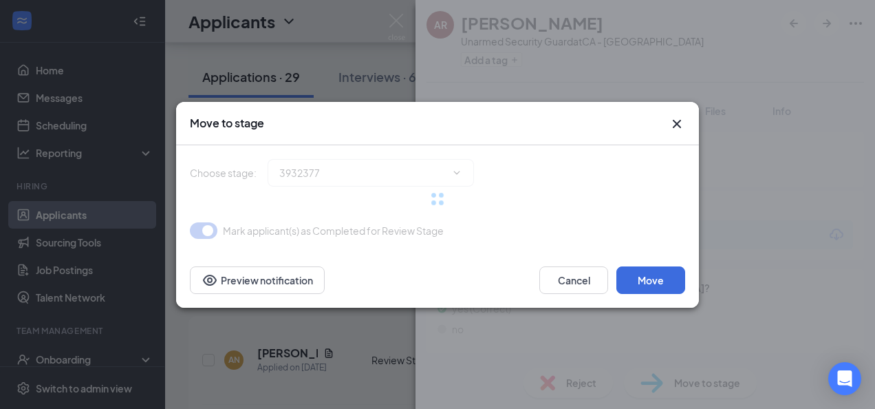
type input "Phone Screening (next stage)"
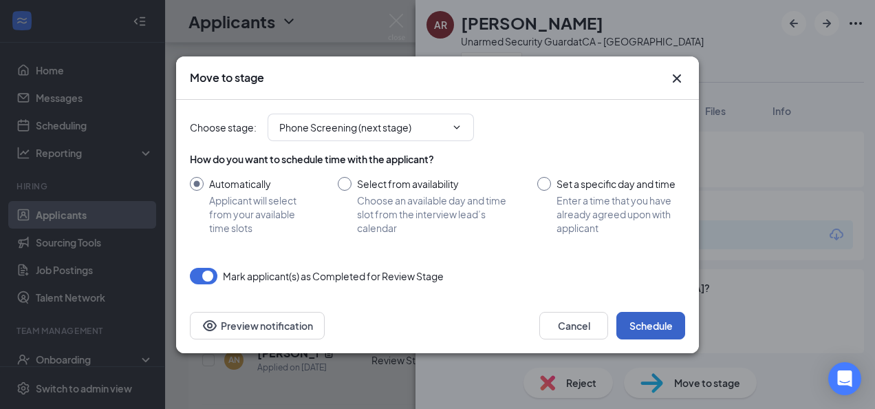
click at [638, 319] on button "Schedule" at bounding box center [650, 326] width 69 height 28
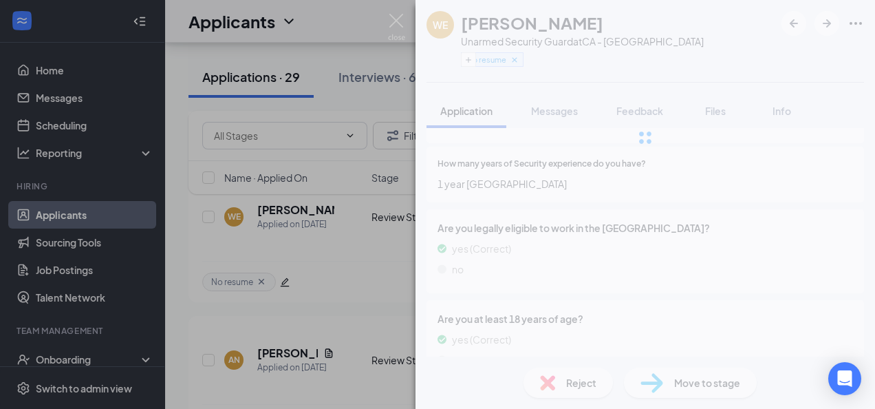
scroll to position [634, 0]
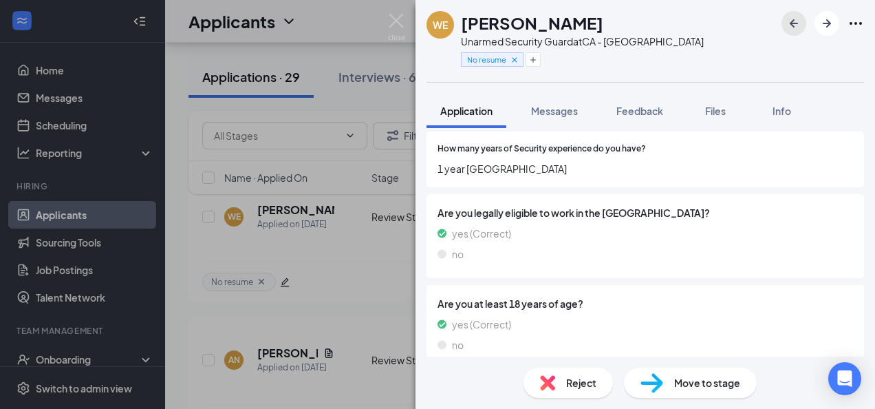
click at [792, 25] on icon "ArrowLeftNew" at bounding box center [794, 23] width 17 height 17
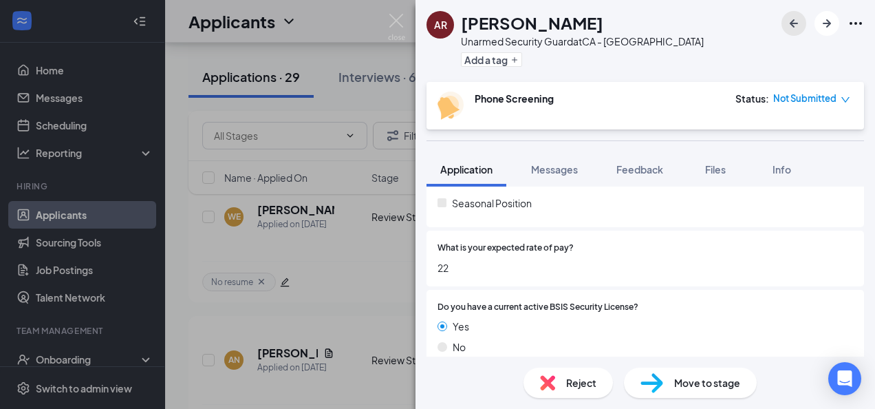
scroll to position [413, 0]
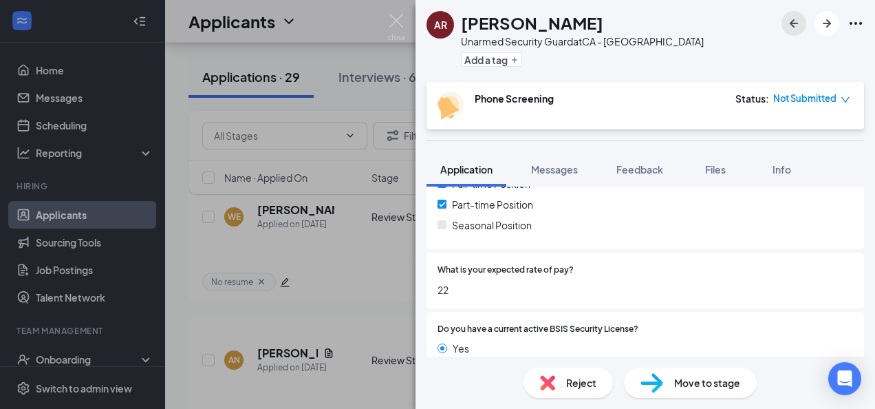
drag, startPoint x: 800, startPoint y: 19, endPoint x: 499, endPoint y: 182, distance: 342.0
click at [799, 19] on icon "ArrowLeftNew" at bounding box center [794, 23] width 17 height 17
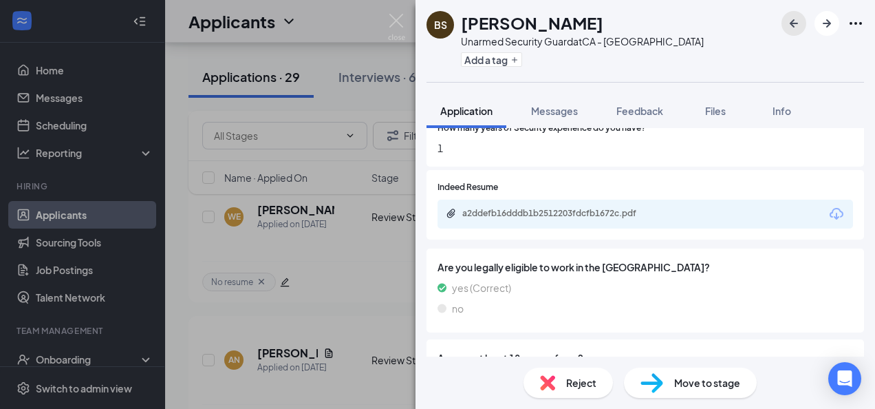
scroll to position [688, 0]
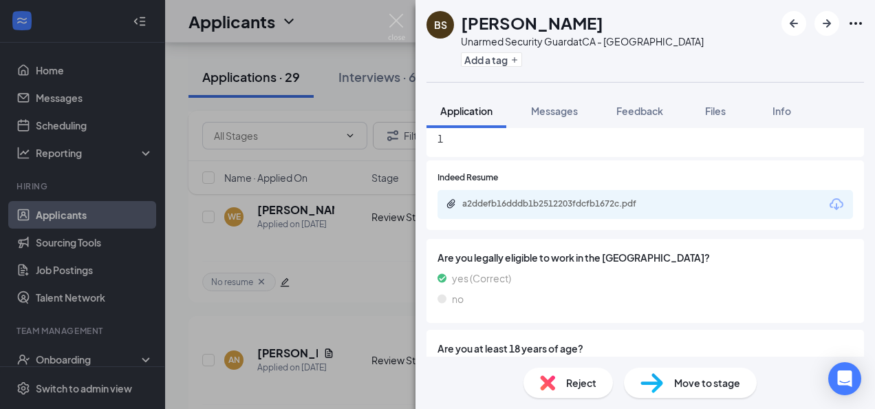
click at [563, 395] on div "Reject" at bounding box center [567, 382] width 89 height 30
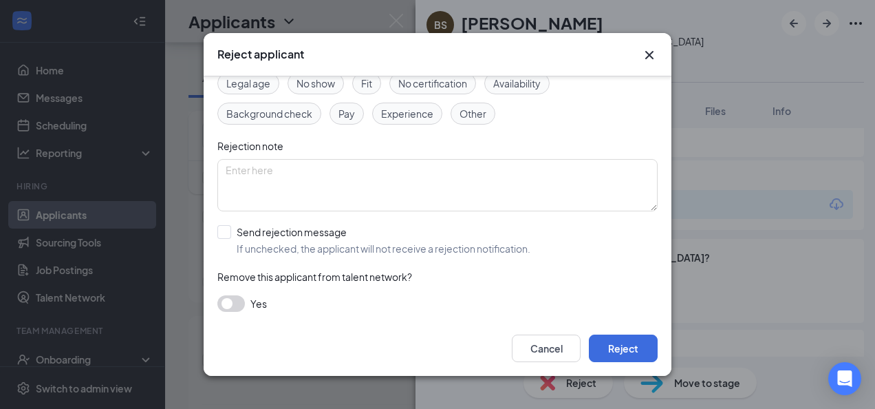
scroll to position [87, 0]
click at [228, 233] on input "Send rejection message If unchecked, the applicant will not receive a rejection…" at bounding box center [373, 237] width 313 height 30
checkbox input "true"
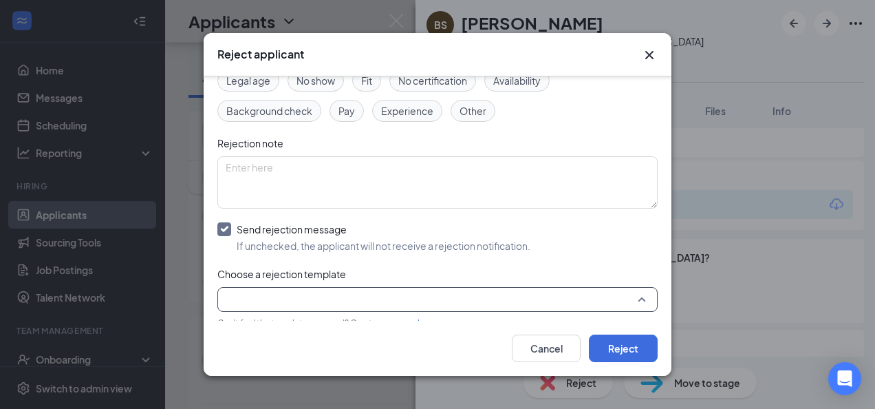
click at [340, 294] on input "search" at bounding box center [433, 299] width 414 height 23
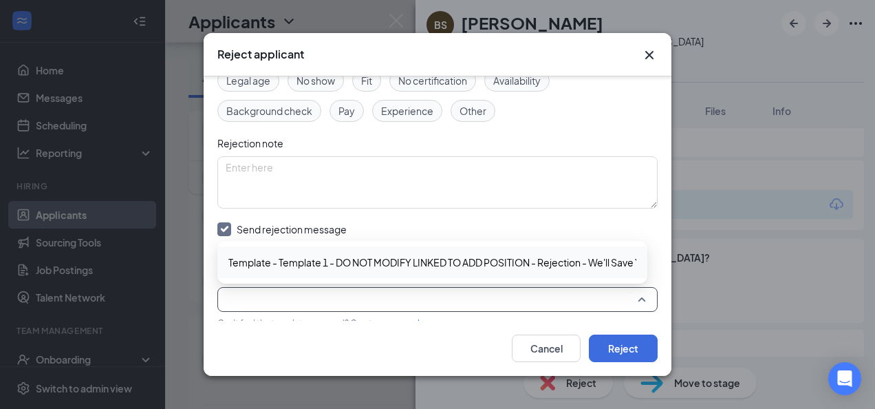
click at [340, 263] on span "Template - Template 1 - DO NOT MODIFY LINKED TO ADD POSITION - Rejection - We'l…" at bounding box center [467, 262] width 479 height 15
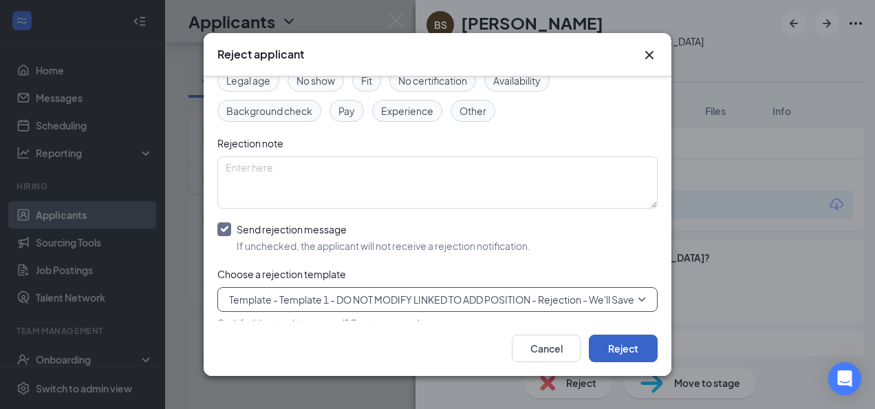
click at [616, 341] on button "Reject" at bounding box center [623, 348] width 69 height 28
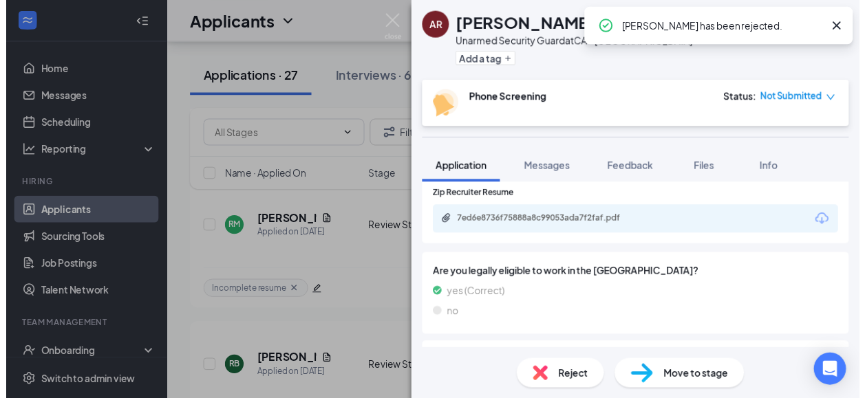
scroll to position [1890, 0]
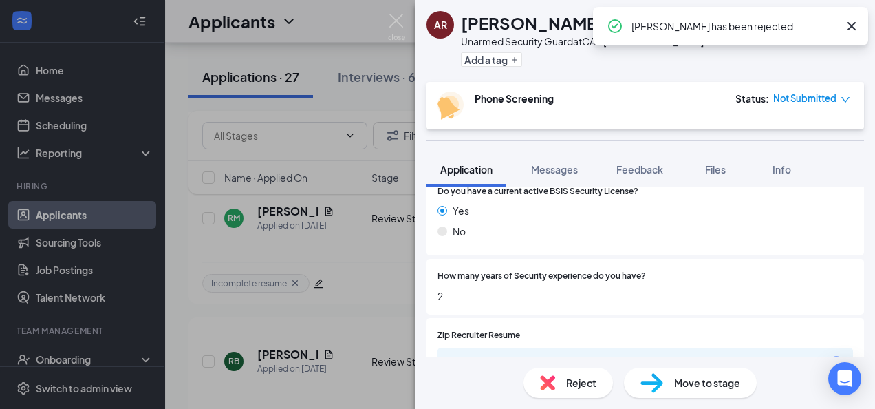
click at [853, 30] on icon "Cross" at bounding box center [851, 26] width 17 height 17
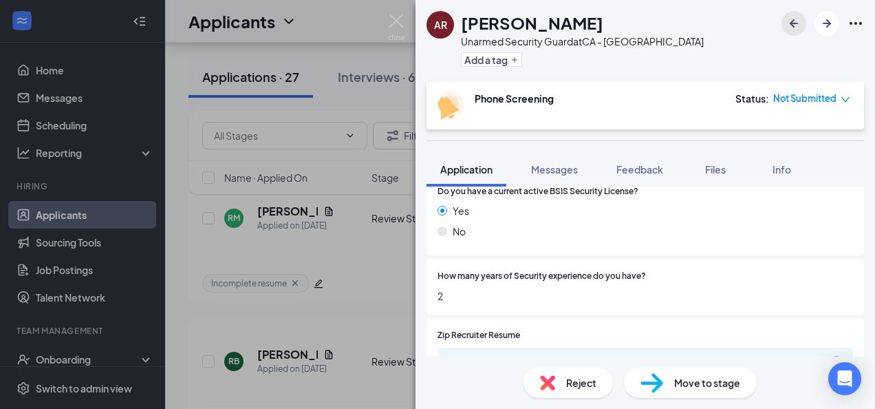
drag, startPoint x: 792, startPoint y: 29, endPoint x: 659, endPoint y: 125, distance: 164.0
click at [791, 29] on icon "ArrowLeftNew" at bounding box center [794, 23] width 17 height 17
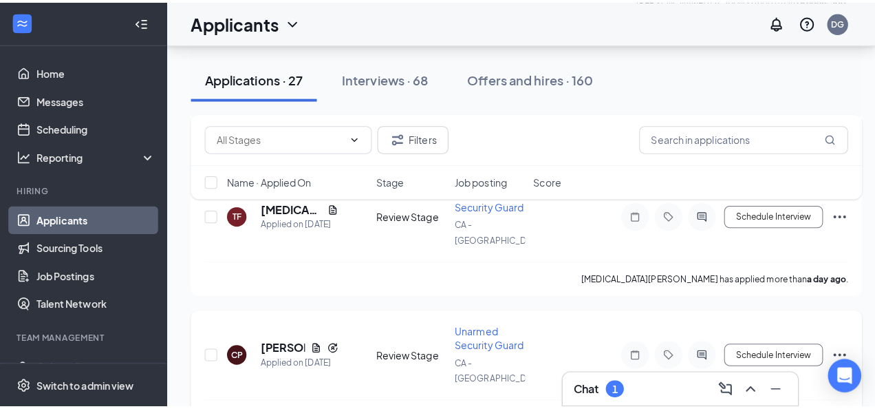
scroll to position [1271, 0]
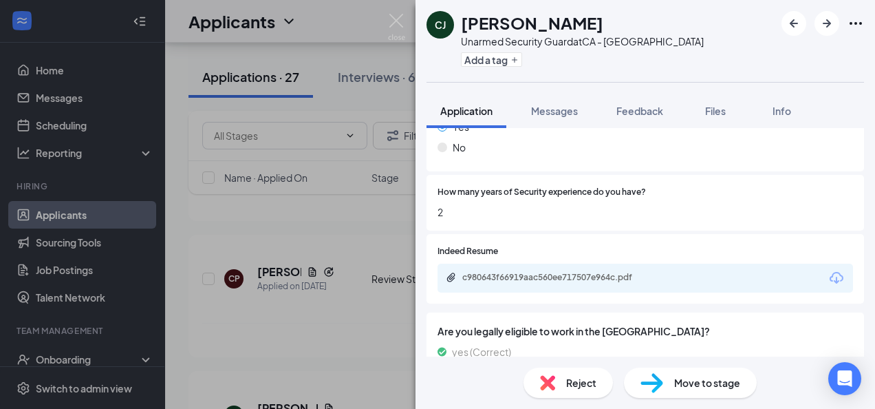
scroll to position [619, 0]
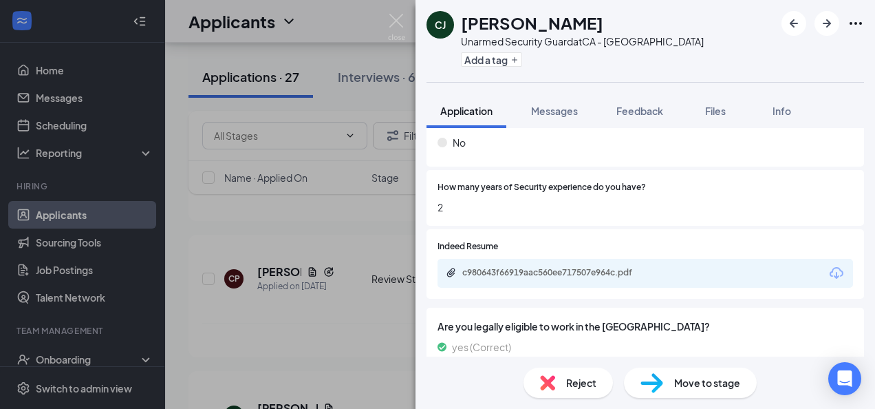
click at [563, 371] on div "Reject" at bounding box center [567, 382] width 89 height 30
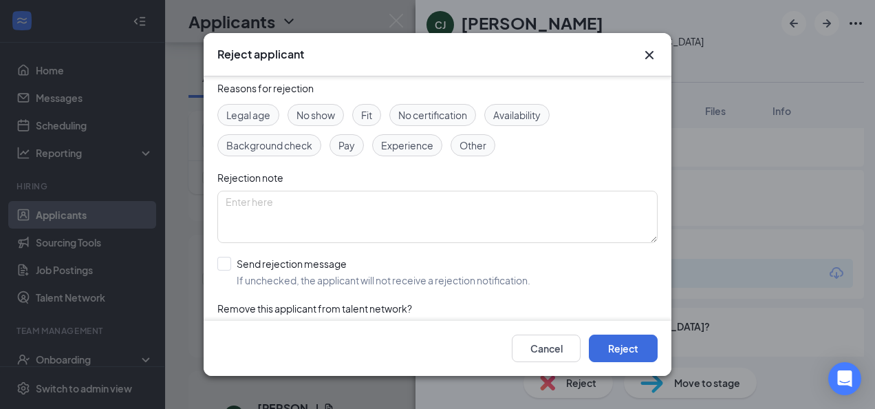
scroll to position [87, 0]
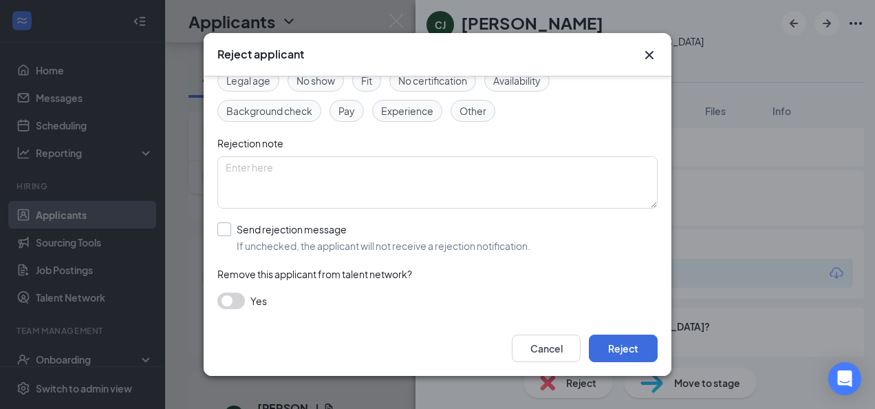
click at [227, 233] on input "Send rejection message If unchecked, the applicant will not receive a rejection…" at bounding box center [373, 237] width 313 height 30
checkbox input "true"
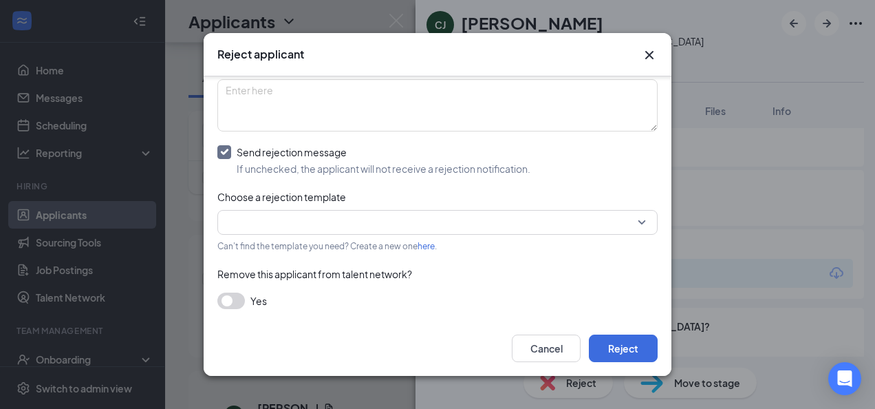
click at [420, 231] on input "search" at bounding box center [433, 221] width 414 height 23
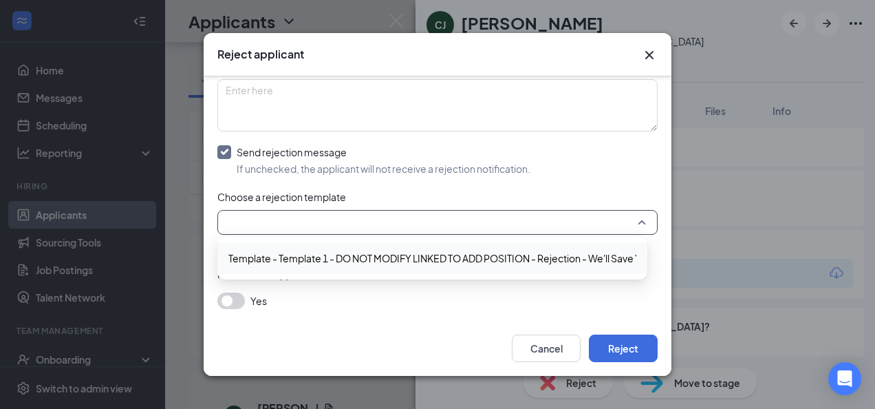
click at [393, 254] on span "Template - Template 1 - DO NOT MODIFY LINKED TO ADD POSITION - Rejection - We'l…" at bounding box center [467, 257] width 479 height 15
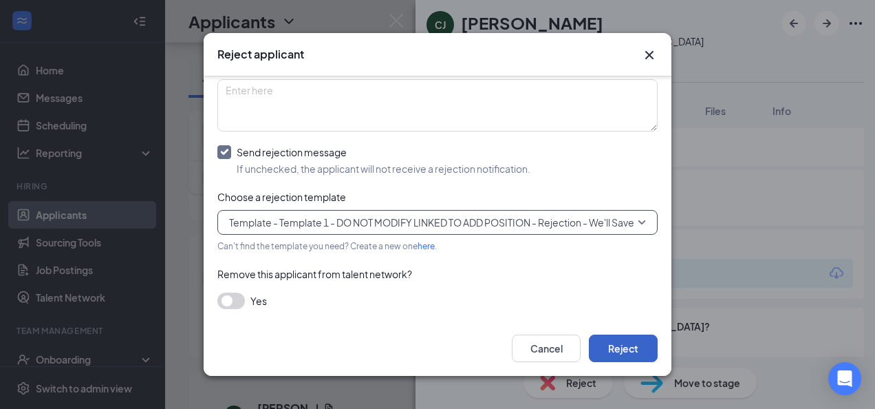
click at [649, 350] on button "Reject" at bounding box center [623, 348] width 69 height 28
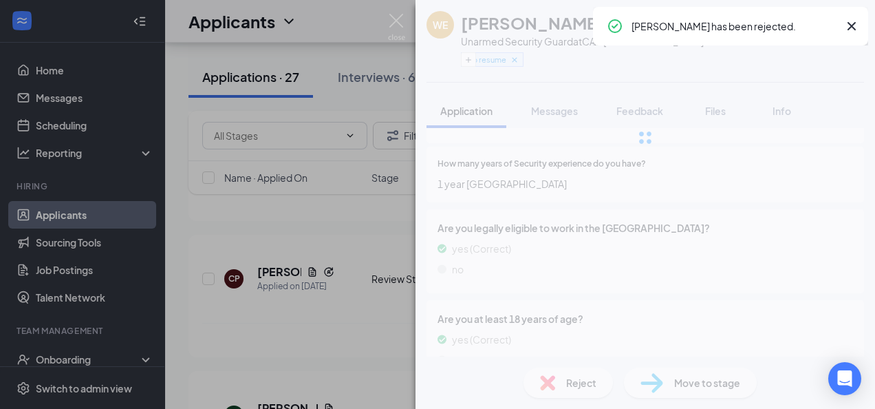
scroll to position [634, 0]
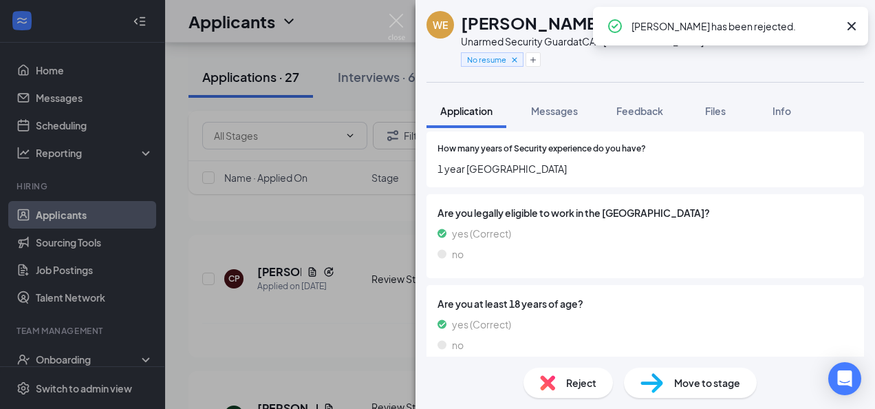
click at [849, 23] on icon "Cross" at bounding box center [851, 26] width 8 height 8
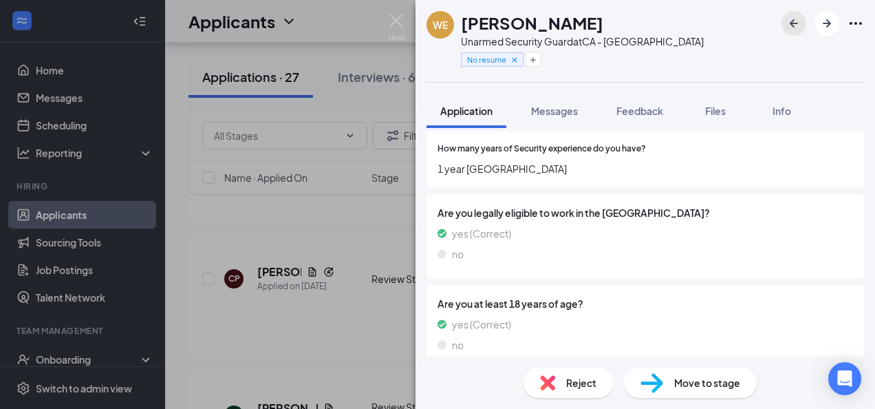
drag, startPoint x: 790, startPoint y: 25, endPoint x: 786, endPoint y: 34, distance: 10.8
click at [791, 25] on icon "ArrowLeftNew" at bounding box center [794, 23] width 17 height 17
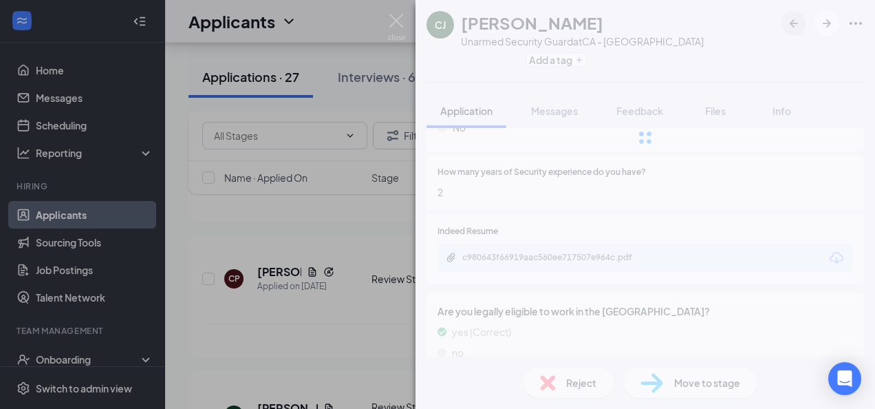
scroll to position [619, 0]
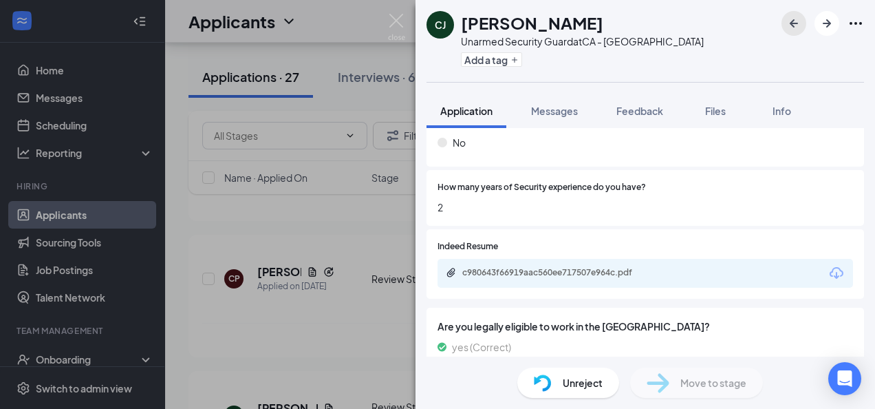
click at [803, 26] on button "button" at bounding box center [793, 23] width 25 height 25
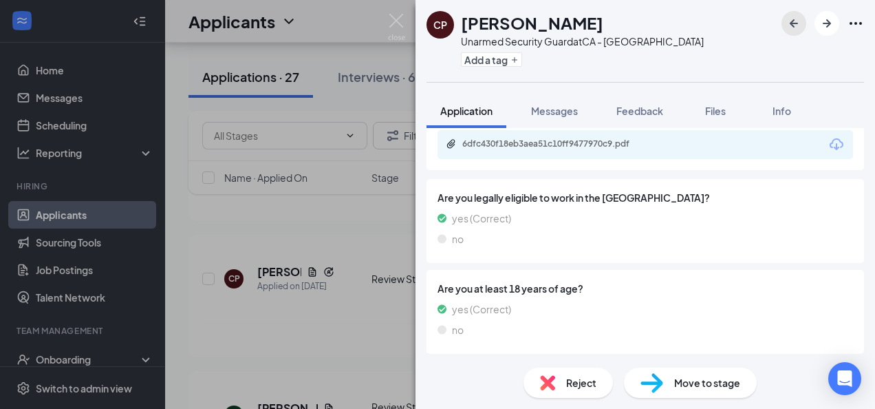
scroll to position [679, 0]
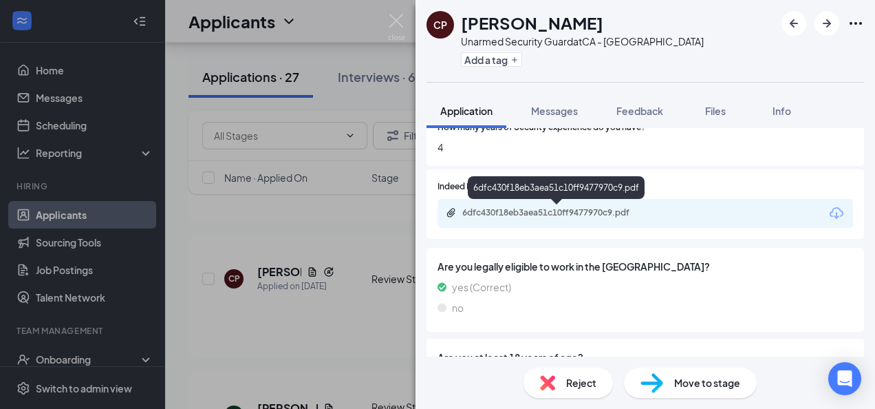
click at [599, 215] on div "6dfc430f18eb3aea51c10ff9477970c9.pdf" at bounding box center [558, 212] width 193 height 11
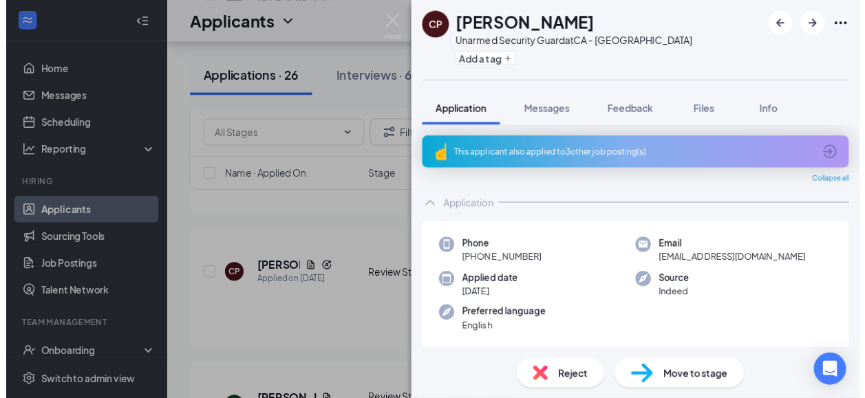
scroll to position [679, 0]
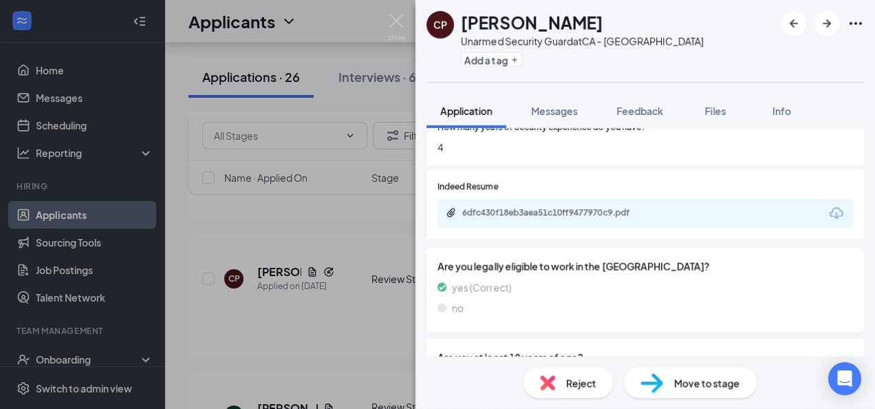
click at [696, 382] on span "Move to stage" at bounding box center [707, 382] width 66 height 15
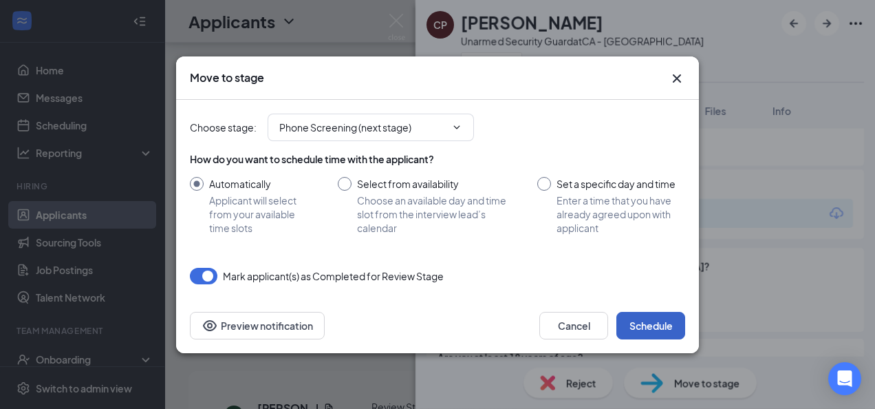
click at [655, 321] on button "Schedule" at bounding box center [650, 326] width 69 height 28
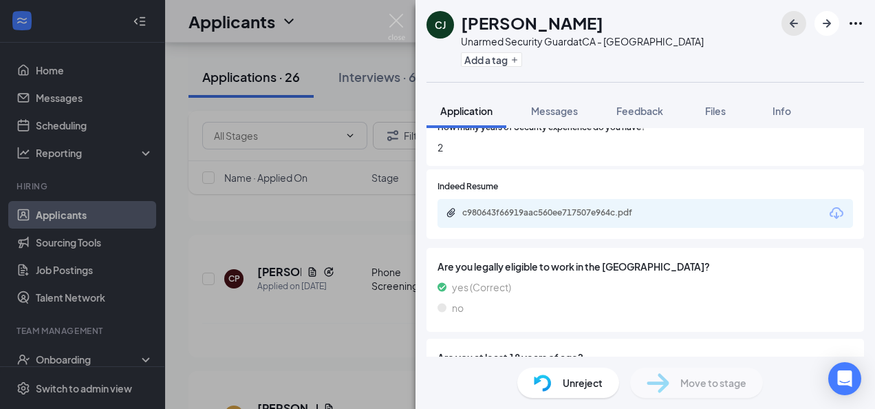
drag, startPoint x: 799, startPoint y: 32, endPoint x: 762, endPoint y: 110, distance: 86.8
click at [798, 31] on button "button" at bounding box center [793, 23] width 25 height 25
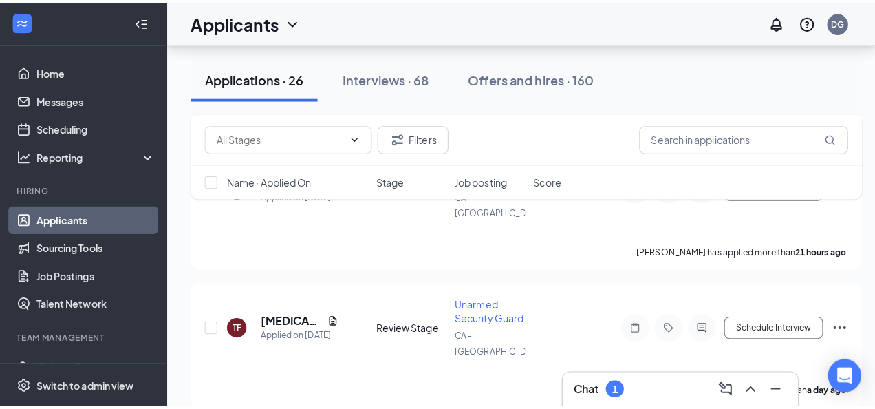
scroll to position [1065, 0]
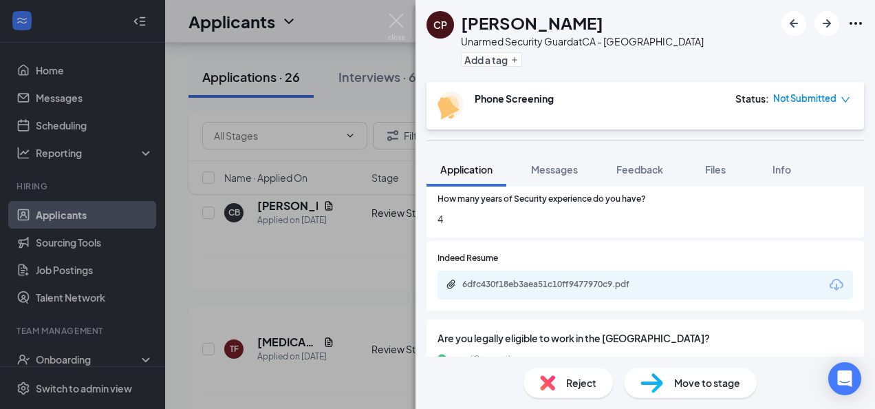
scroll to position [688, 0]
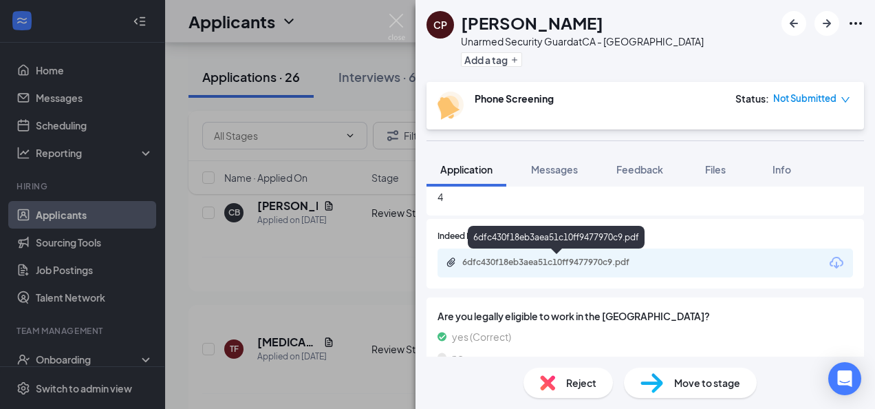
click at [594, 260] on div "6dfc430f18eb3aea51c10ff9477970c9.pdf" at bounding box center [558, 262] width 193 height 11
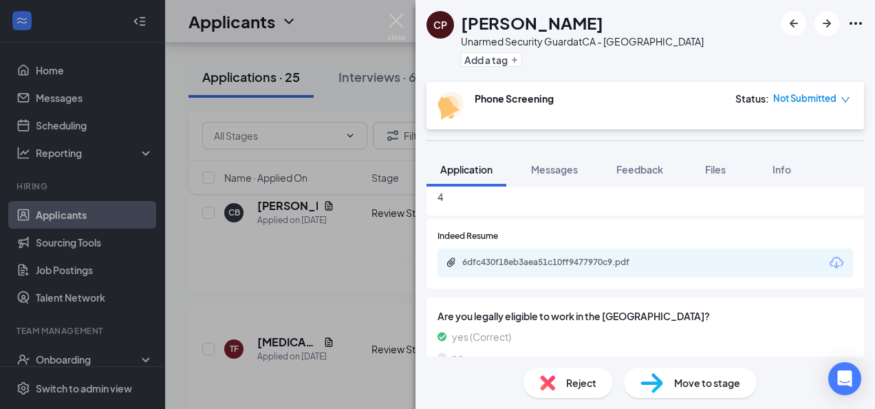
click at [698, 381] on span "Move to stage" at bounding box center [707, 382] width 66 height 15
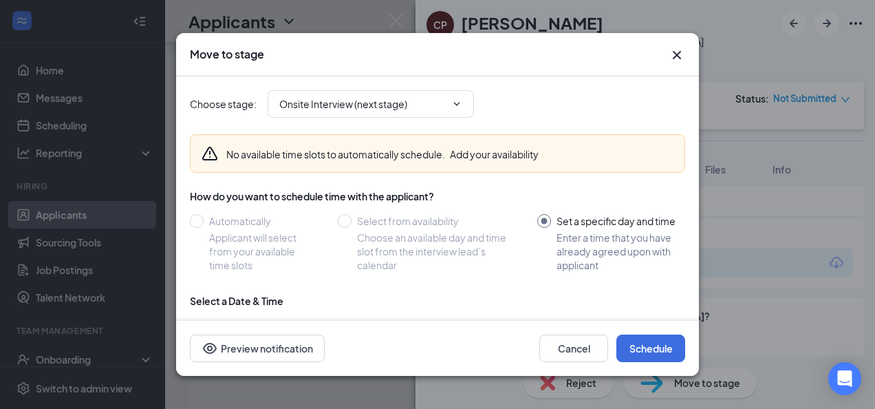
click at [674, 47] on icon "Cross" at bounding box center [677, 55] width 17 height 17
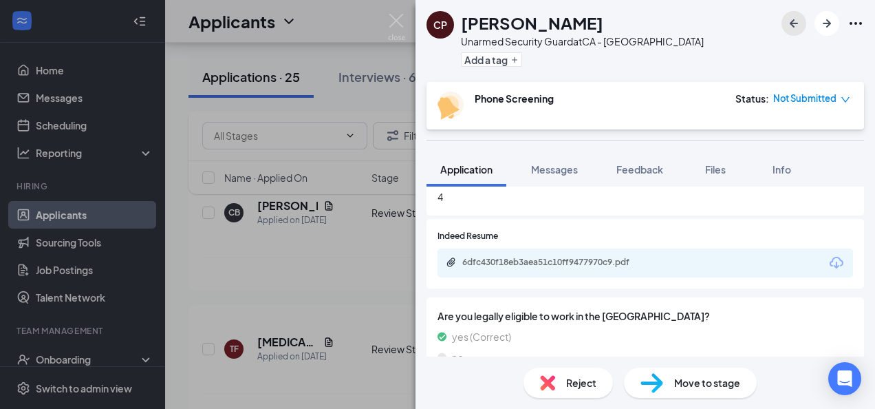
click at [787, 28] on icon "ArrowLeftNew" at bounding box center [794, 23] width 17 height 17
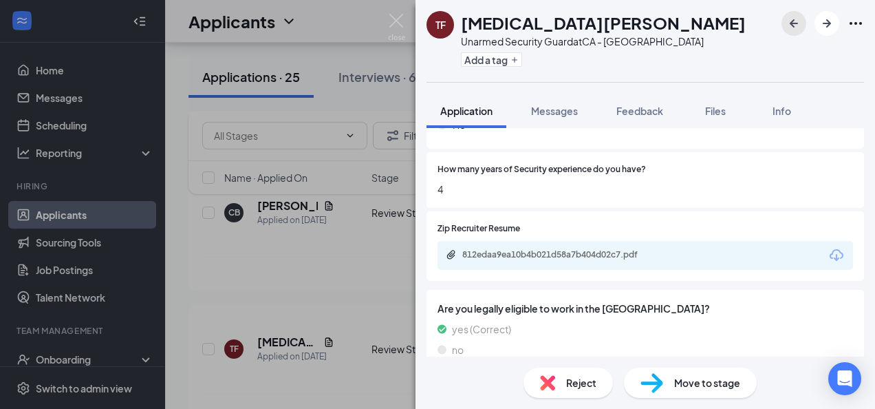
scroll to position [619, 0]
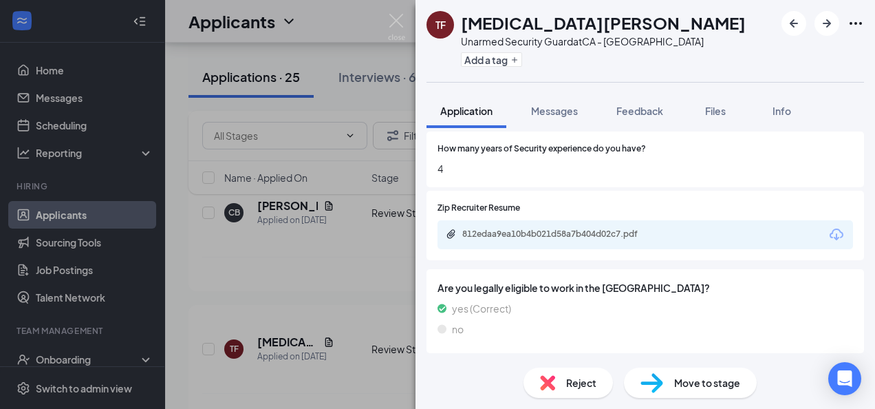
click at [576, 381] on span "Reject" at bounding box center [581, 382] width 30 height 15
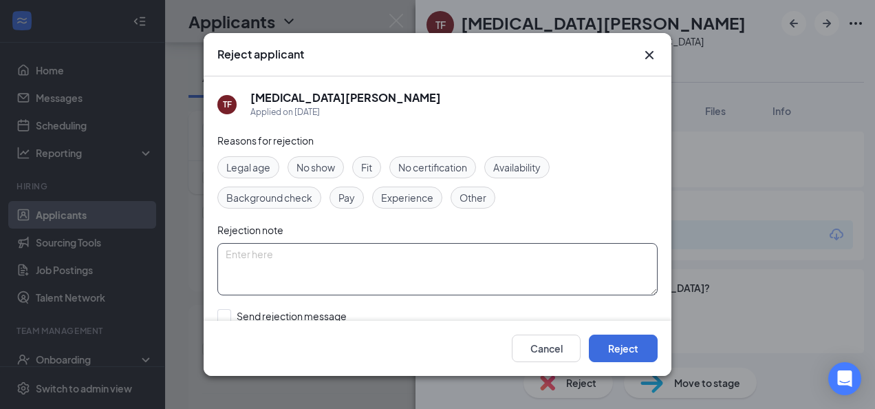
scroll to position [69, 0]
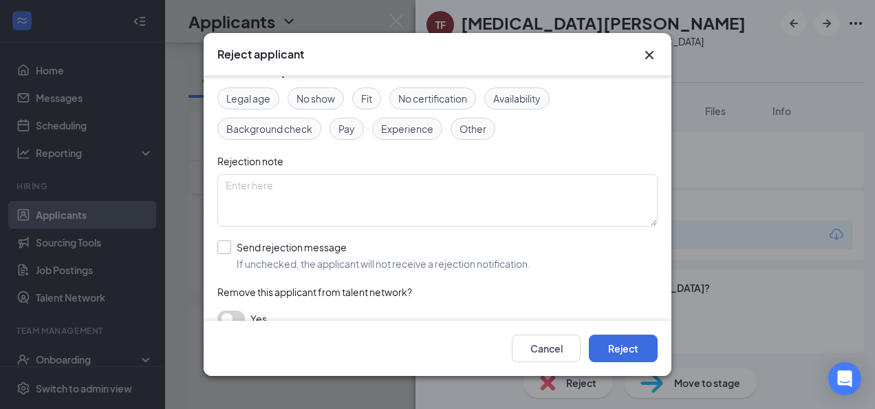
click at [232, 245] on input "Send rejection message If unchecked, the applicant will not receive a rejection…" at bounding box center [373, 255] width 313 height 30
checkbox input "true"
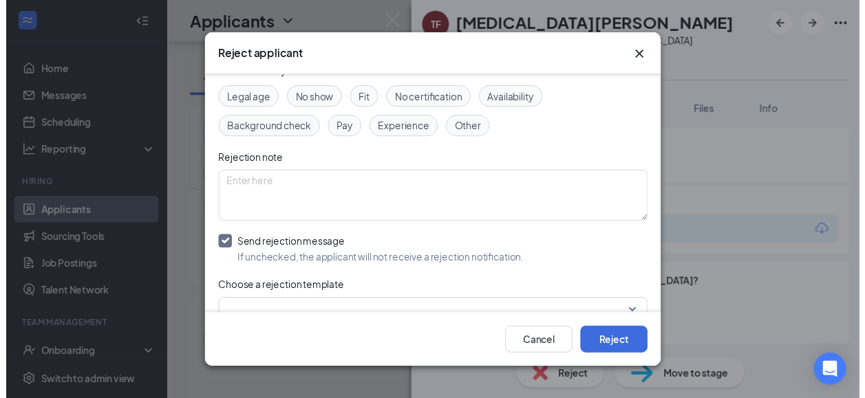
scroll to position [164, 0]
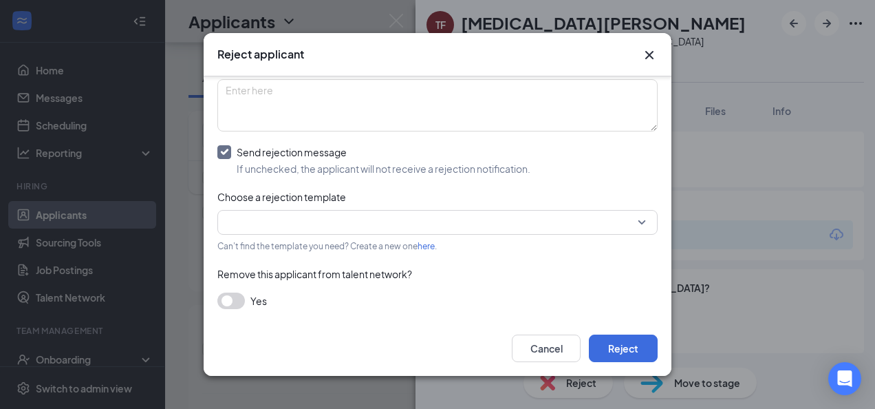
click at [382, 226] on input "search" at bounding box center [433, 221] width 414 height 23
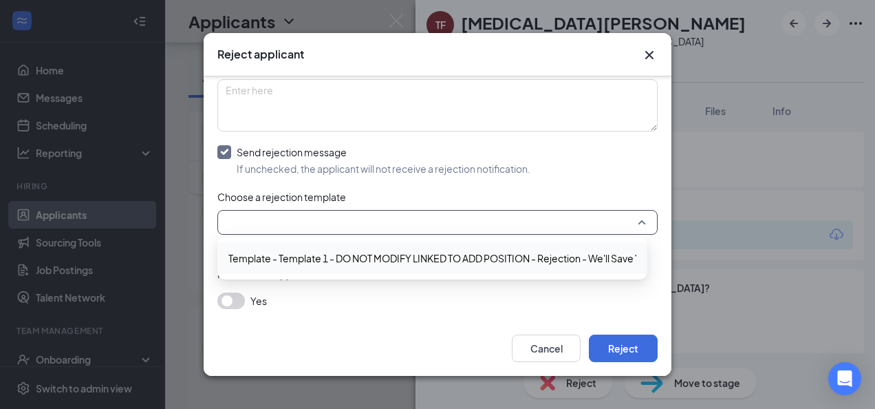
click at [314, 255] on span "Template - Template 1 - DO NOT MODIFY LINKED TO ADD POSITION - Rejection - We'l…" at bounding box center [467, 257] width 479 height 15
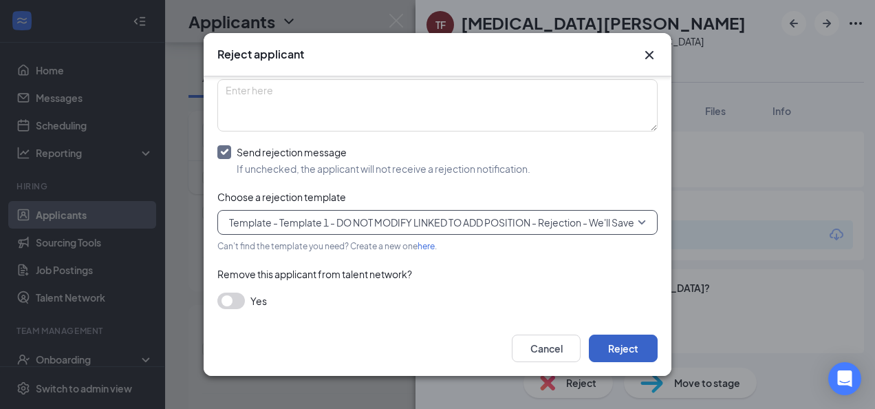
click at [624, 347] on button "Reject" at bounding box center [623, 348] width 69 height 28
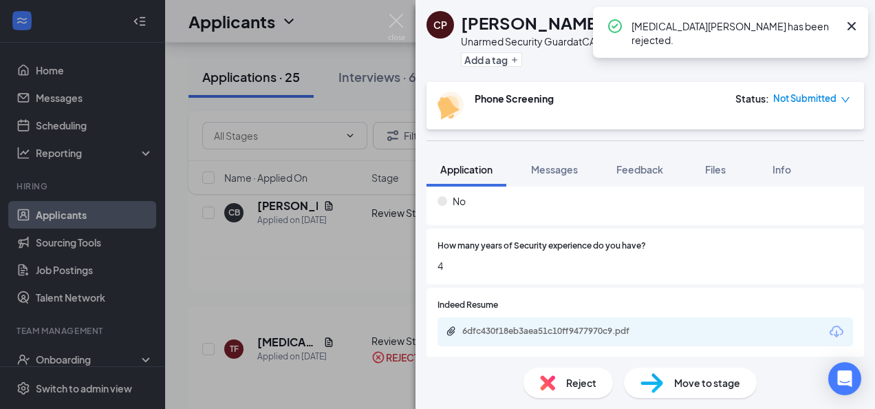
click at [850, 25] on icon "Cross" at bounding box center [851, 26] width 8 height 8
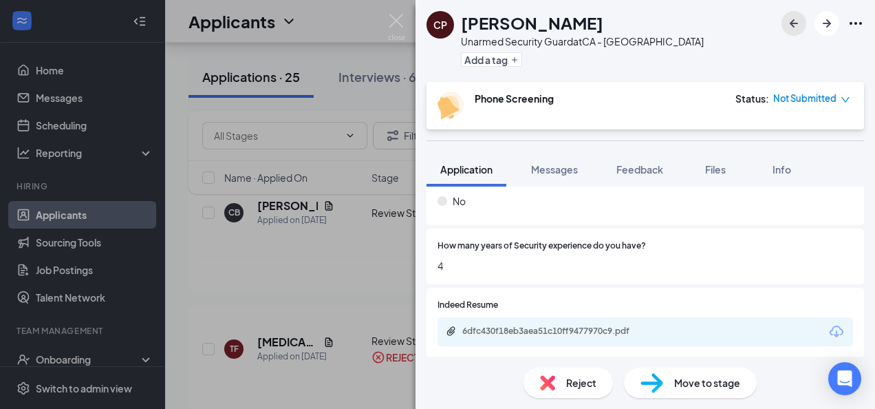
click at [792, 27] on icon "ArrowLeftNew" at bounding box center [794, 23] width 17 height 17
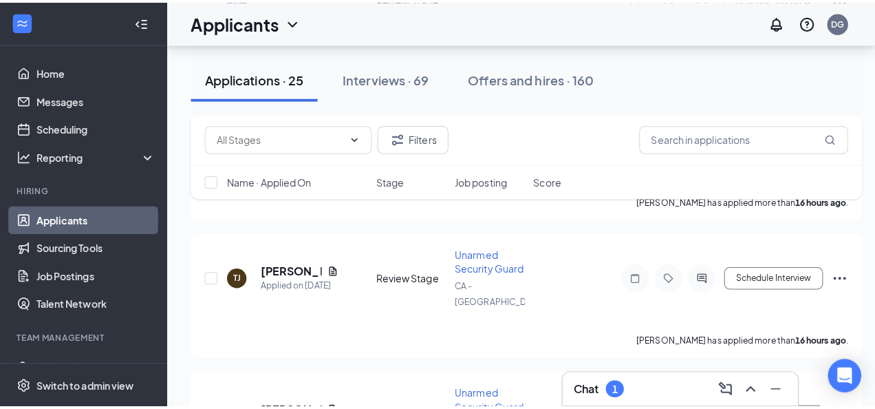
scroll to position [858, 0]
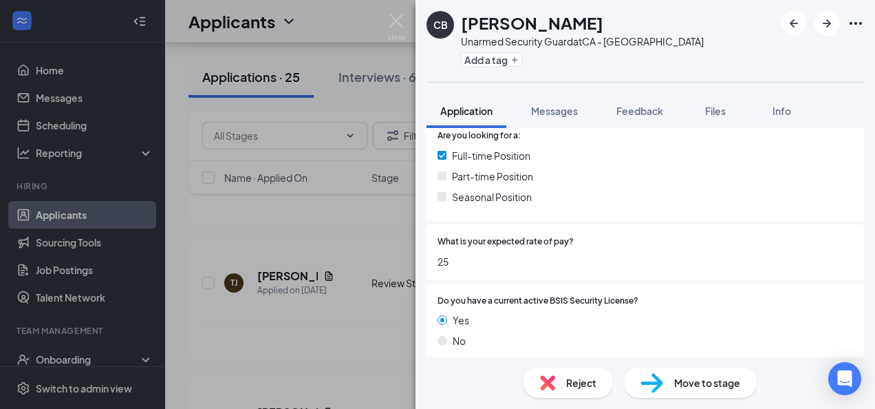
scroll to position [550, 0]
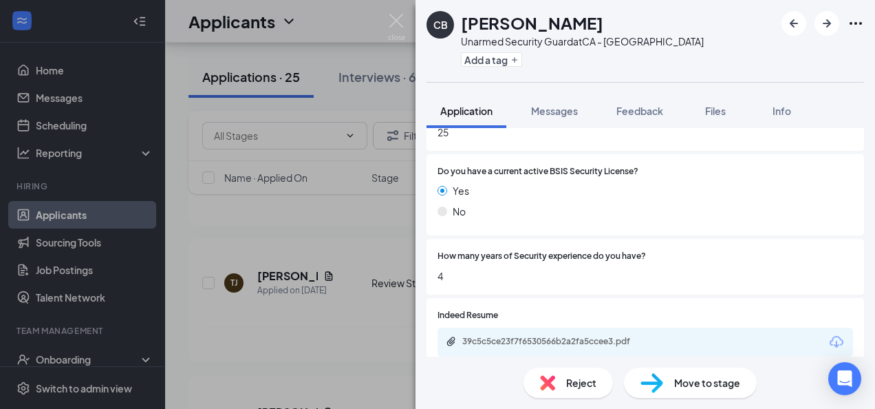
click at [572, 386] on span "Reject" at bounding box center [581, 382] width 30 height 15
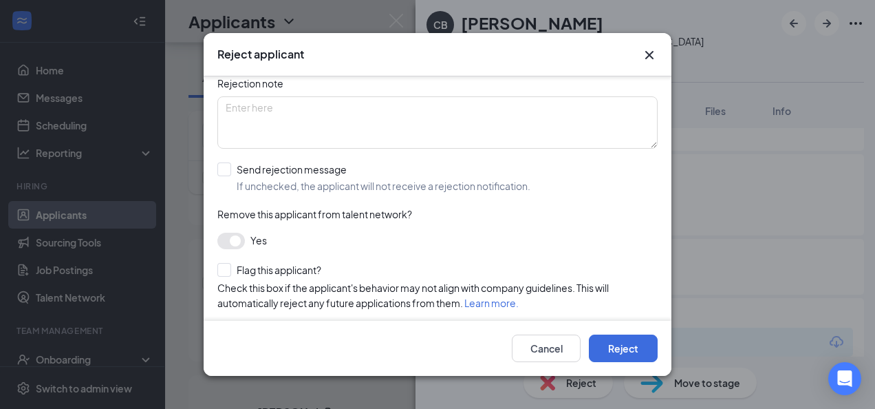
scroll to position [149, 0]
click at [233, 162] on input "Send rejection message If unchecked, the applicant will not receive a rejection…" at bounding box center [373, 175] width 313 height 30
checkbox input "true"
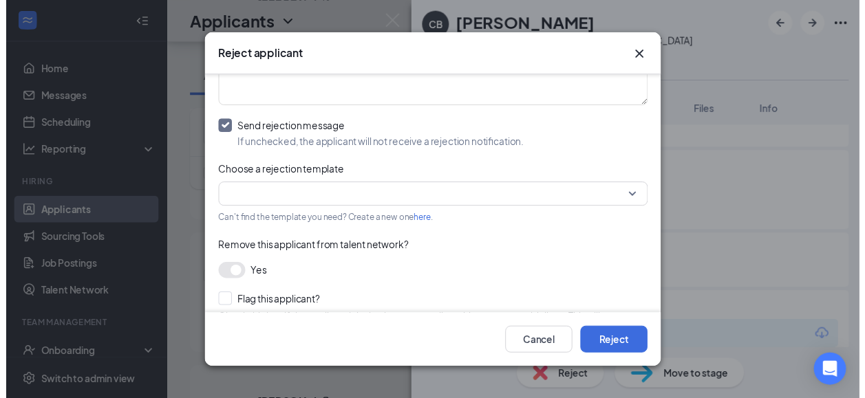
scroll to position [217, 0]
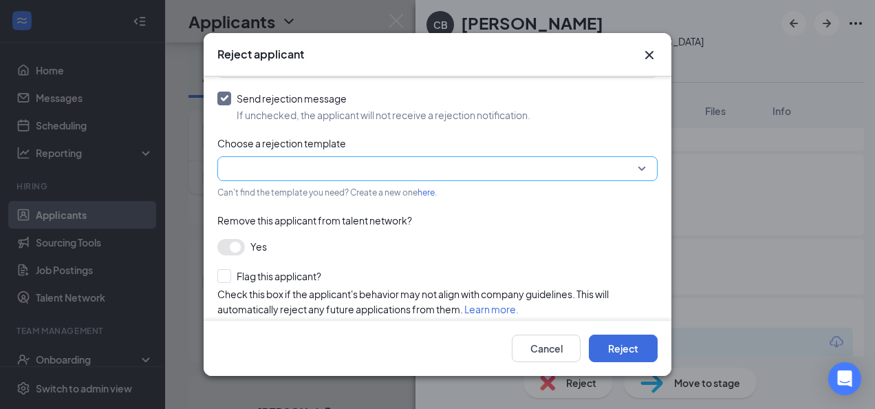
click at [404, 166] on input "search" at bounding box center [433, 168] width 414 height 23
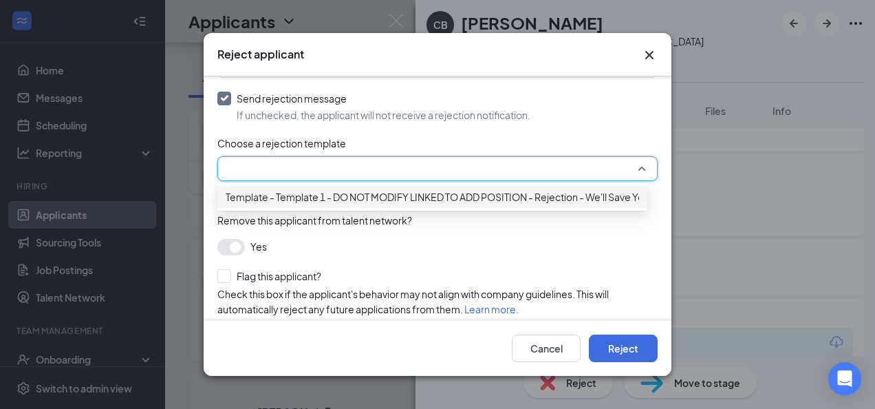
click at [327, 204] on span "Template - Template 1 - DO NOT MODIFY LINKED TO ADD POSITION - Rejection - We'l…" at bounding box center [465, 196] width 479 height 15
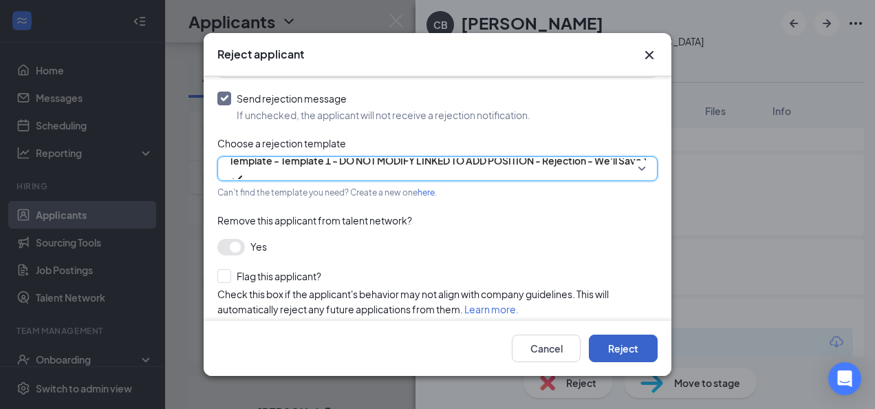
click at [625, 355] on button "Reject" at bounding box center [623, 348] width 69 height 28
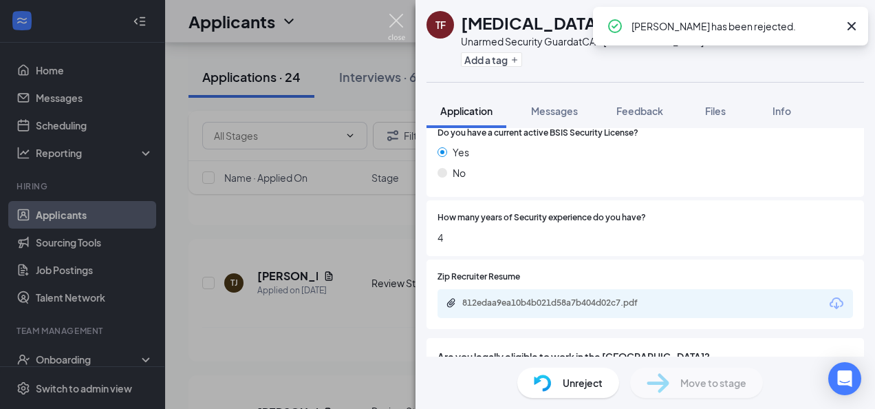
click at [399, 18] on img at bounding box center [396, 27] width 17 height 27
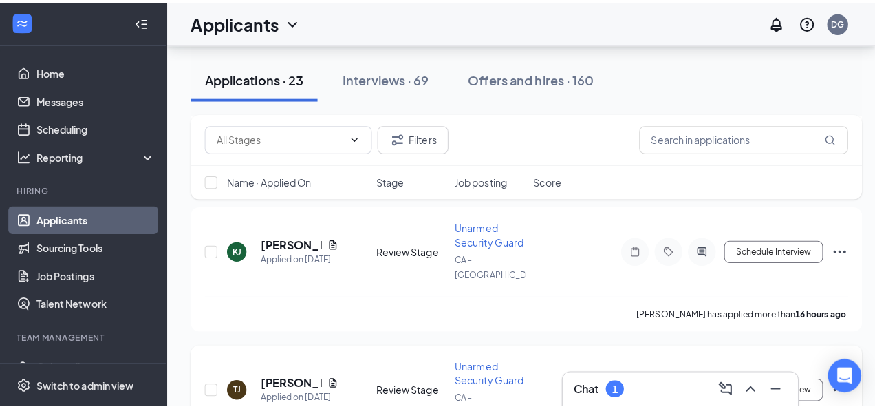
scroll to position [721, 0]
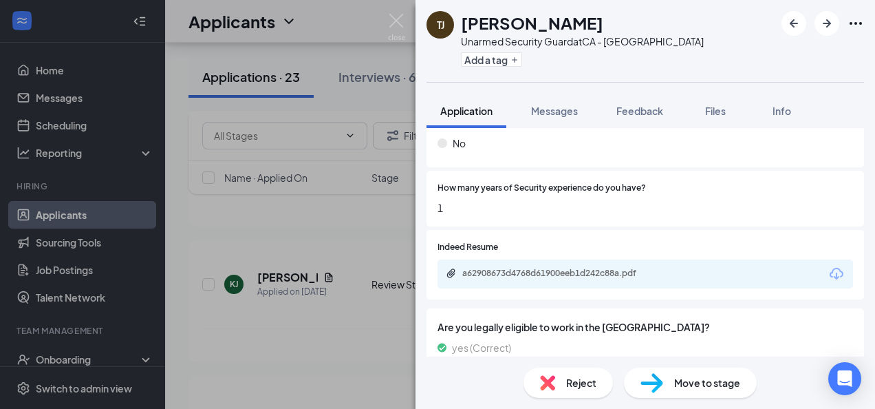
scroll to position [619, 0]
click at [559, 393] on div "Reject" at bounding box center [567, 382] width 89 height 30
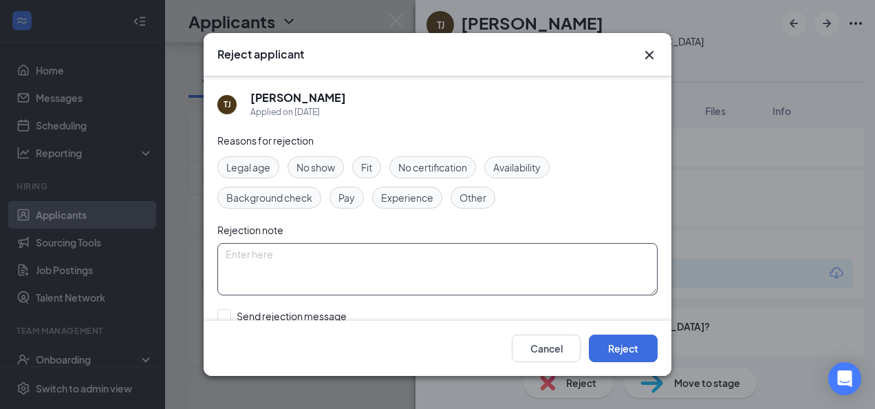
scroll to position [138, 0]
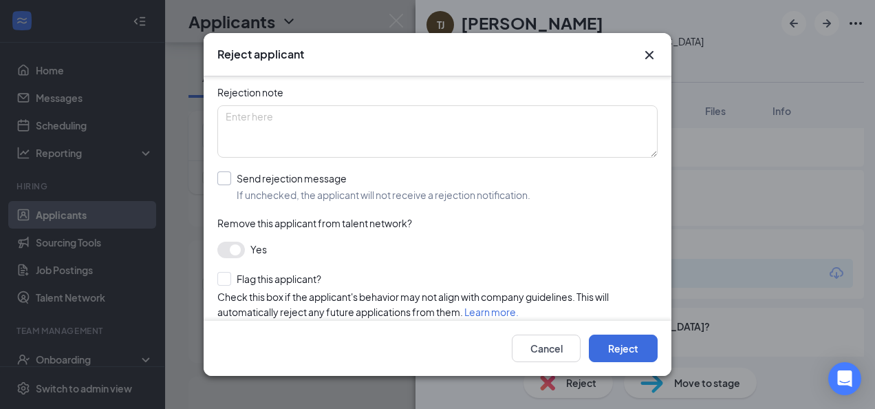
click at [229, 176] on input "Send rejection message If unchecked, the applicant will not receive a rejection…" at bounding box center [373, 186] width 313 height 30
checkbox input "true"
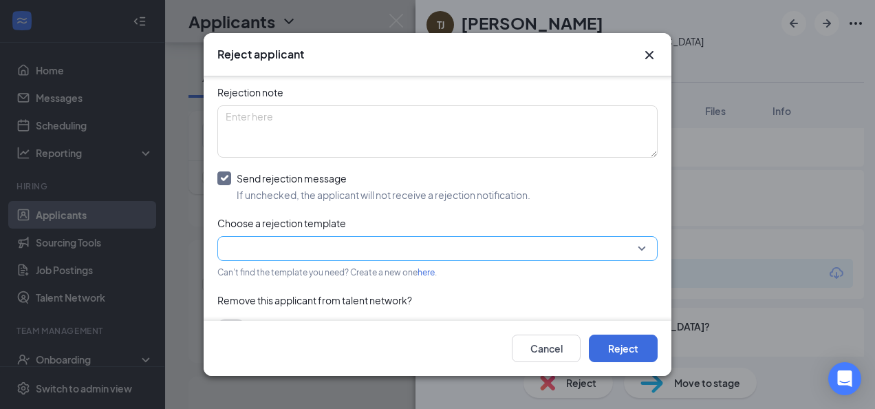
click at [414, 247] on input "search" at bounding box center [433, 248] width 414 height 23
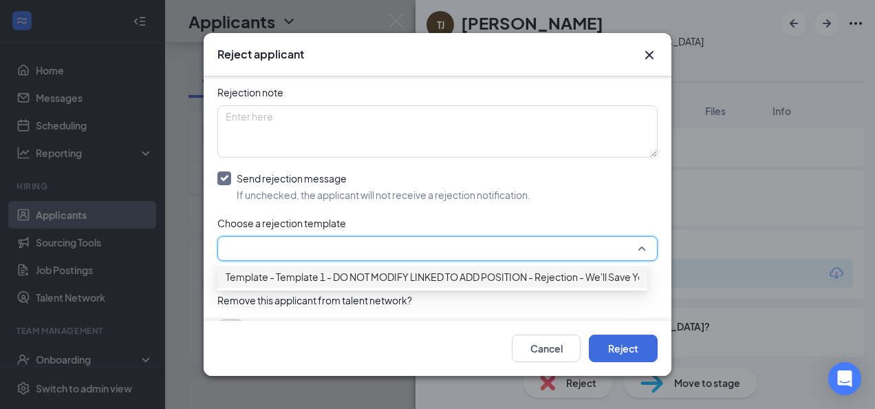
click at [413, 274] on div "Template - Template 1 - DO NOT MODIFY LINKED TO ADD POSITION - Rejection - We'l…" at bounding box center [432, 277] width 430 height 22
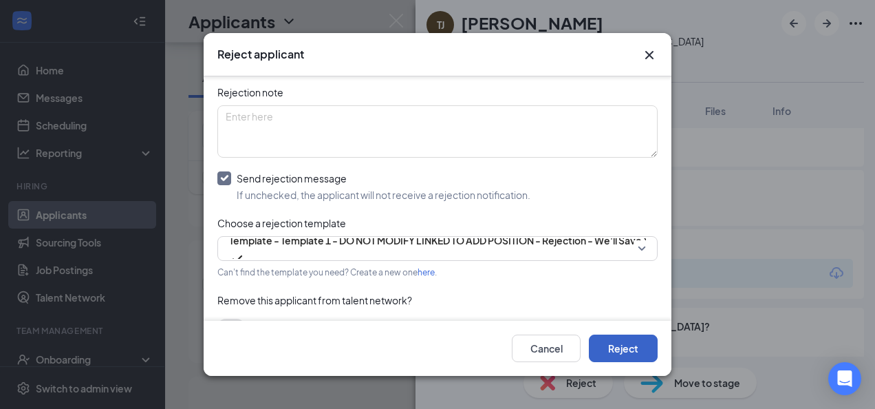
click at [631, 349] on button "Reject" at bounding box center [623, 348] width 69 height 28
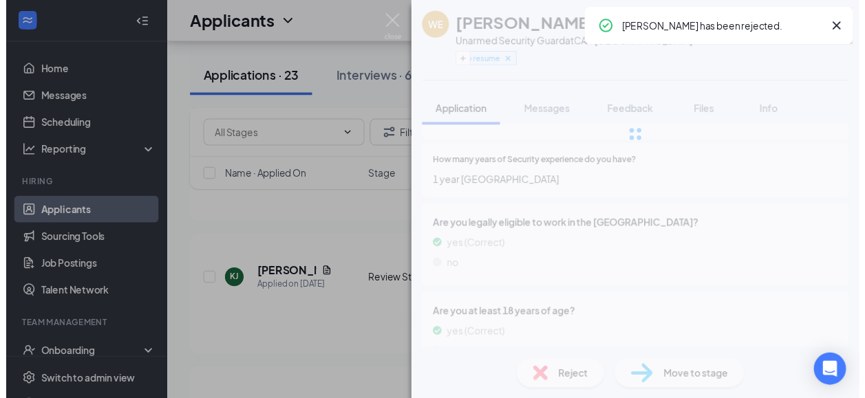
scroll to position [634, 0]
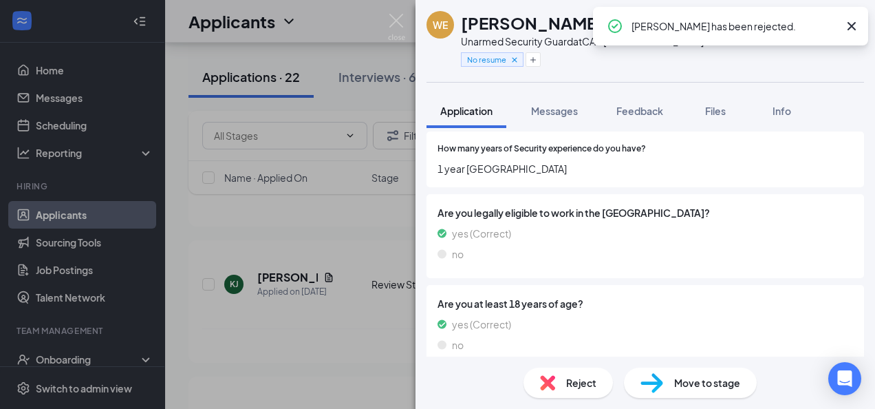
click at [844, 25] on icon "Cross" at bounding box center [851, 26] width 17 height 17
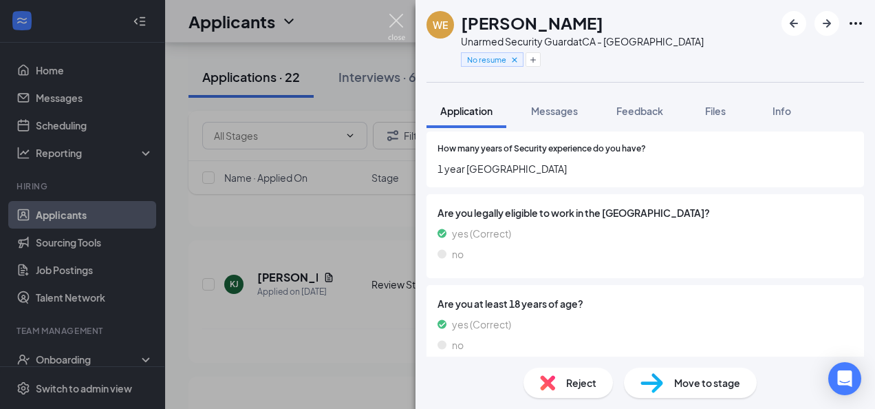
click at [403, 21] on img at bounding box center [396, 27] width 17 height 27
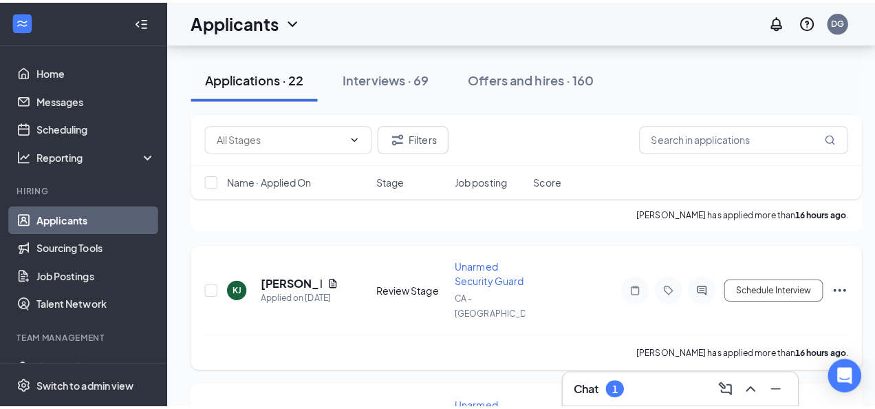
scroll to position [583, 0]
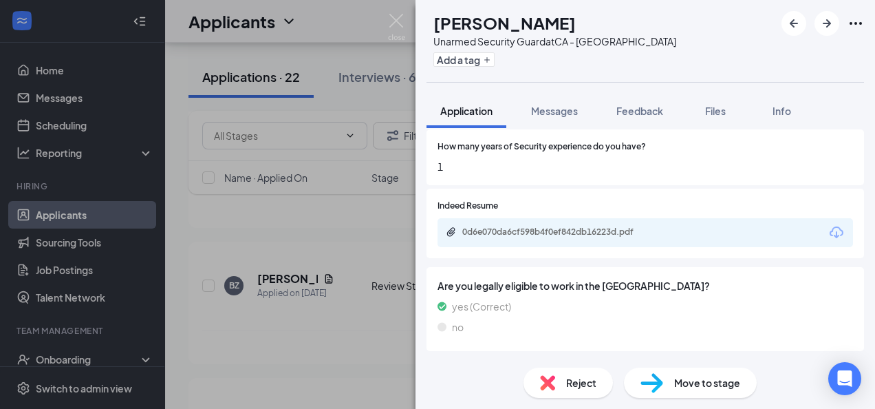
scroll to position [688, 0]
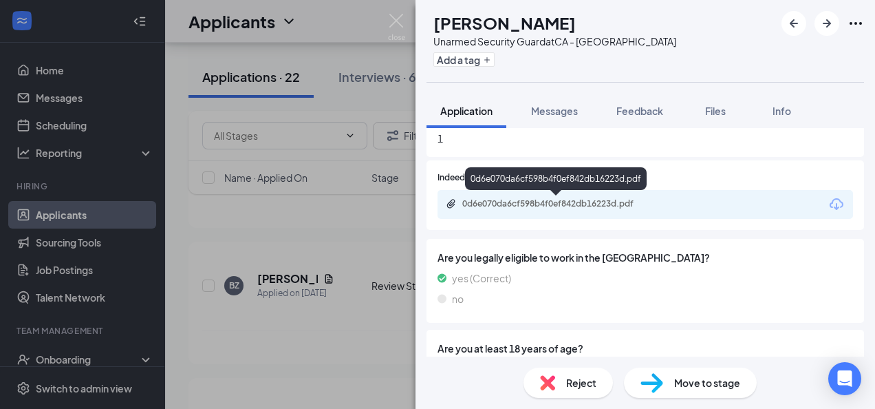
click at [615, 208] on div "0d6e070da6cf598b4f0ef842db16223d.pdf" at bounding box center [558, 203] width 193 height 11
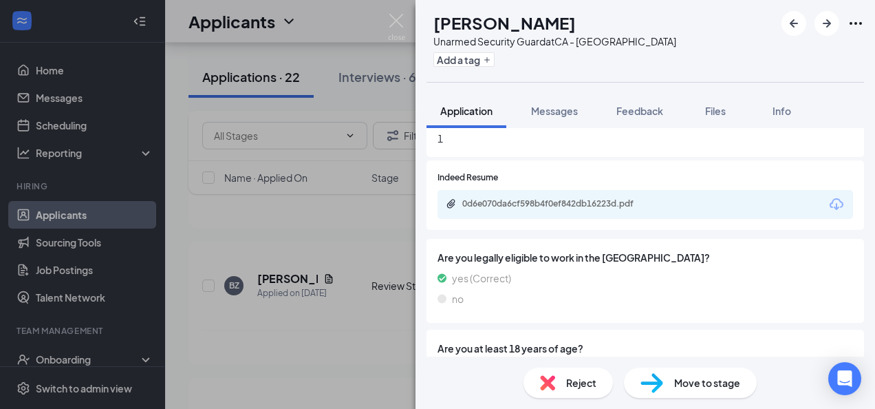
click at [739, 391] on div "Move to stage" at bounding box center [690, 382] width 133 height 30
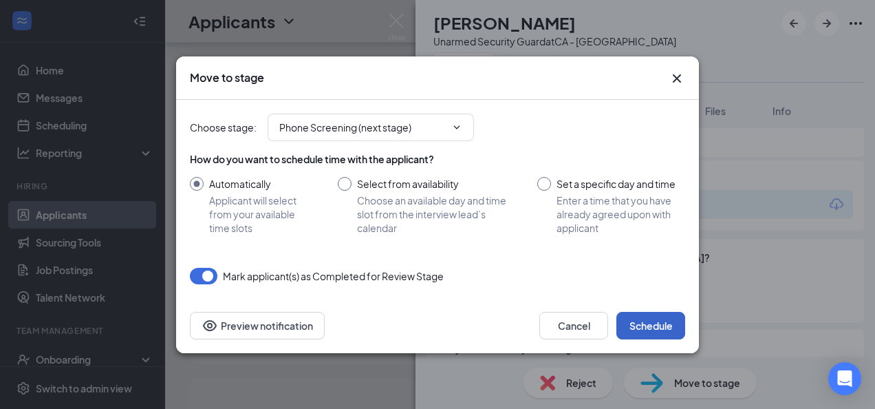
click at [673, 326] on button "Schedule" at bounding box center [650, 326] width 69 height 28
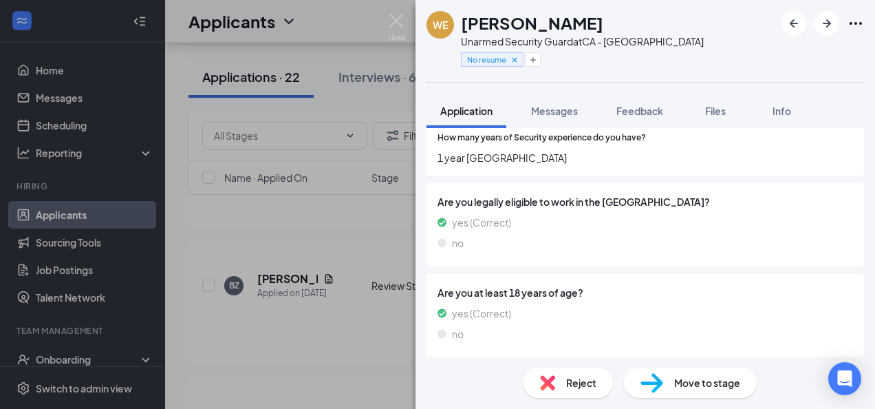
scroll to position [645, 0]
click at [798, 31] on icon "ArrowLeftNew" at bounding box center [794, 23] width 17 height 17
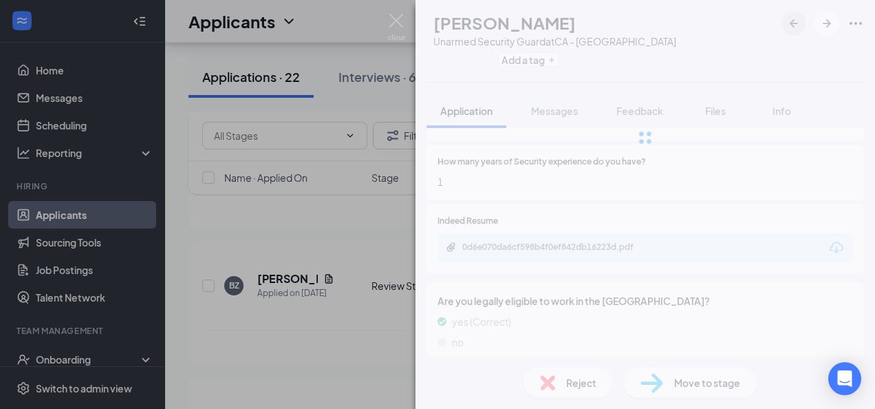
scroll to position [629, 0]
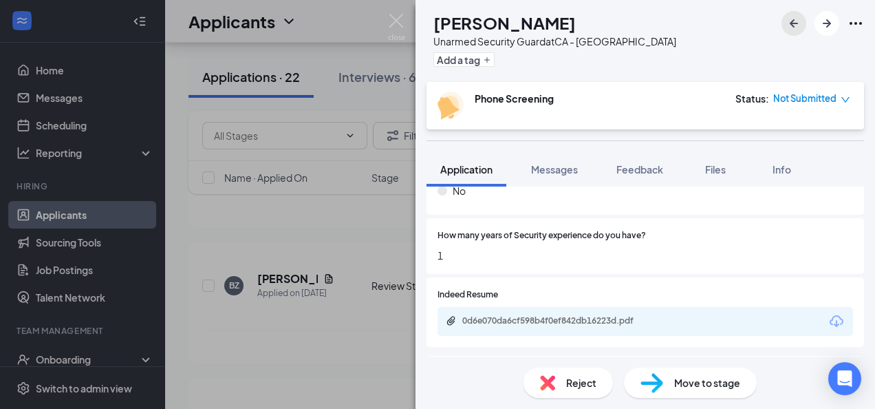
click at [790, 21] on icon "ArrowLeftNew" at bounding box center [794, 23] width 17 height 17
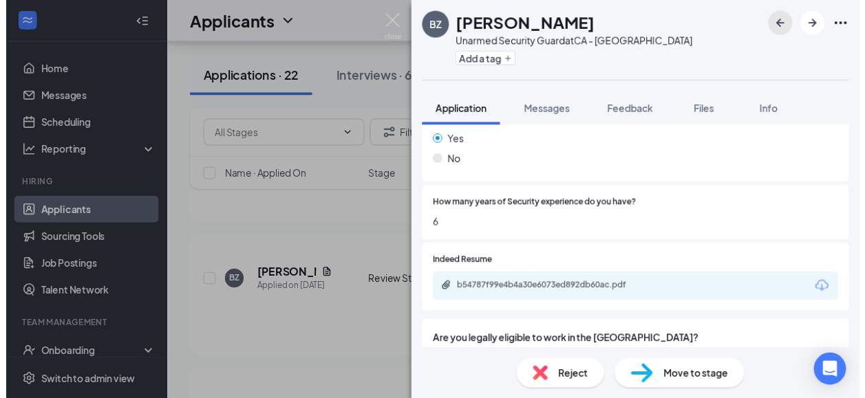
scroll to position [619, 0]
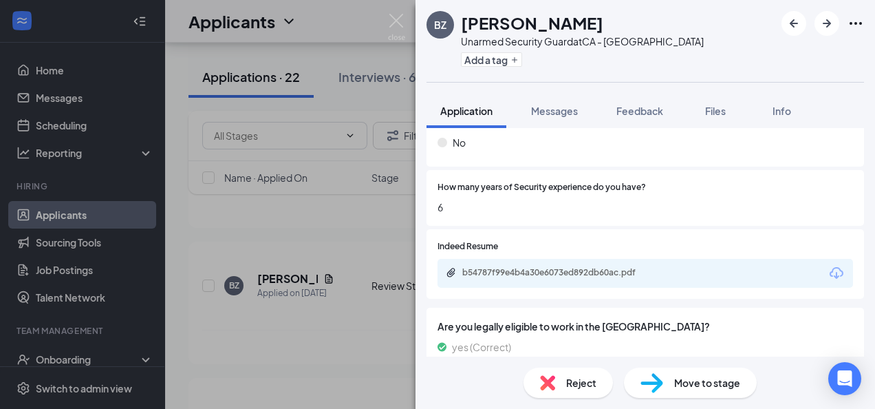
click at [636, 265] on div "b54787f99e4b4a30e6073ed892db60ac.pdf" at bounding box center [644, 273] width 415 height 29
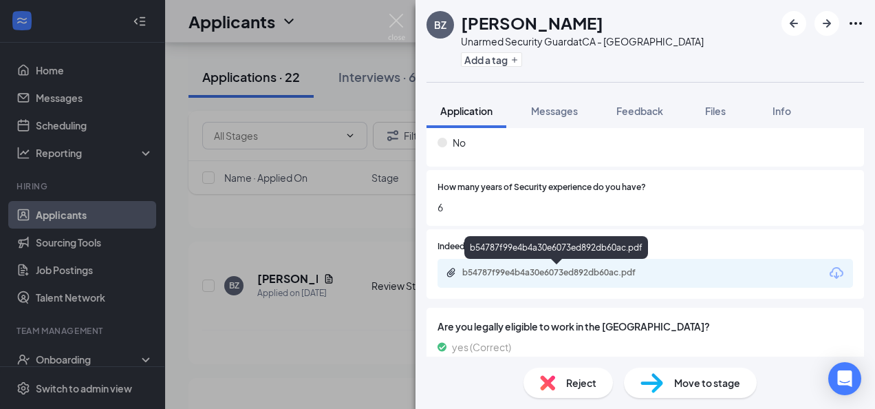
click at [633, 270] on div "b54787f99e4b4a30e6073ed892db60ac.pdf" at bounding box center [558, 272] width 193 height 11
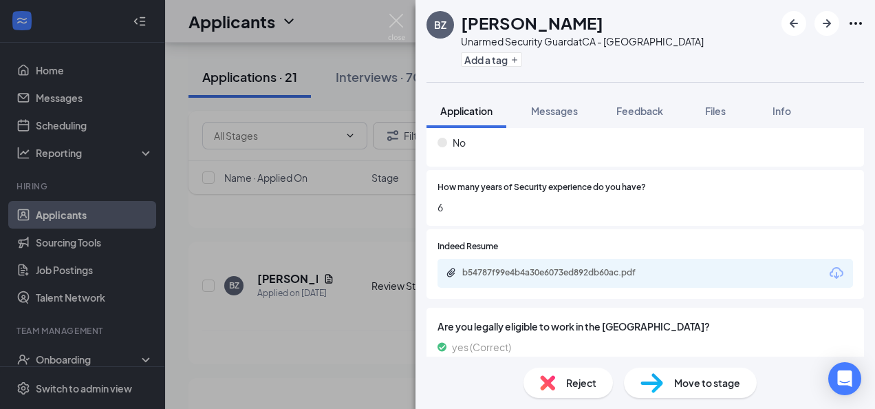
click at [714, 380] on span "Move to stage" at bounding box center [707, 382] width 66 height 15
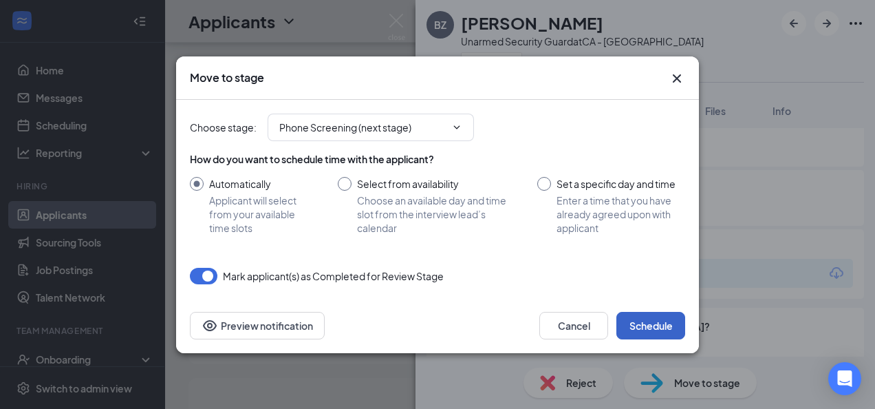
click at [664, 332] on button "Schedule" at bounding box center [650, 326] width 69 height 28
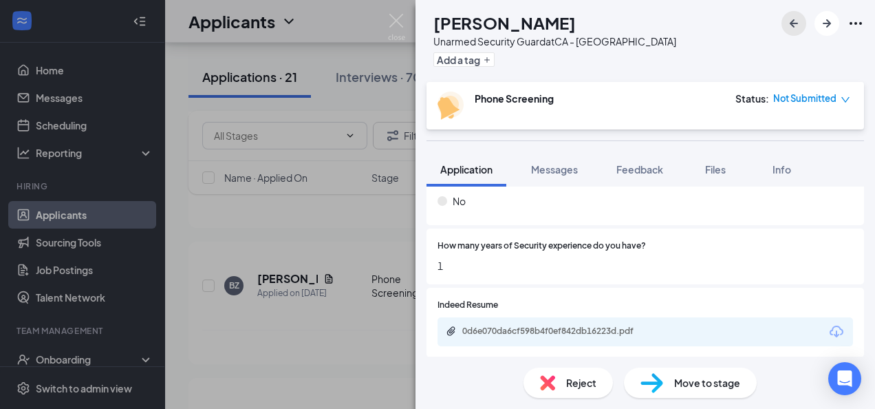
click at [793, 15] on icon "ArrowLeftNew" at bounding box center [794, 23] width 17 height 17
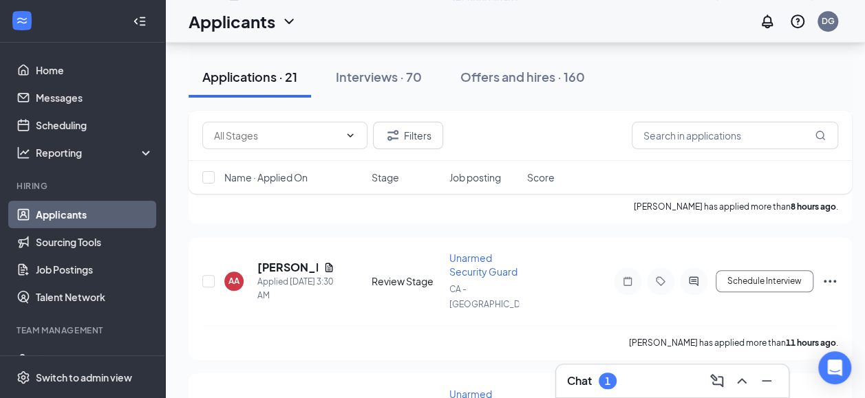
scroll to position [446, 0]
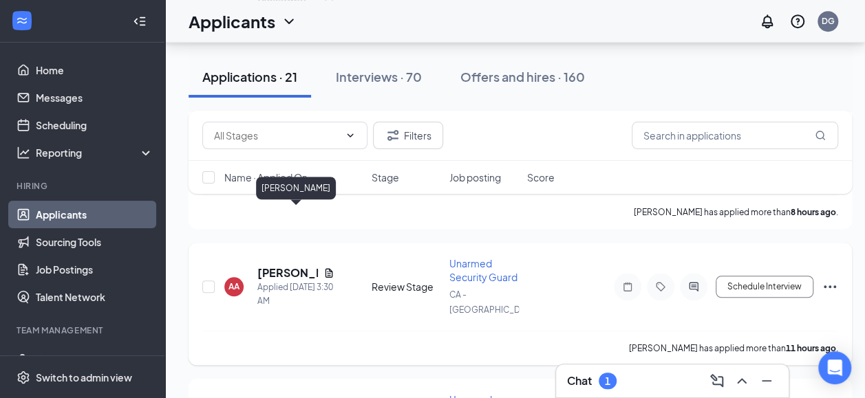
click at [277, 266] on h5 "[PERSON_NAME]" at bounding box center [287, 273] width 61 height 15
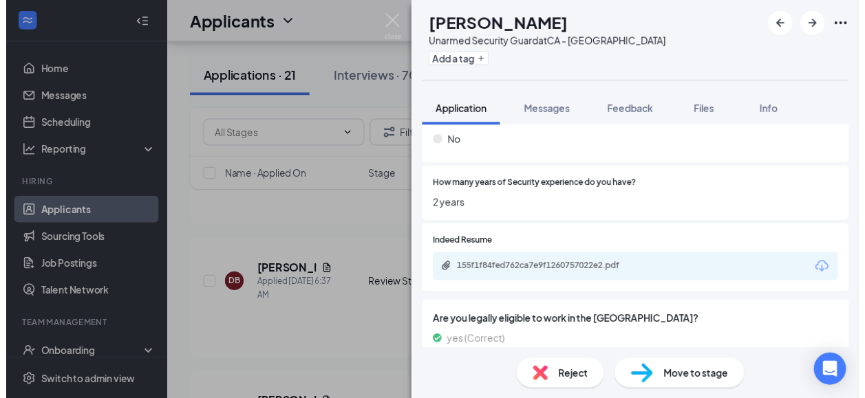
scroll to position [688, 0]
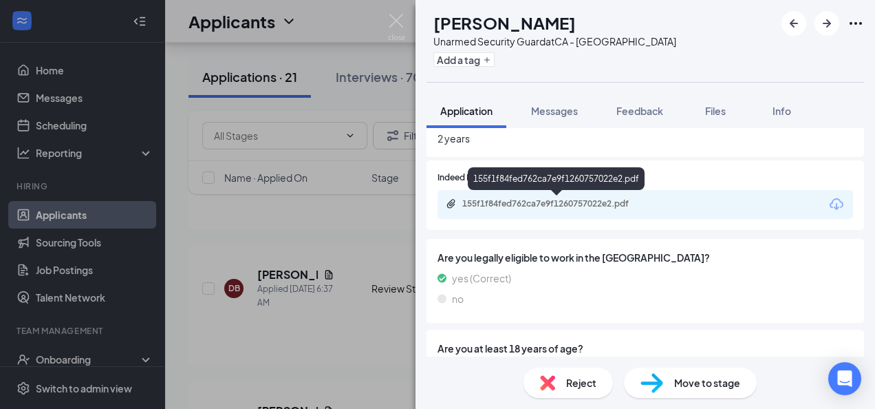
click at [620, 204] on div "155f1f84fed762ca7e9f1260757022e2.pdf" at bounding box center [558, 203] width 193 height 11
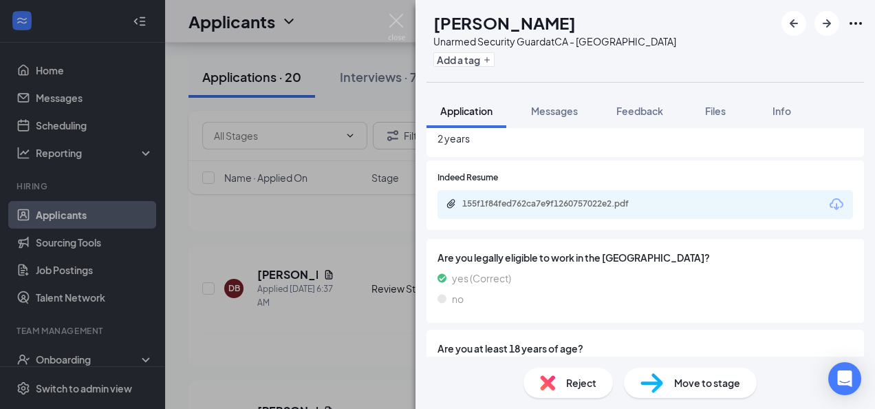
click at [672, 384] on div "Move to stage" at bounding box center [690, 382] width 133 height 30
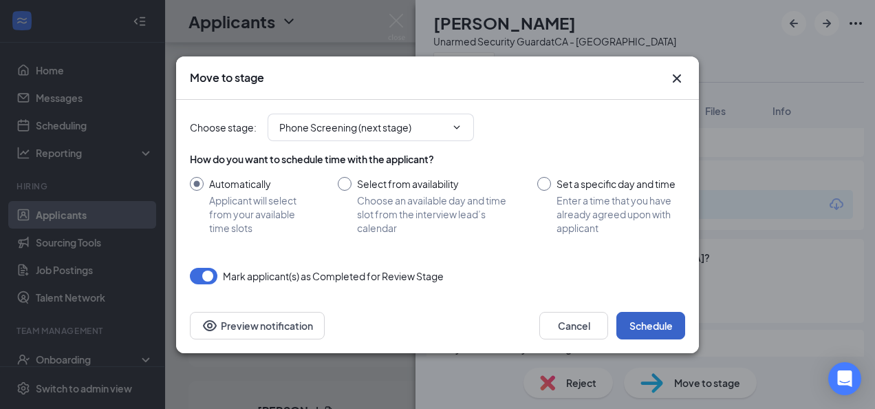
click at [670, 334] on button "Schedule" at bounding box center [650, 326] width 69 height 28
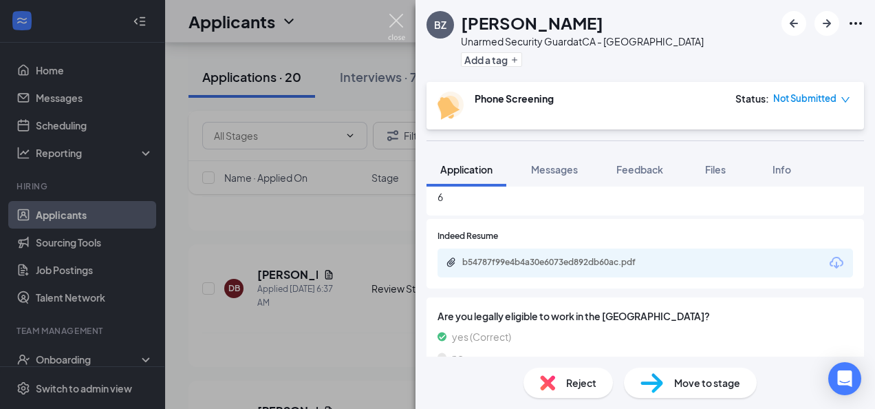
click at [403, 24] on img at bounding box center [396, 27] width 17 height 27
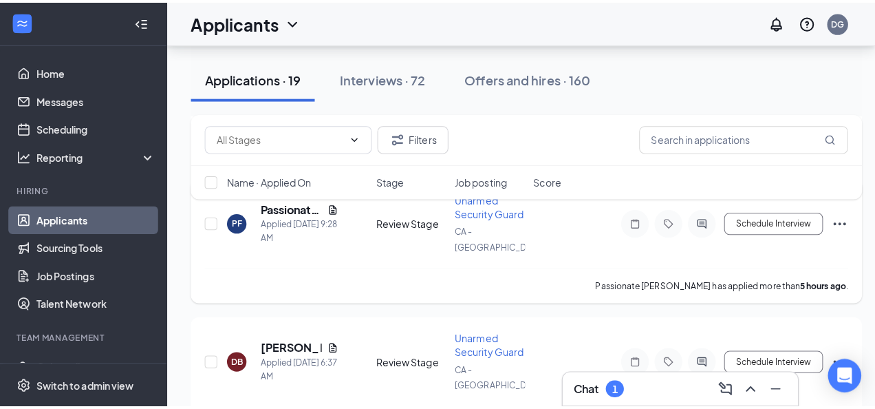
scroll to position [239, 0]
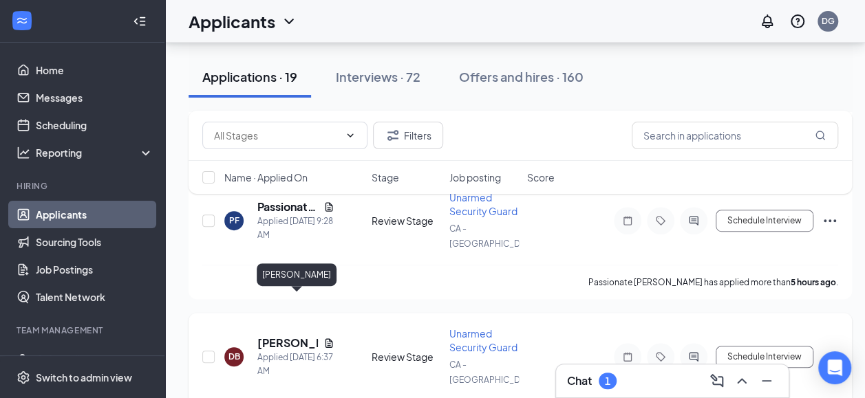
click at [292, 336] on h5 "[PERSON_NAME]" at bounding box center [287, 343] width 61 height 15
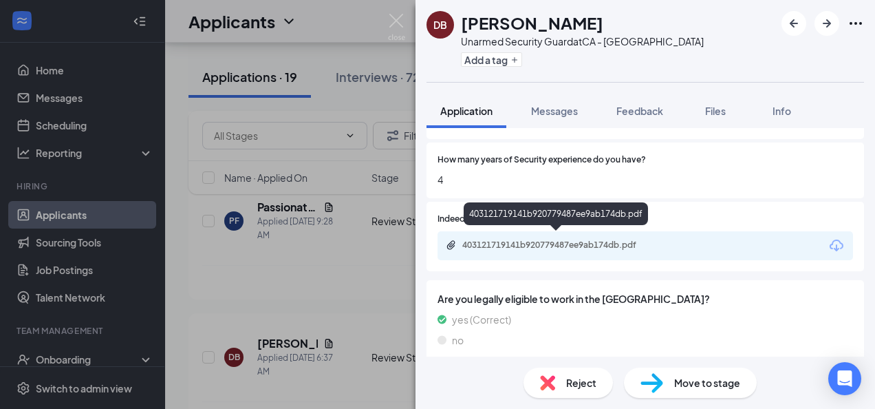
scroll to position [619, 0]
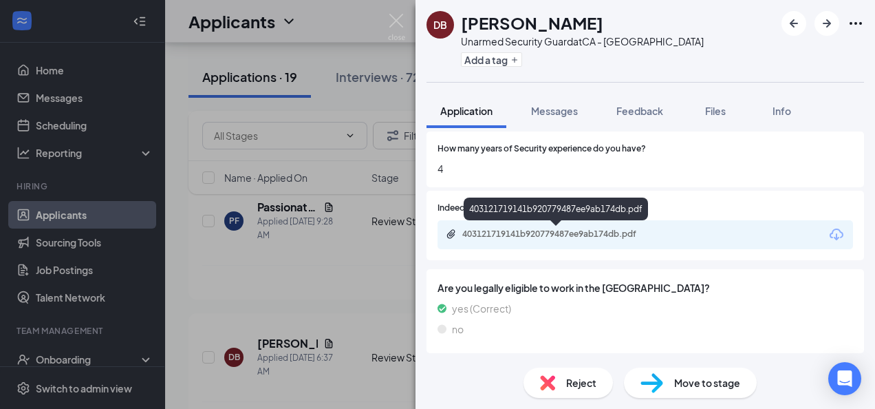
click at [611, 237] on div "403121719141b920779487ee9ab174db.pdf" at bounding box center [558, 233] width 193 height 11
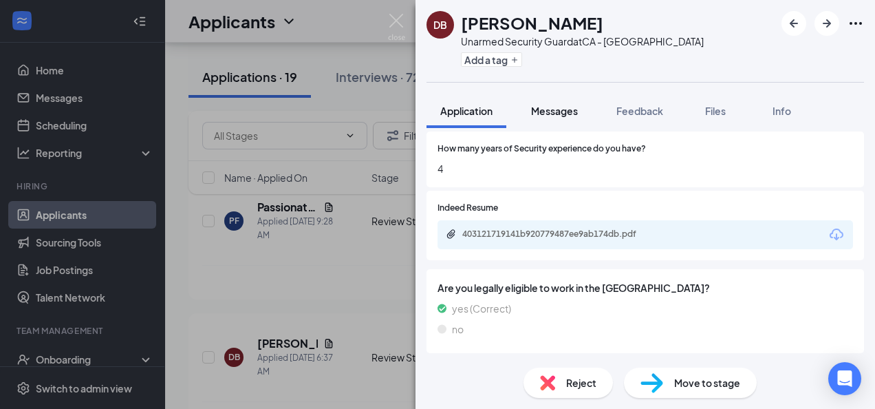
click at [556, 118] on button "Messages" at bounding box center [554, 111] width 74 height 34
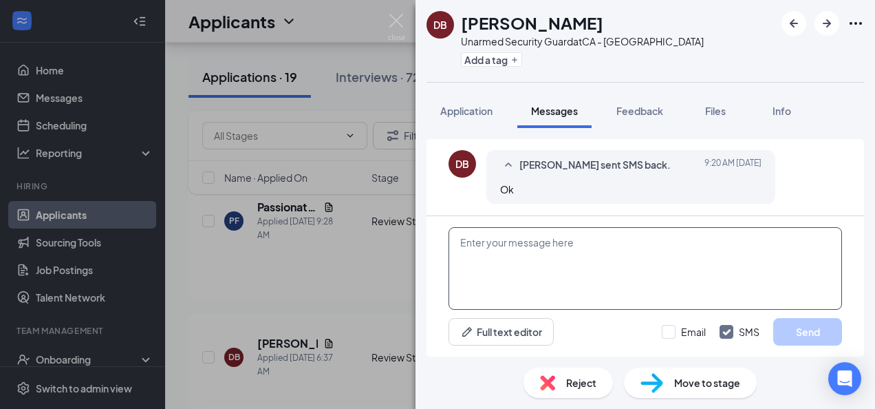
scroll to position [166, 0]
click at [502, 246] on textarea at bounding box center [645, 268] width 393 height 83
paste textarea "Hello (NAME), Thank you for your interest in a position with the Oakland Branch…"
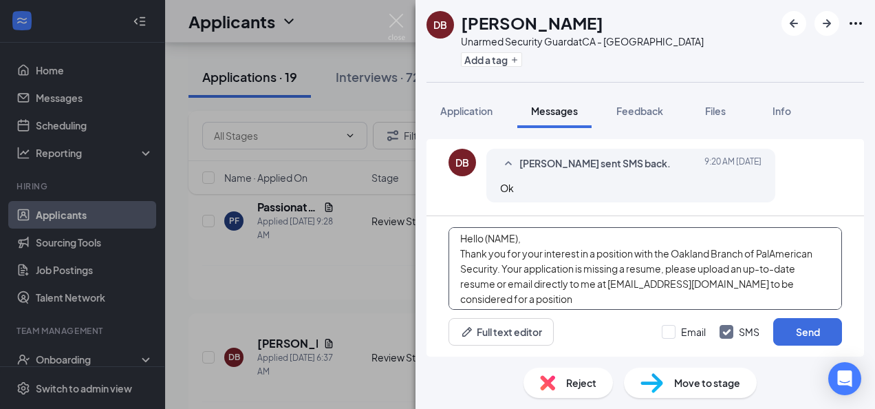
scroll to position [0, 0]
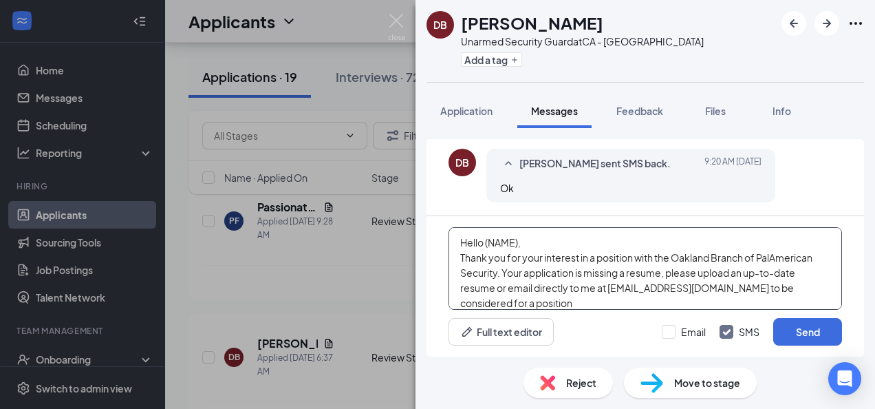
drag, startPoint x: 519, startPoint y: 242, endPoint x: 585, endPoint y: 241, distance: 66.1
click at [519, 242] on textarea "Hello (NAME), Thank you for your interest in a position with the Oakland Branch…" at bounding box center [645, 268] width 393 height 83
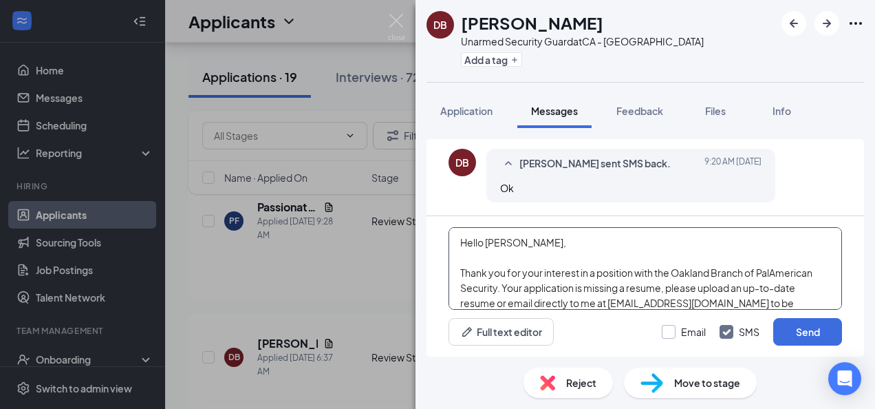
type textarea "Hello [PERSON_NAME], Thank you for your interest in a position with the Oakland…"
click at [667, 325] on input "Email" at bounding box center [684, 332] width 44 height 14
checkbox input "true"
drag, startPoint x: 792, startPoint y: 325, endPoint x: 790, endPoint y: 318, distance: 7.0
click at [790, 318] on button "Send" at bounding box center [807, 332] width 69 height 28
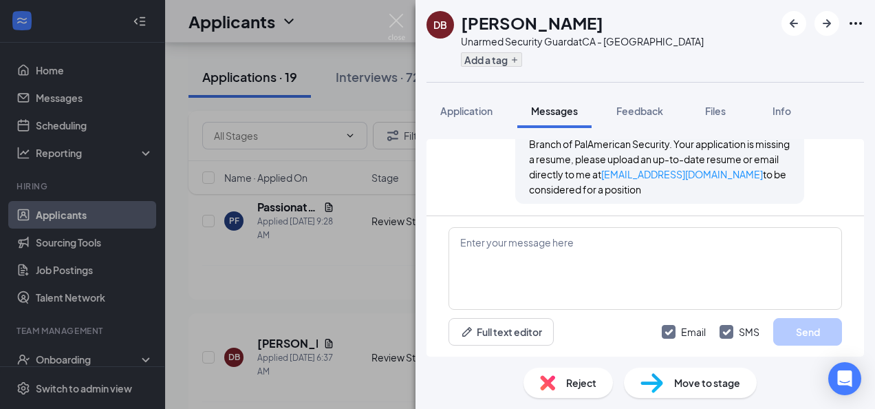
scroll to position [524, 0]
click at [490, 61] on button "Add a tag" at bounding box center [491, 59] width 61 height 14
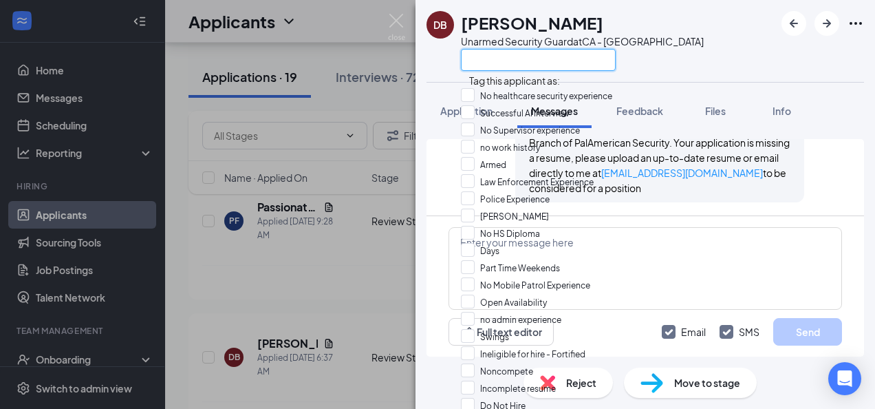
click at [515, 53] on input "text" at bounding box center [538, 60] width 155 height 22
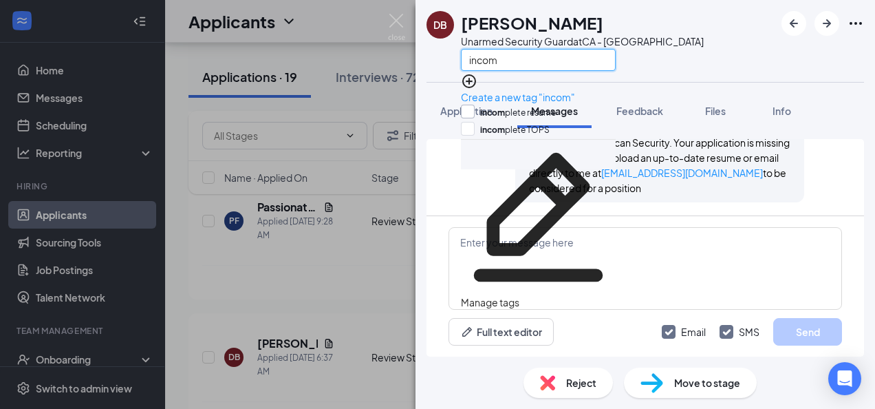
type input "incom"
click at [475, 110] on input "incom plete resume" at bounding box center [508, 112] width 95 height 15
checkbox input "true"
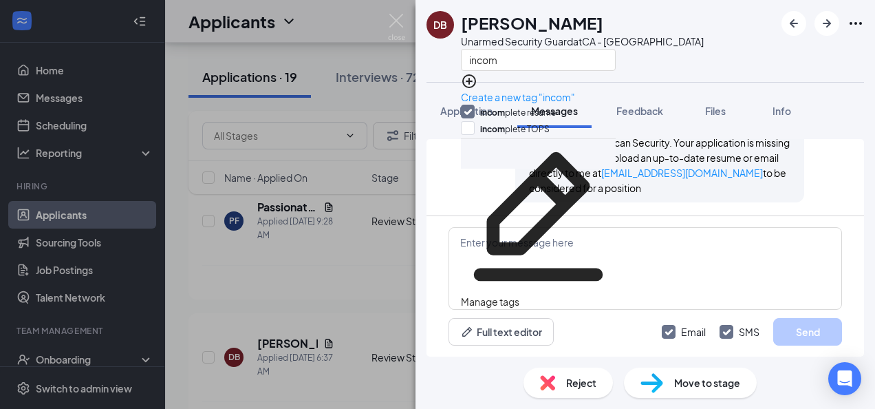
click at [680, 54] on div "DB [PERSON_NAME] Unarmed Security Guard at CA - Oakland incom" at bounding box center [645, 41] width 460 height 82
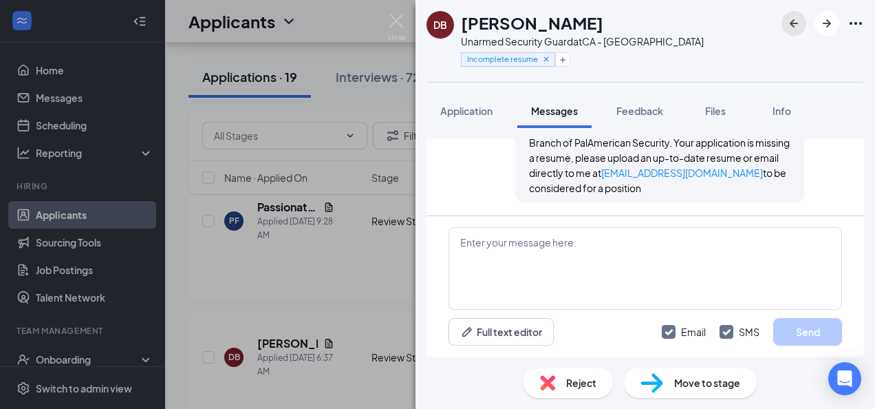
click at [788, 23] on icon "ArrowLeftNew" at bounding box center [794, 23] width 17 height 17
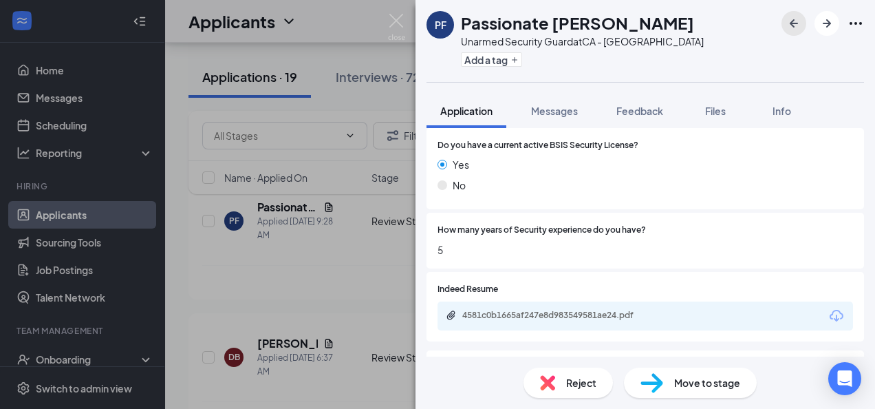
scroll to position [619, 0]
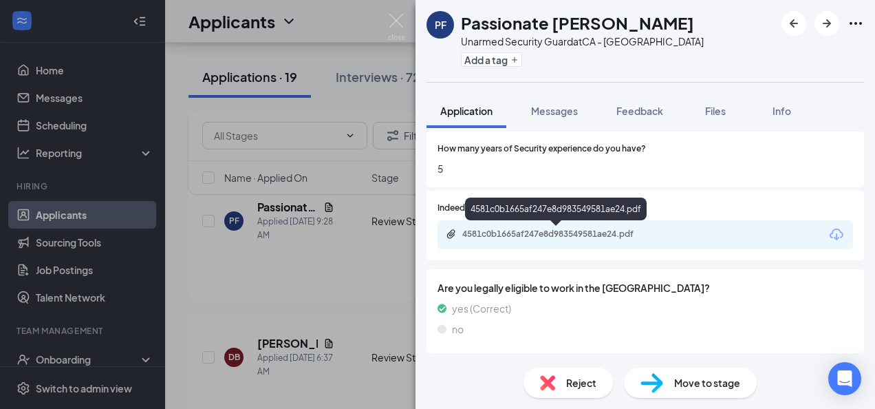
click at [575, 239] on div "4581c0b1665af247e8d983549581ae24.pdf" at bounding box center [558, 233] width 193 height 11
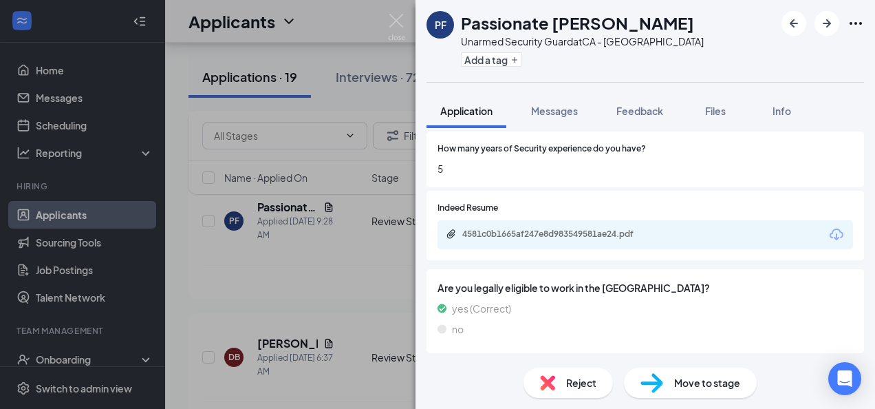
click at [537, 378] on div "Reject" at bounding box center [567, 382] width 89 height 30
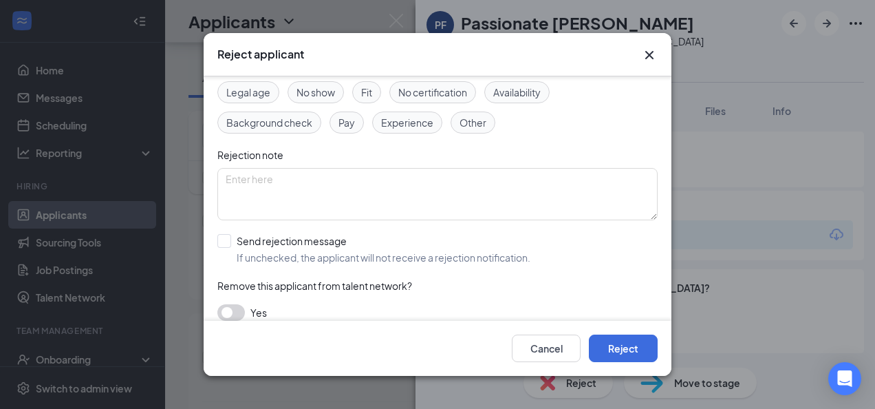
scroll to position [87, 0]
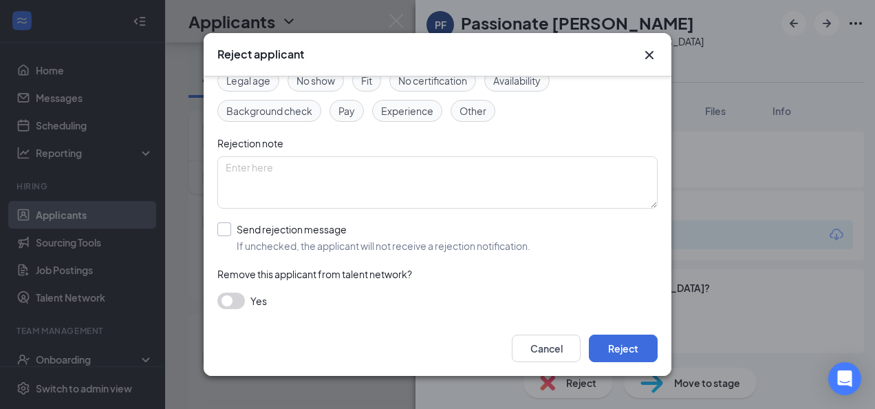
click at [227, 234] on input "Send rejection message If unchecked, the applicant will not receive a rejection…" at bounding box center [373, 237] width 313 height 30
checkbox input "true"
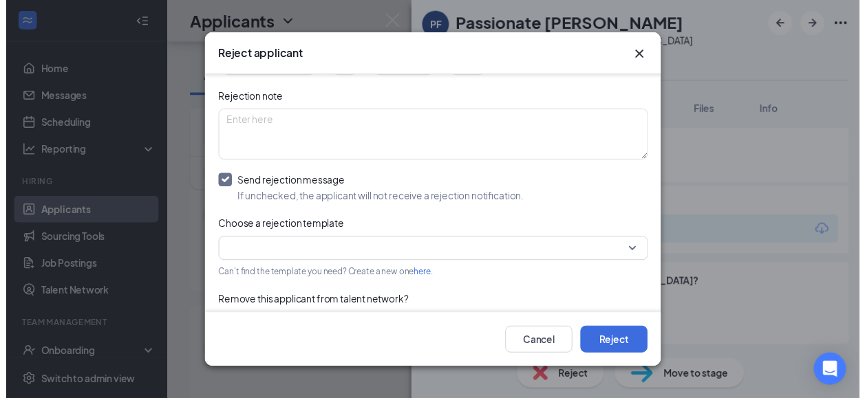
scroll to position [164, 0]
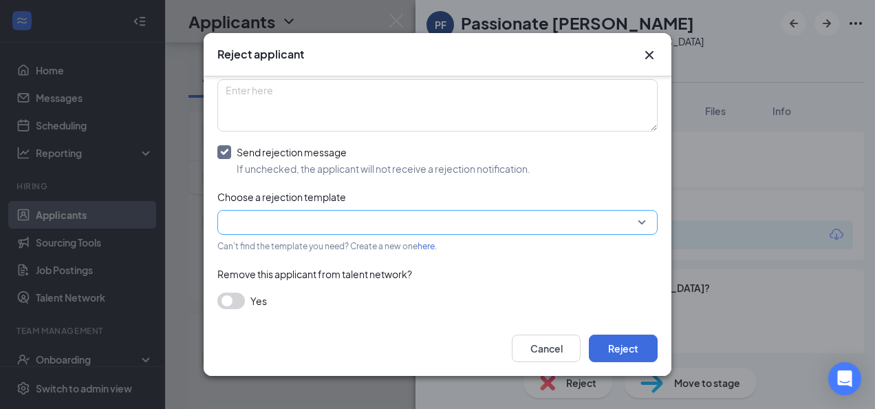
click at [345, 224] on input "search" at bounding box center [433, 221] width 414 height 23
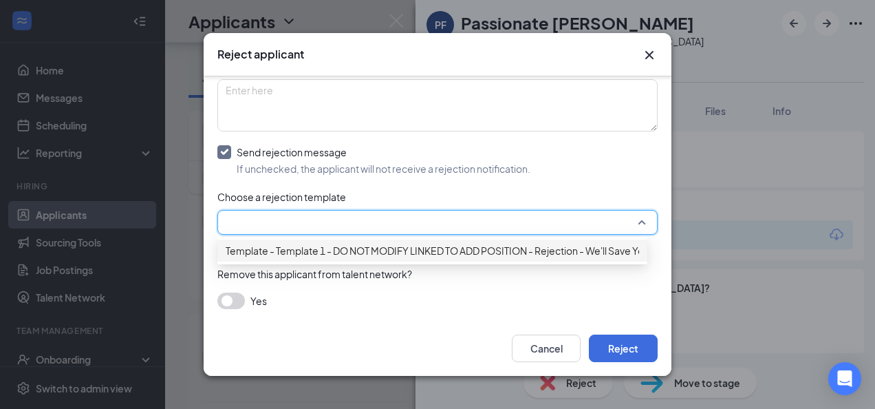
click at [313, 261] on div "Template - Template 1 - DO NOT MODIFY LINKED TO ADD POSITION - Rejection - We'l…" at bounding box center [432, 250] width 430 height 22
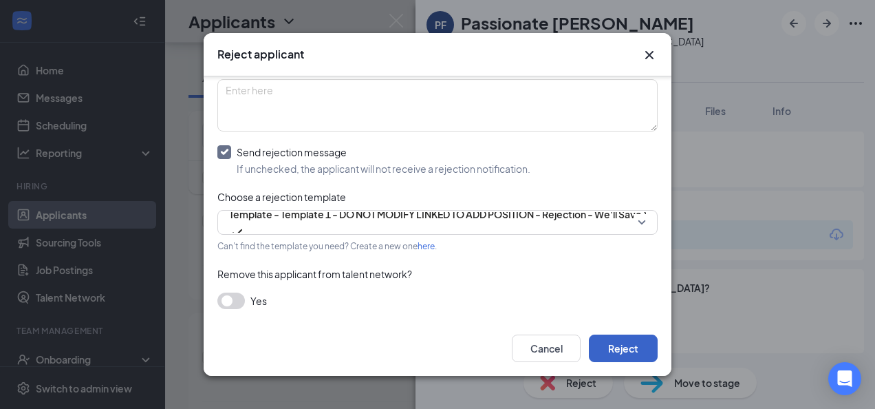
click at [640, 347] on button "Reject" at bounding box center [623, 348] width 69 height 28
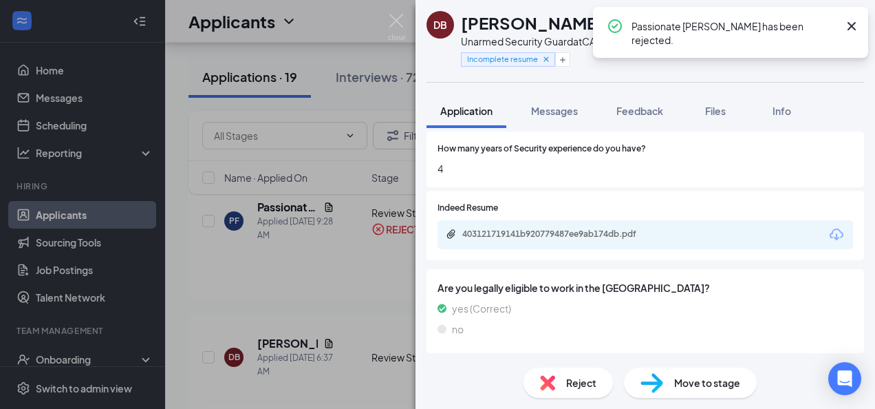
click at [854, 26] on icon "Cross" at bounding box center [851, 26] width 17 height 17
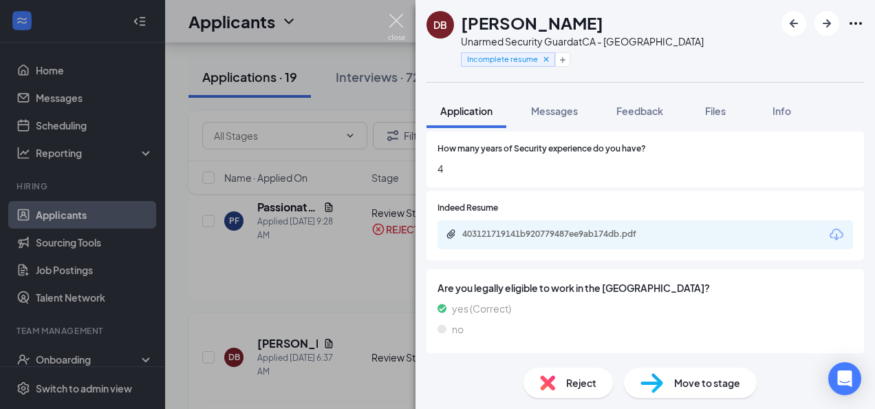
drag, startPoint x: 398, startPoint y: 23, endPoint x: 318, endPoint y: 340, distance: 327.0
click at [398, 23] on img at bounding box center [396, 27] width 17 height 27
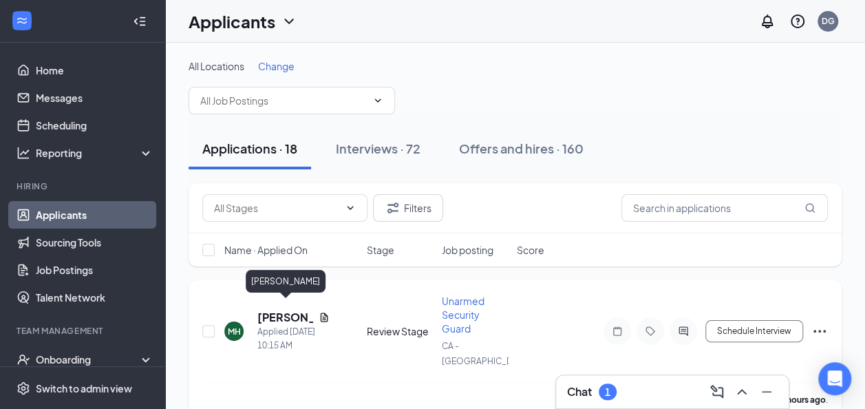
click at [278, 310] on h5 "[PERSON_NAME]" at bounding box center [285, 317] width 56 height 15
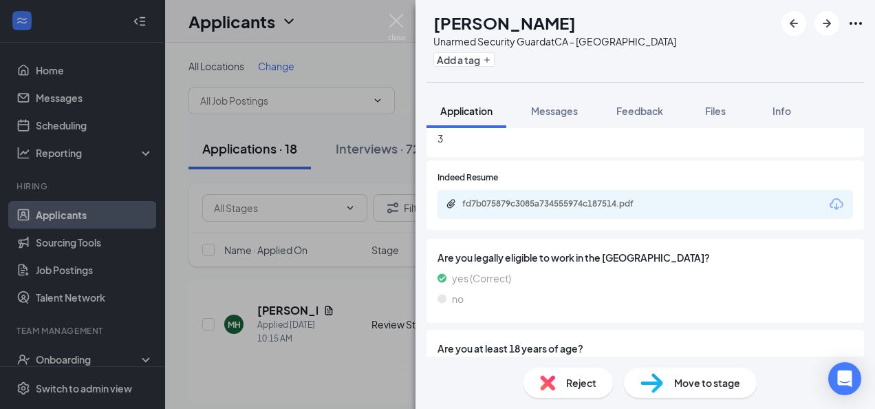
scroll to position [748, 0]
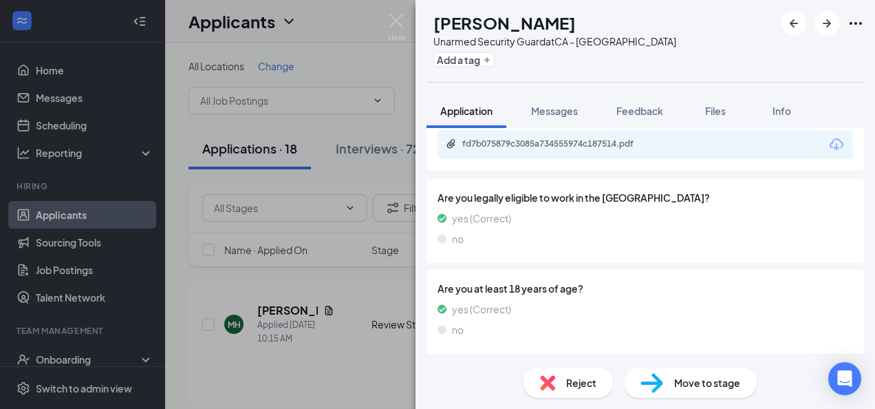
click at [565, 374] on div "Reject" at bounding box center [567, 382] width 89 height 30
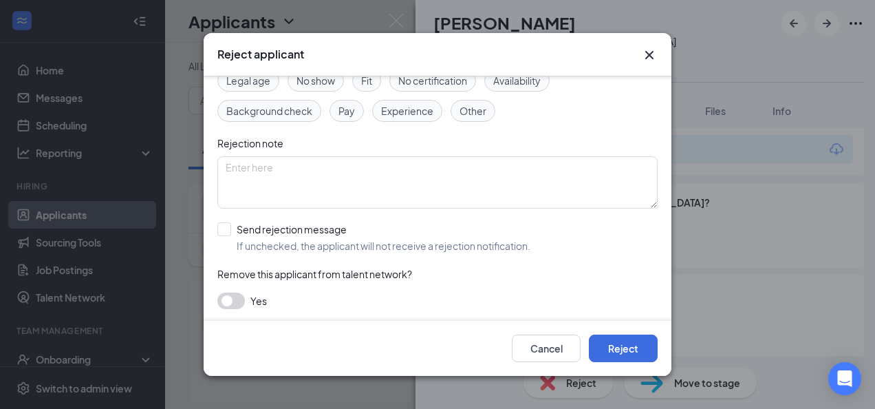
scroll to position [87, 0]
click at [221, 222] on input "Send rejection message If unchecked, the applicant will not receive a rejection…" at bounding box center [373, 237] width 313 height 30
checkbox input "true"
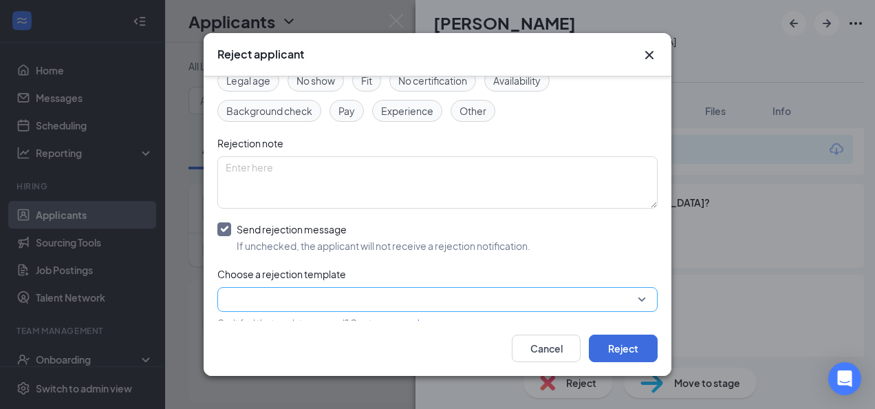
click at [420, 288] on input "search" at bounding box center [433, 299] width 414 height 23
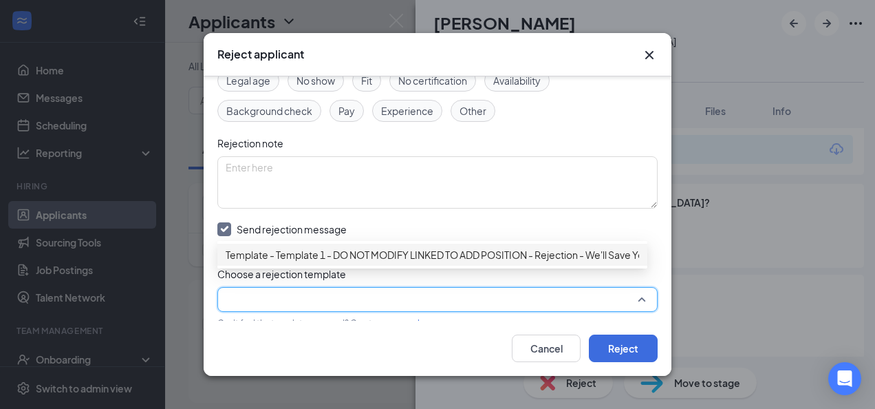
click at [404, 250] on div "Template - Template 1 - DO NOT MODIFY LINKED TO ADD POSITION - Rejection - We'l…" at bounding box center [432, 255] width 430 height 22
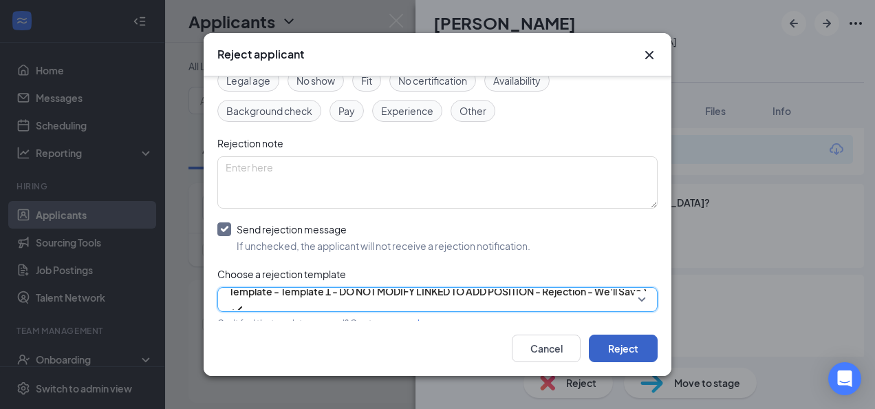
click at [641, 348] on button "Reject" at bounding box center [623, 348] width 69 height 28
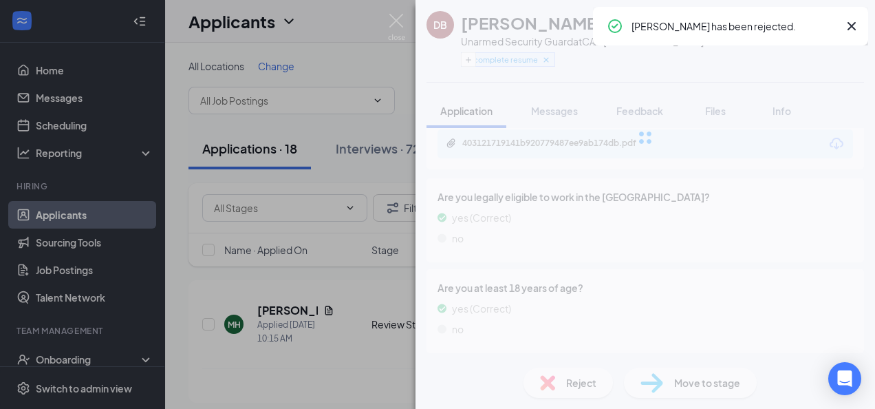
scroll to position [704, 0]
